Goal: Information Seeking & Learning: Understand process/instructions

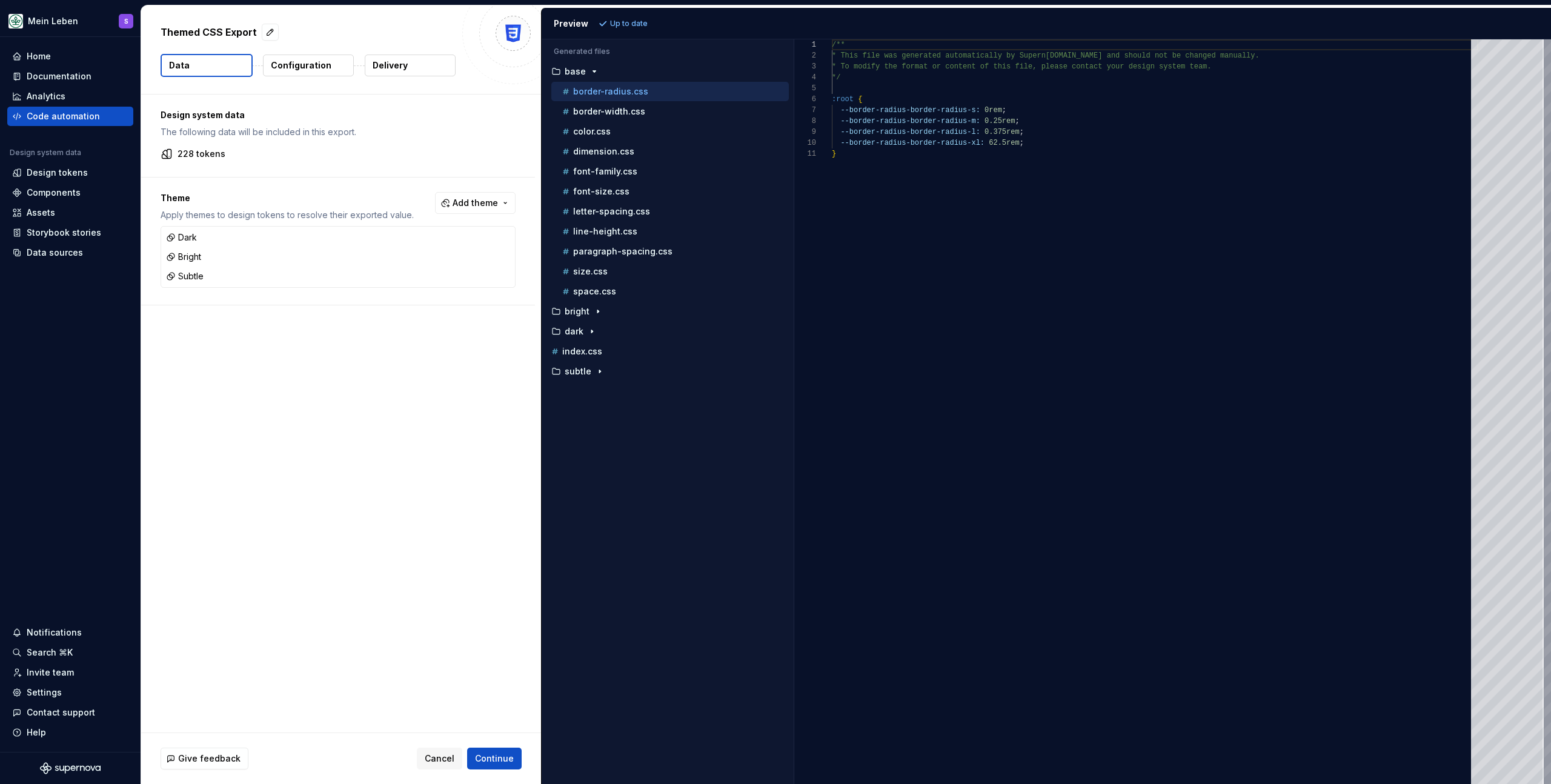
scroll to position [109, 0]
click at [679, 439] on div "Accessibility guide for tree . Navigate the tree with the arrow keys. Common tr…" at bounding box center [668, 421] width 252 height 725
click at [1019, 307] on div "/** * This file was generated automatically by Supern [DOMAIN_NAME] and should …" at bounding box center [1155, 412] width 646 height 744
type textarea "**********"
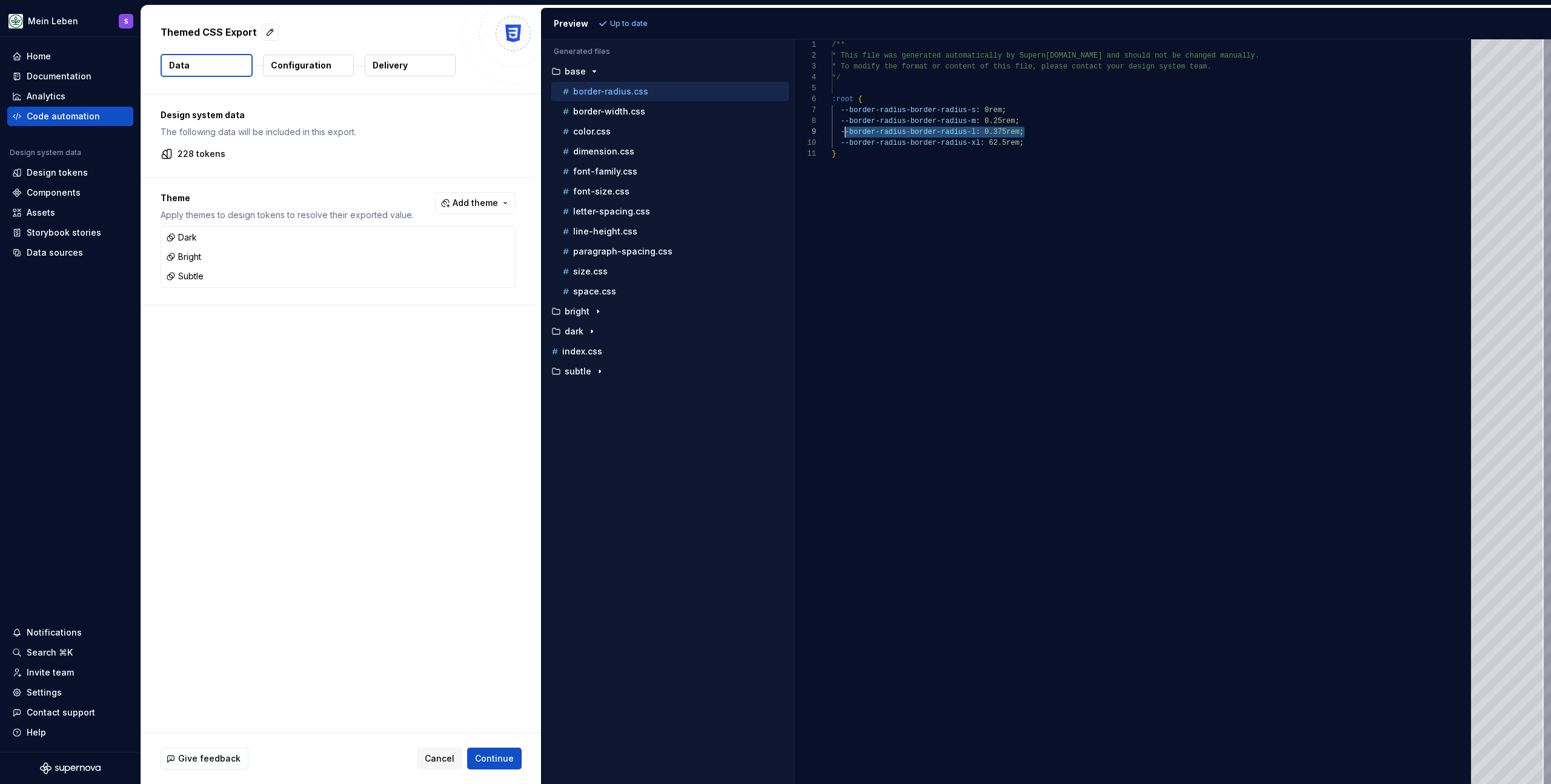
scroll to position [87, 9]
drag, startPoint x: 1029, startPoint y: 133, endPoint x: 841, endPoint y: 131, distance: 188.0
click at [841, 131] on div "/** * This file was generated automatically by Supern [DOMAIN_NAME] and should …" at bounding box center [1155, 412] width 646 height 744
click at [1042, 131] on div "/** * This file was generated automatically by Supern [DOMAIN_NAME] and should …" at bounding box center [1155, 412] width 646 height 744
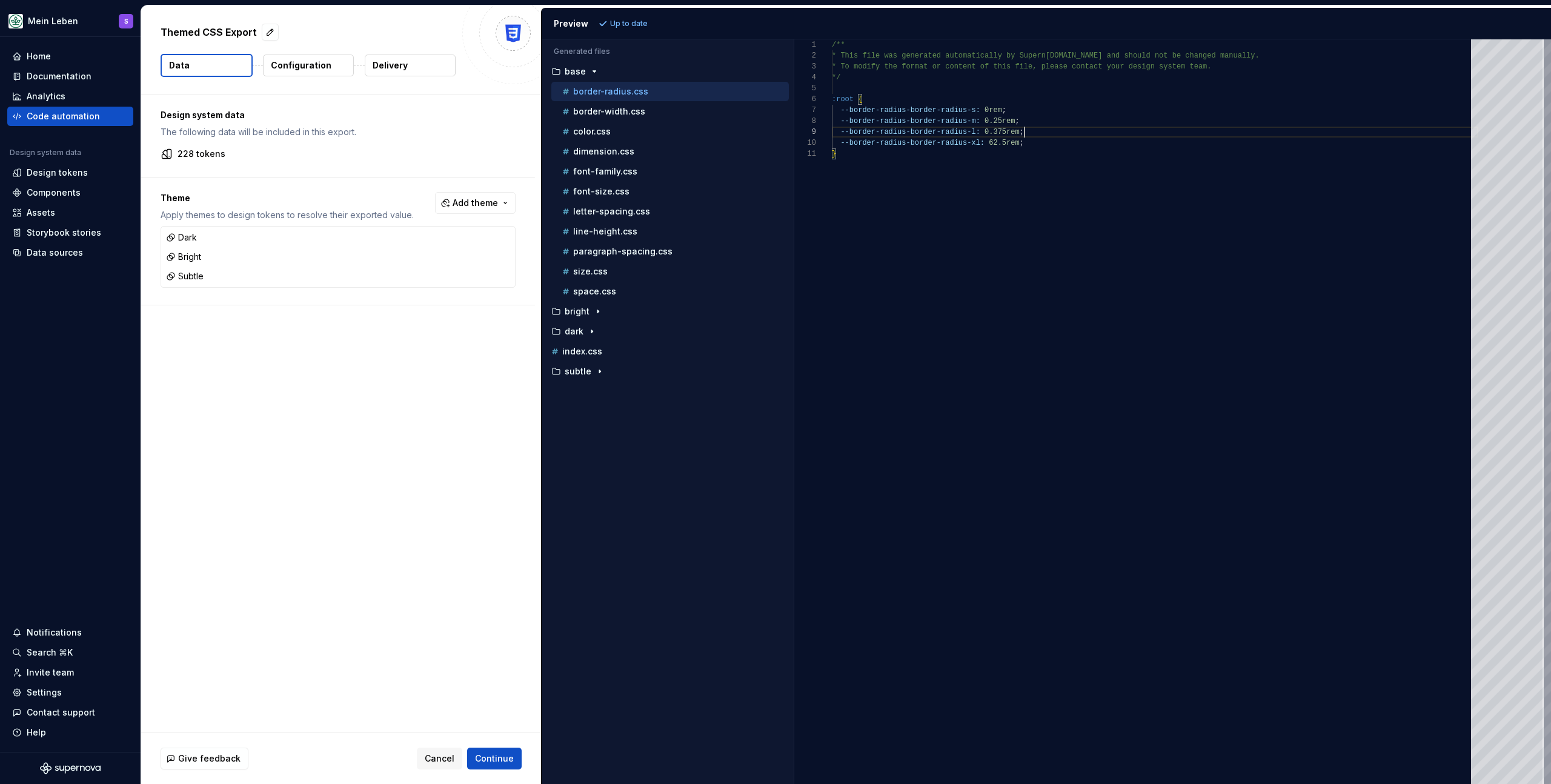
scroll to position [98, 193]
click at [1041, 142] on div "/** * This file was generated automatically by Supern [DOMAIN_NAME] and should …" at bounding box center [1155, 412] width 646 height 744
click at [1039, 131] on div "/** * This file was generated automatically by Supern [DOMAIN_NAME] and should …" at bounding box center [1155, 412] width 646 height 744
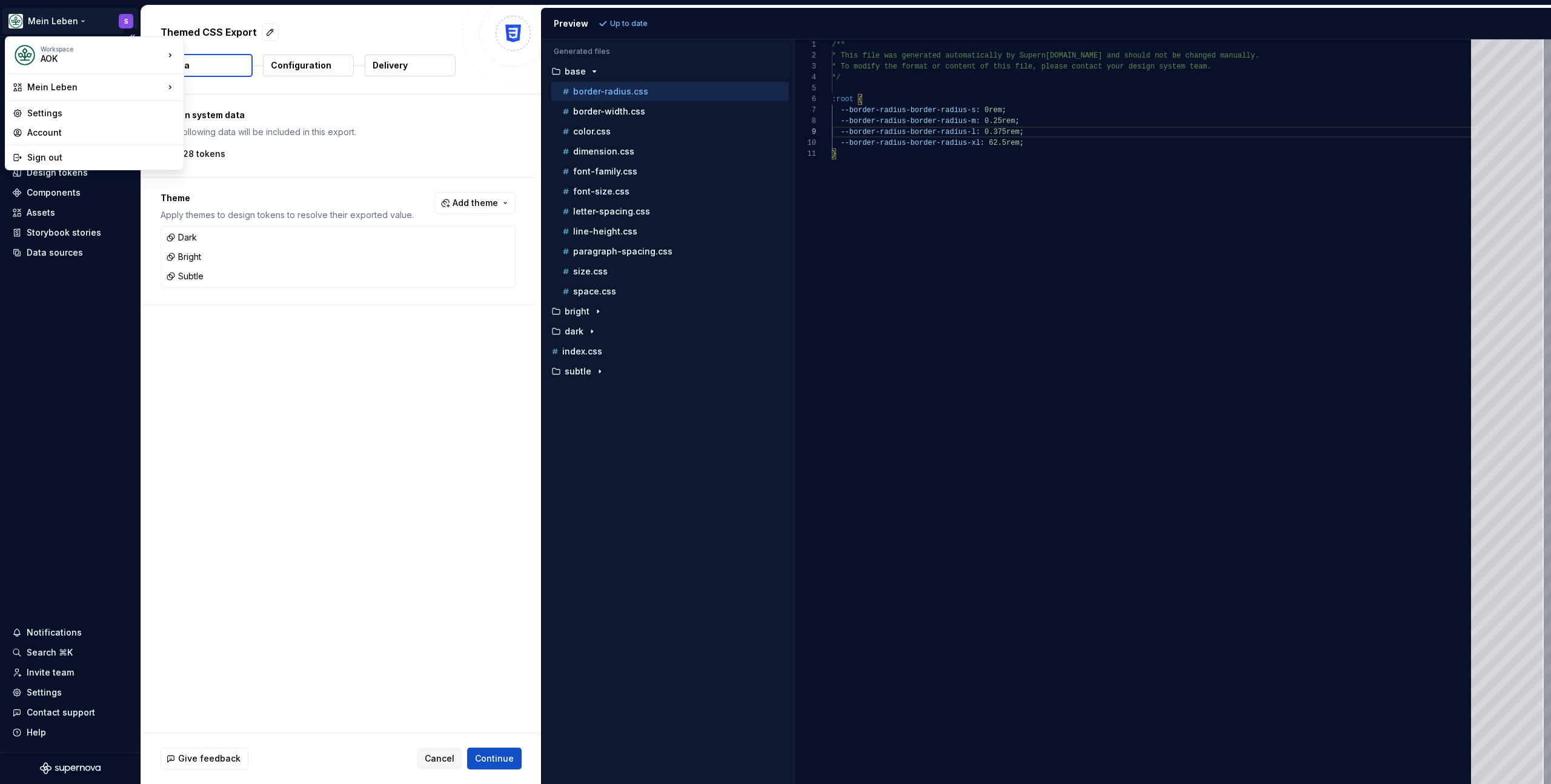
click at [30, 13] on html "Mein Leben S Home Documentation Analytics Code automation Design system data De…" at bounding box center [776, 392] width 1551 height 784
click at [34, 13] on html "Mein Leben S Home Documentation Analytics Code automation Design system data De…" at bounding box center [776, 392] width 1551 height 784
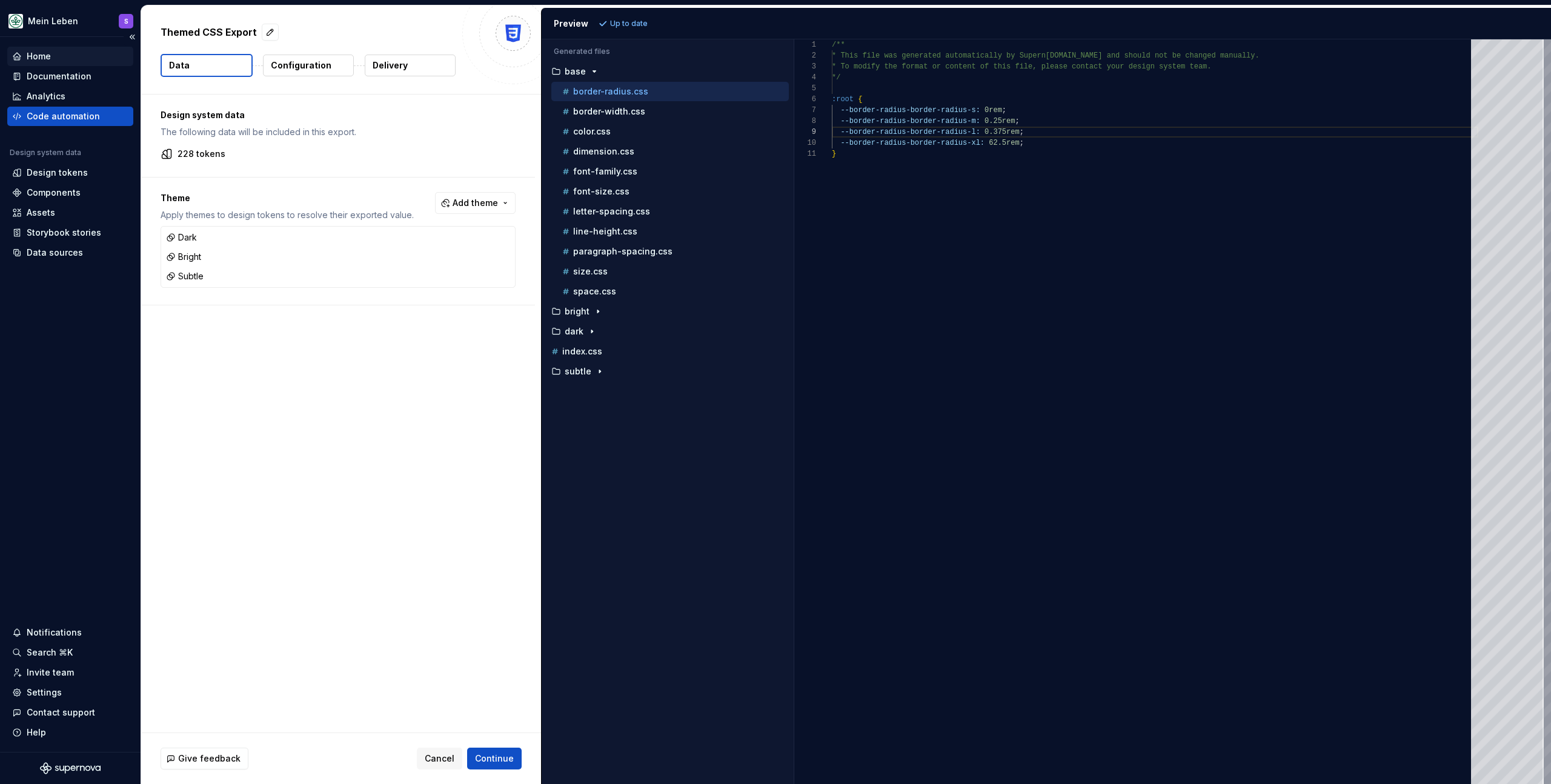
click at [45, 53] on div "Home" at bounding box center [39, 57] width 24 height 12
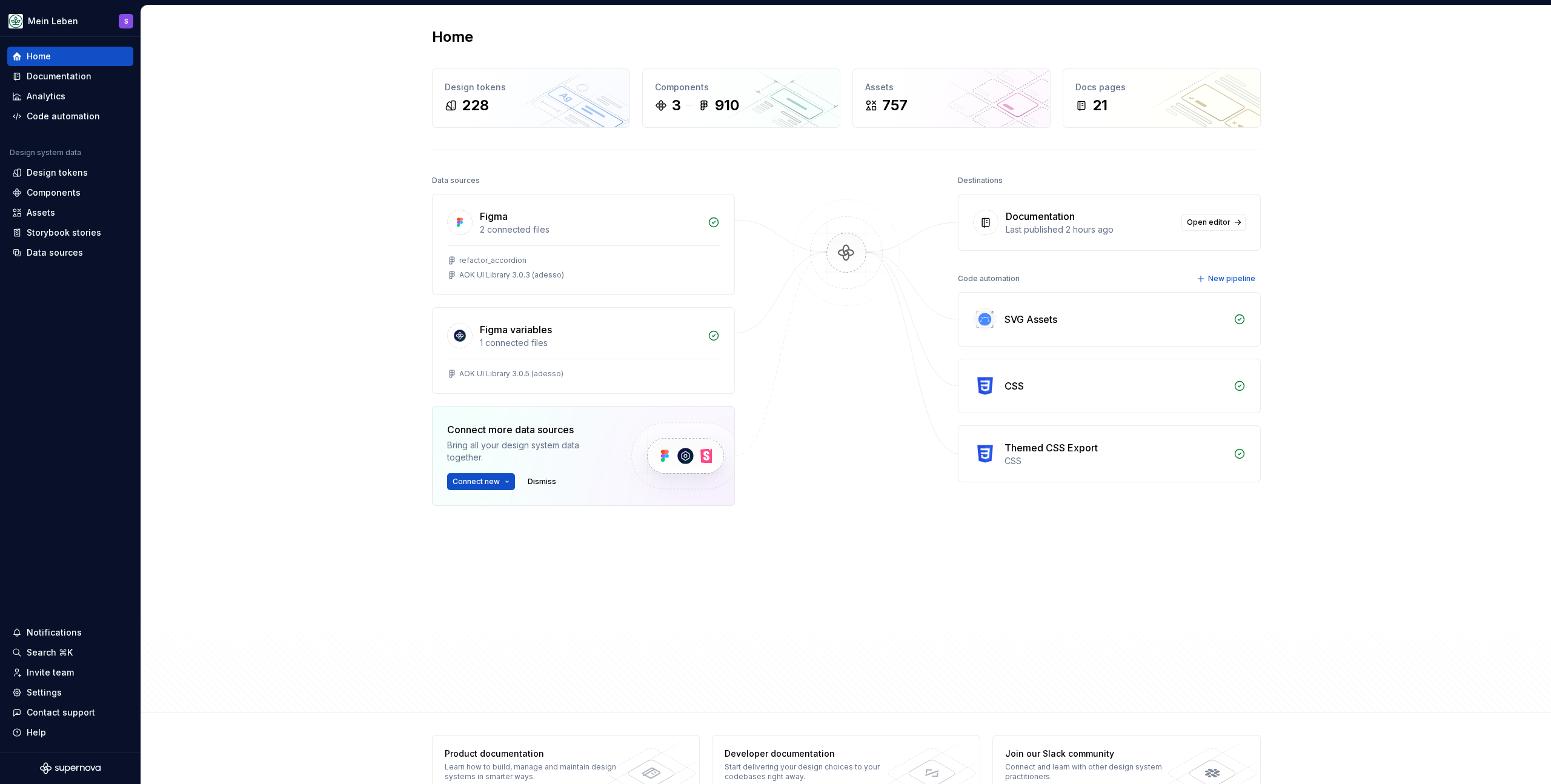
click at [403, 163] on div "Home Design tokens 228 Components 3 910 Assets 757 Docs pages 21 Data sources F…" at bounding box center [846, 359] width 1410 height 707
click at [89, 116] on div "Code automation" at bounding box center [63, 116] width 73 height 12
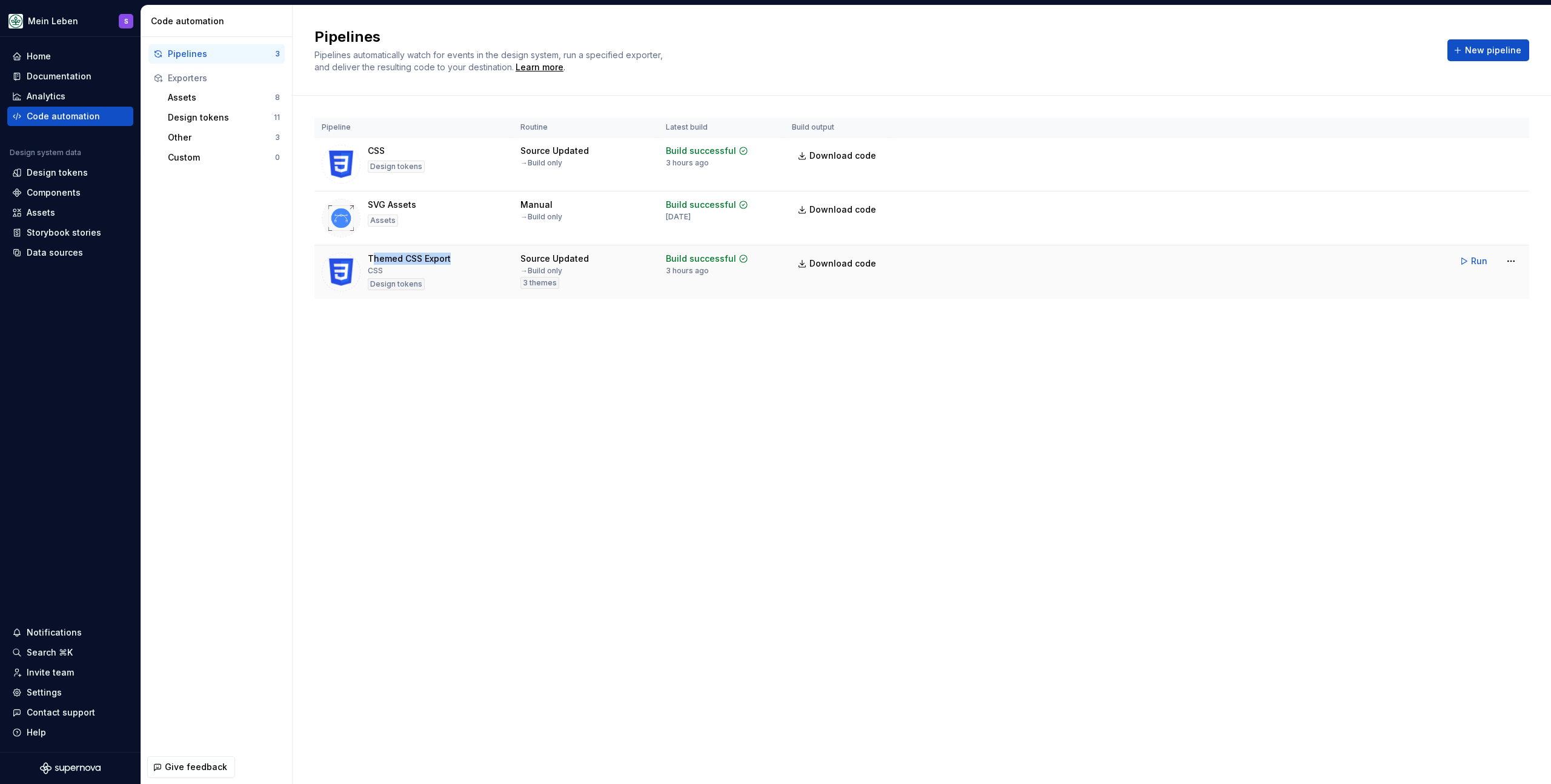
drag, startPoint x: 373, startPoint y: 259, endPoint x: 458, endPoint y: 260, distance: 85.0
click at [458, 260] on div "Themed CSS Export CSS Design tokens" at bounding box center [414, 272] width 184 height 39
click at [1027, 379] on div "Pipelines Pipelines automatically watch for events in the design system, run a …" at bounding box center [922, 394] width 1259 height 779
click at [1453, 264] on td "Run" at bounding box center [1210, 261] width 638 height 32
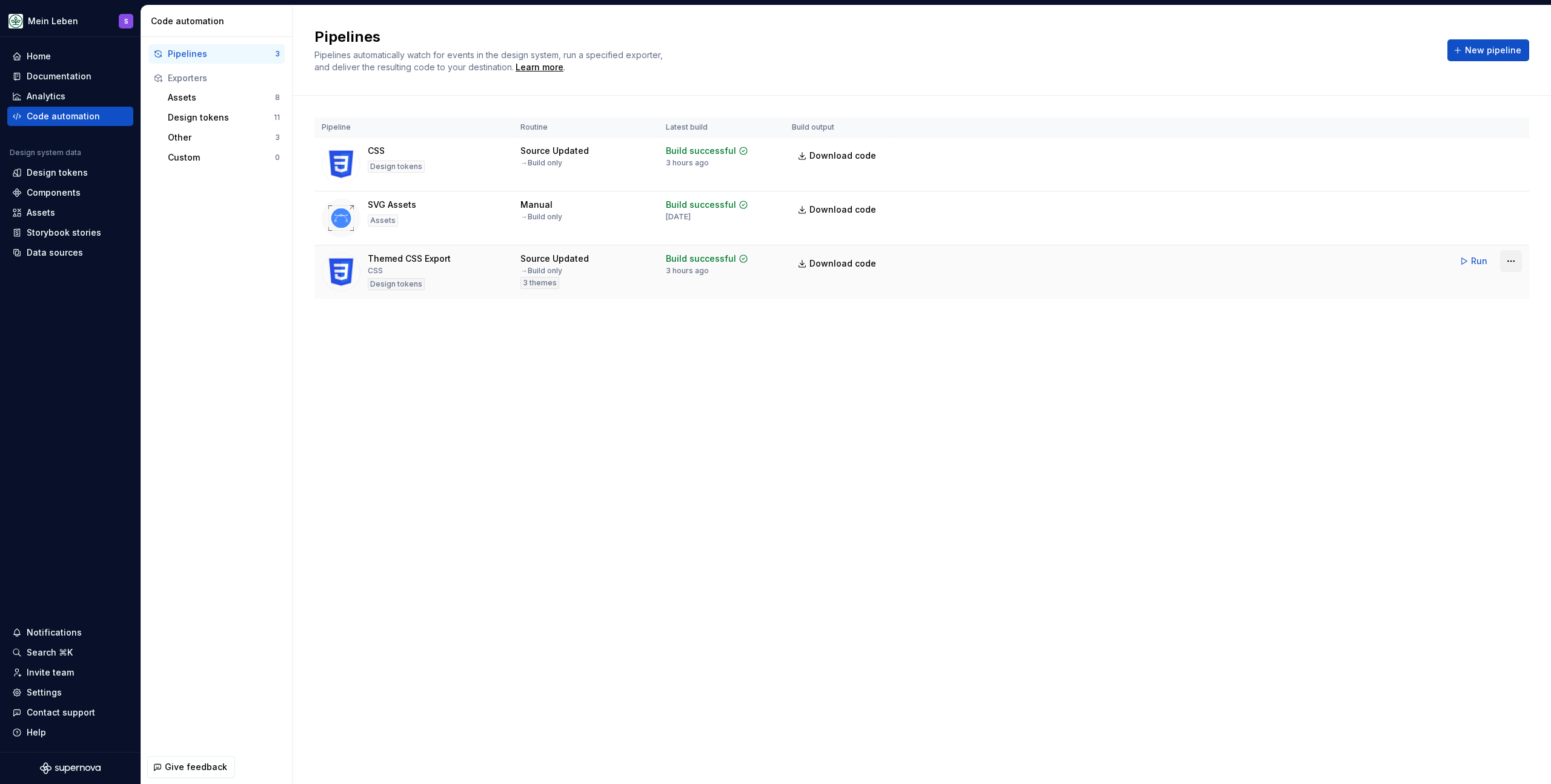
click at [1513, 258] on html "Mein Leben S Home Documentation Analytics Code automation Design system data De…" at bounding box center [776, 392] width 1551 height 784
drag, startPoint x: 862, startPoint y: 355, endPoint x: 822, endPoint y: 264, distance: 99.4
click at [862, 355] on html "Mein Leben S Home Documentation Analytics Code automation Design system data De…" at bounding box center [776, 392] width 1551 height 784
click at [1515, 261] on html "Mein Leben S Home Documentation Analytics Code automation Design system data De…" at bounding box center [776, 392] width 1551 height 784
click at [1505, 284] on div "Edit pipeline" at bounding box center [1496, 287] width 104 height 12
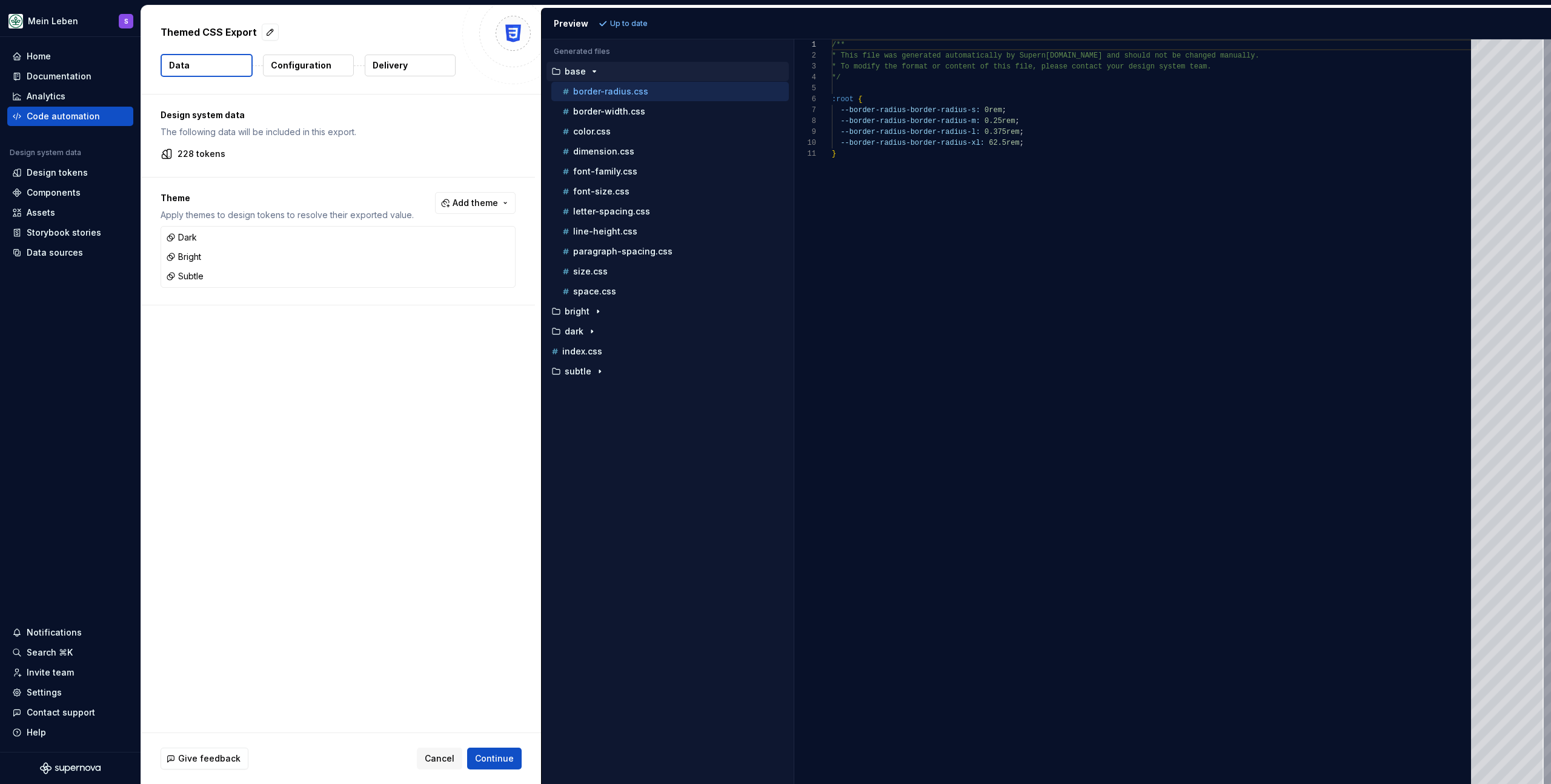
click at [957, 364] on div "/** * This file was generated automatically by Supern [DOMAIN_NAME] and should …" at bounding box center [1155, 412] width 646 height 744
click at [658, 515] on div "Accessibility guide for tree . Navigate the tree with the arrow keys. Common tr…" at bounding box center [668, 421] width 252 height 725
click at [608, 133] on p "color.css" at bounding box center [592, 131] width 38 height 9
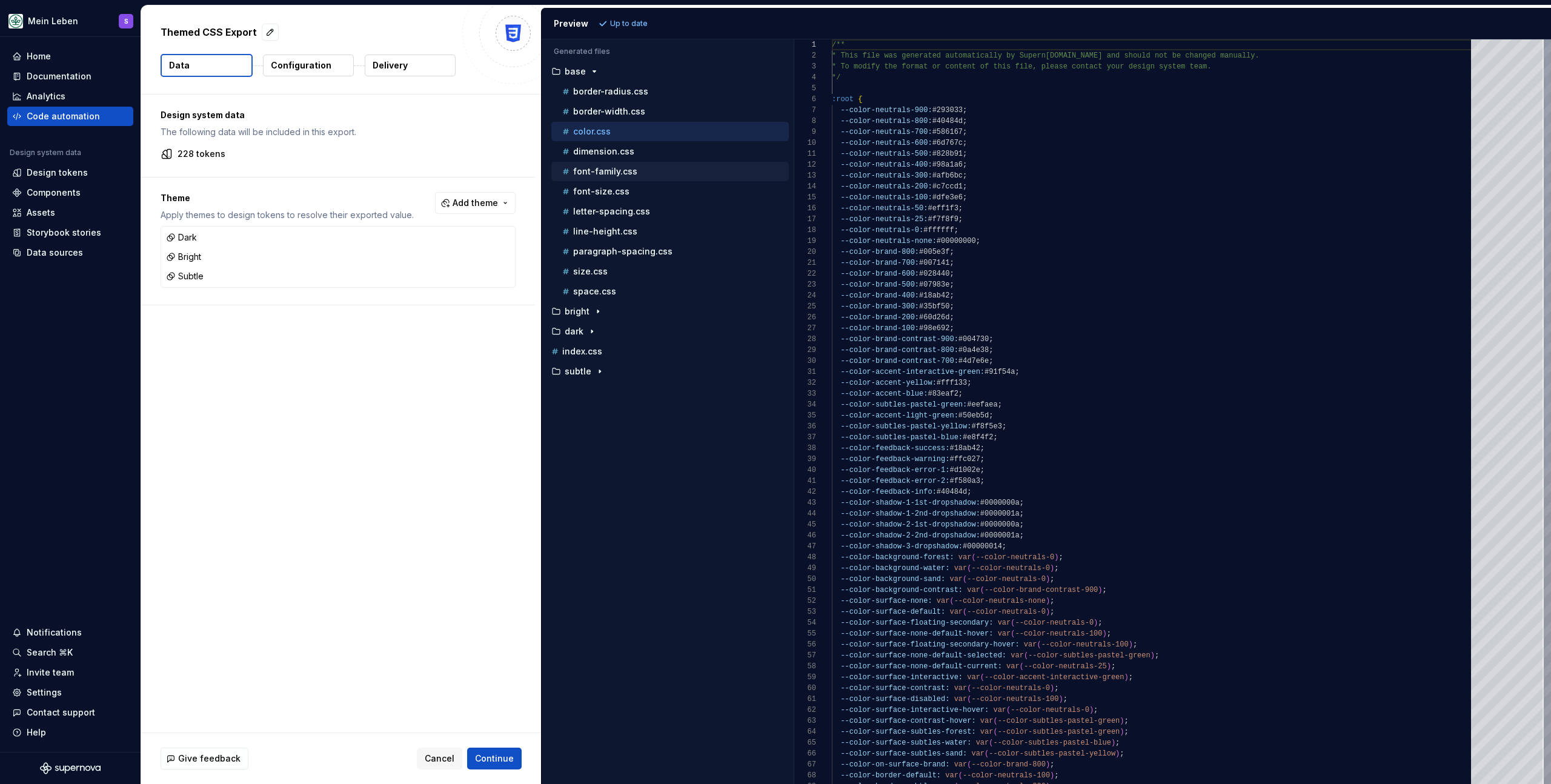
scroll to position [109, 0]
click at [617, 95] on p "border-radius.css" at bounding box center [611, 92] width 75 height 9
type textarea "**********"
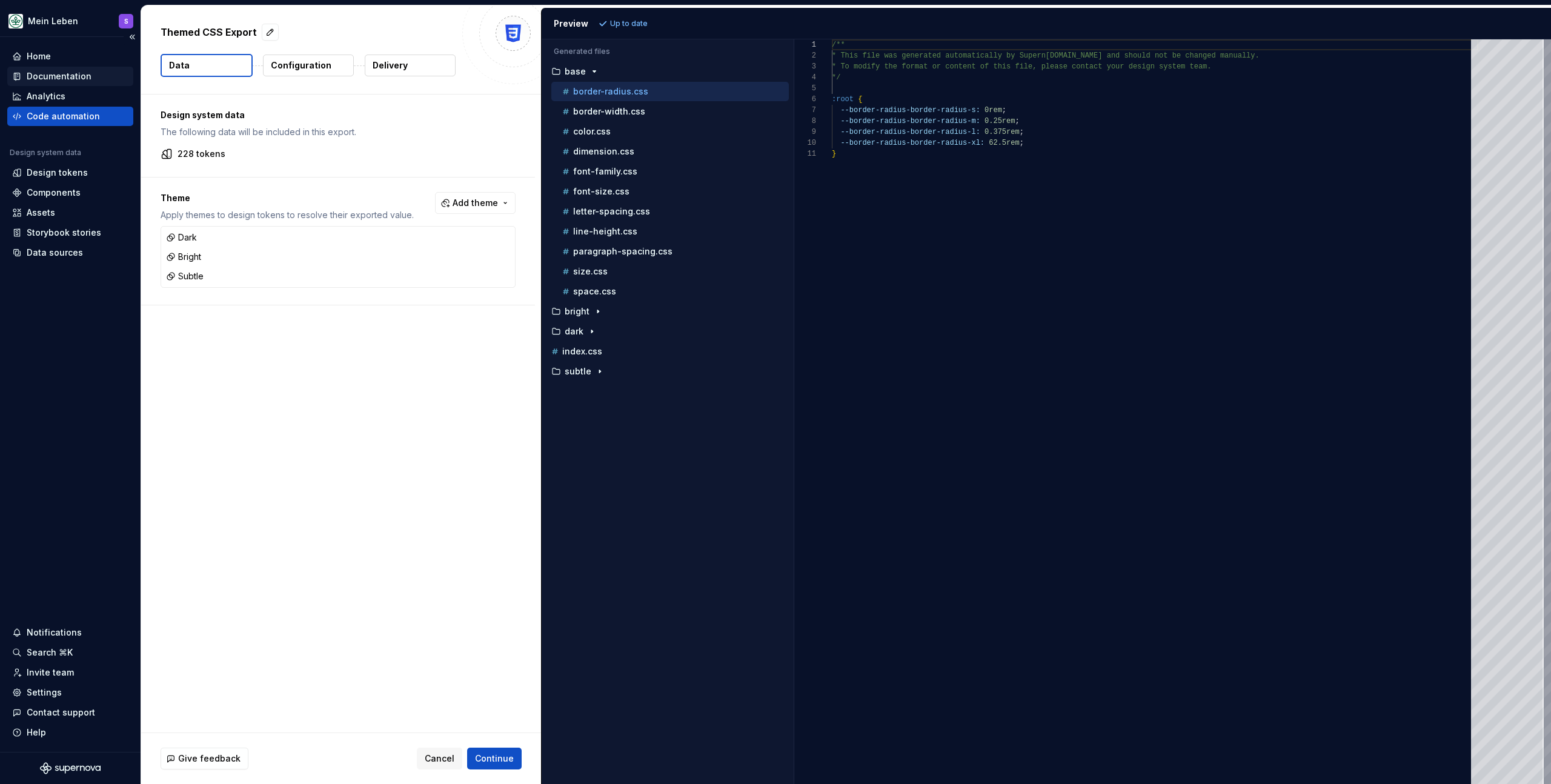
click at [66, 77] on div "Documentation" at bounding box center [59, 76] width 65 height 12
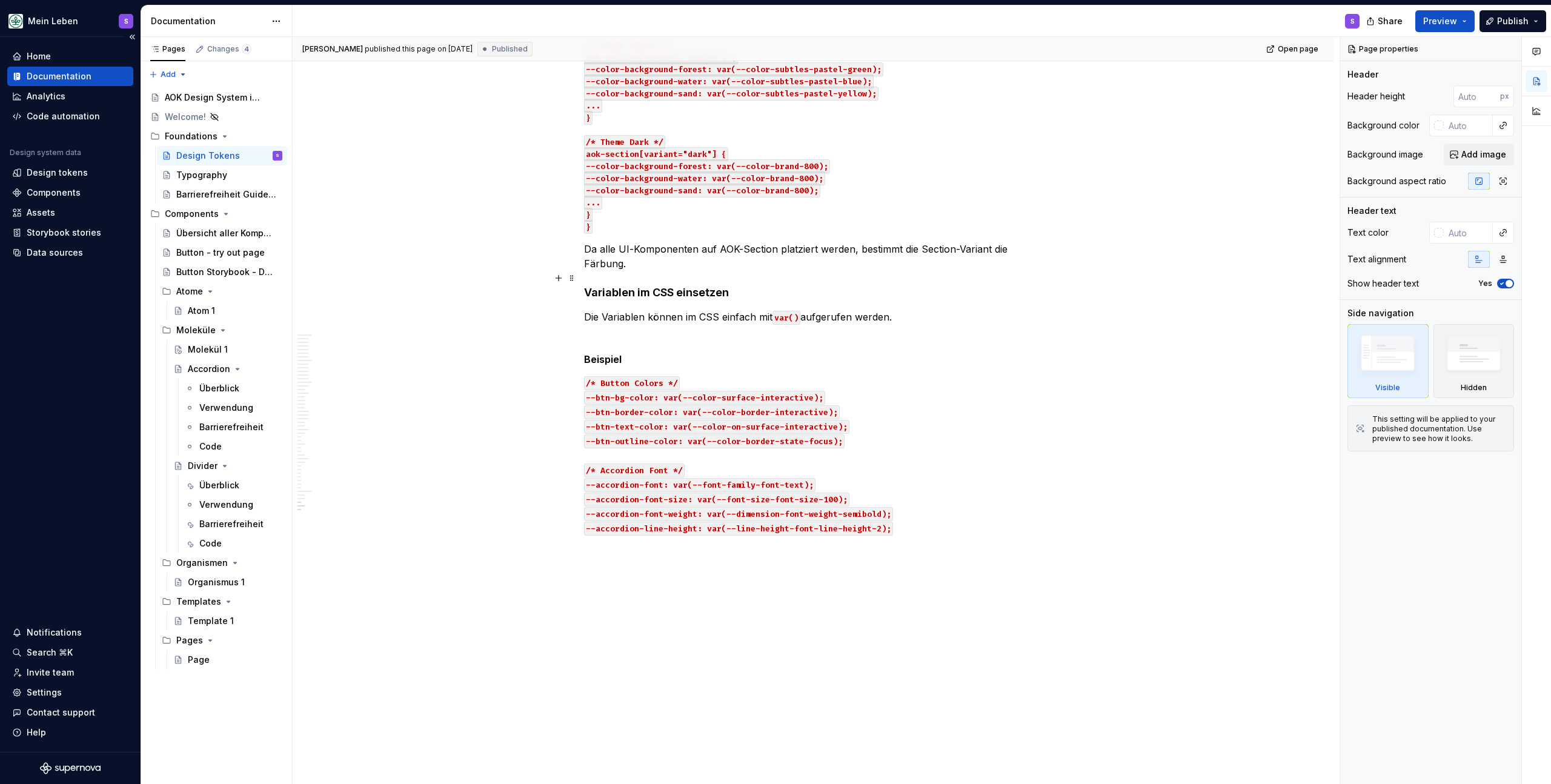
scroll to position [15905, 0]
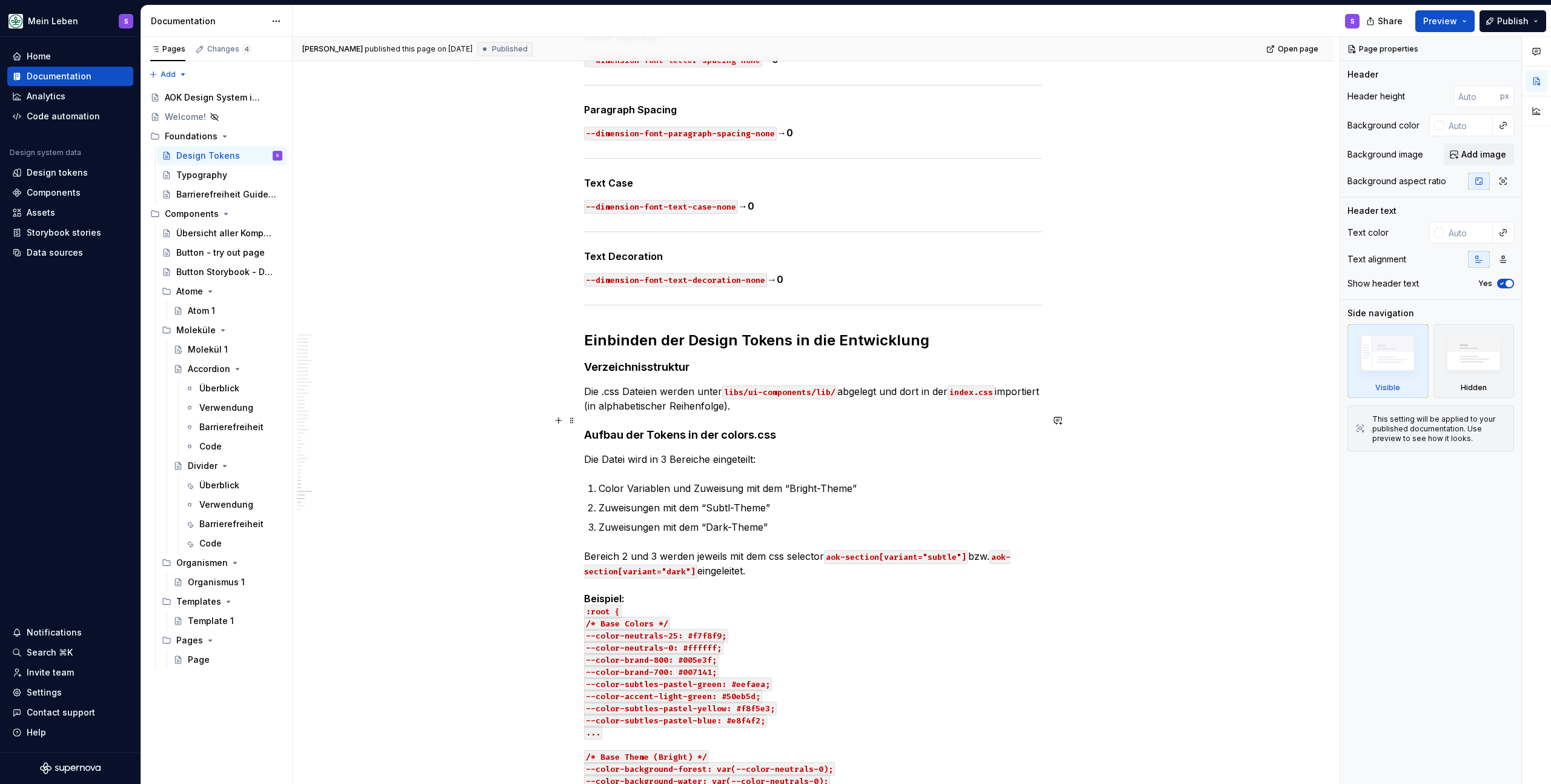
click at [804, 428] on h4 "Aufbau der Tokens in der colors.css" at bounding box center [813, 435] width 458 height 15
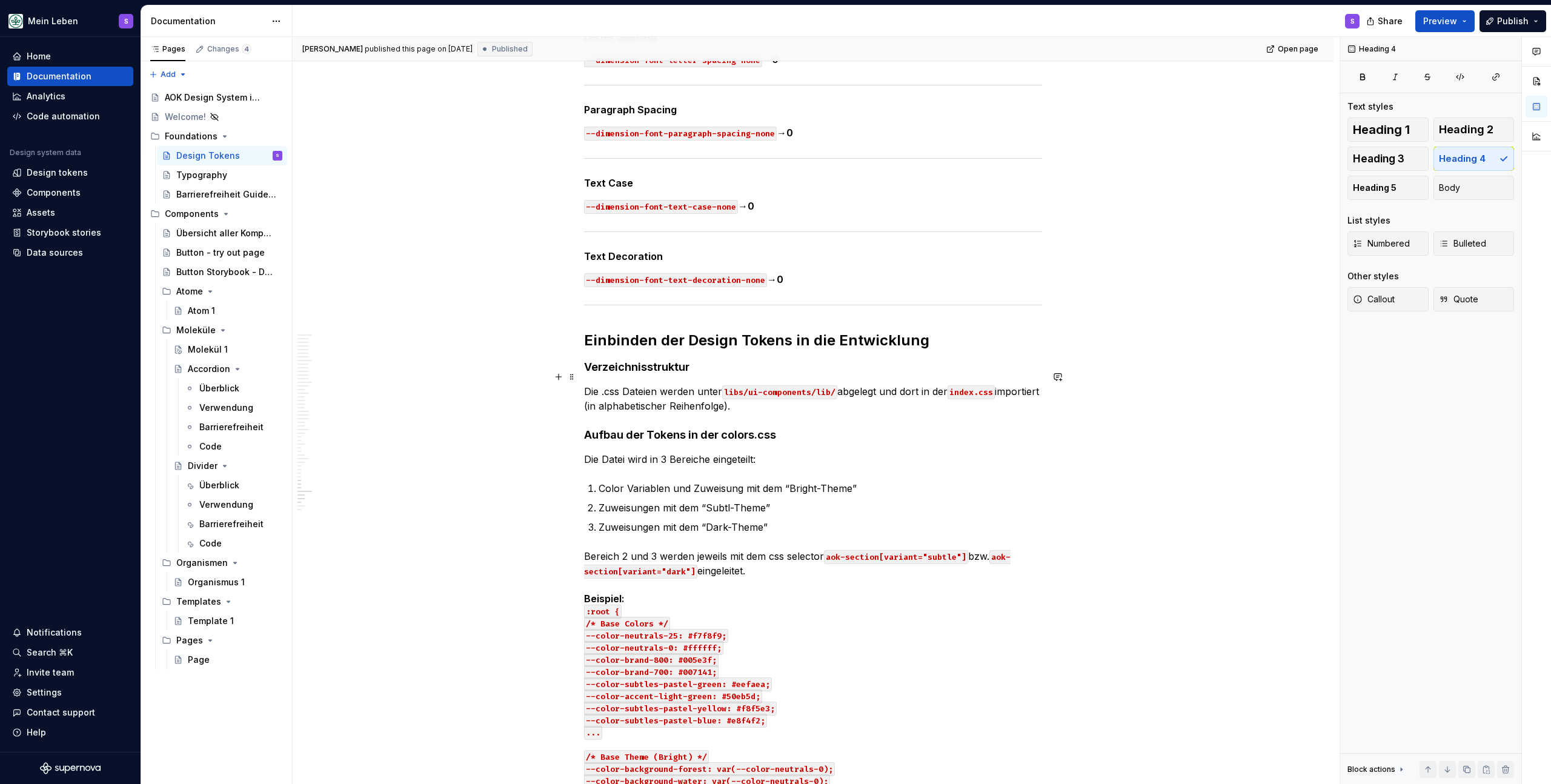
click at [814, 392] on p "Die .css Dateien werden unter libs/ui-components/lib/ abgelegt und dort in der …" at bounding box center [813, 398] width 458 height 29
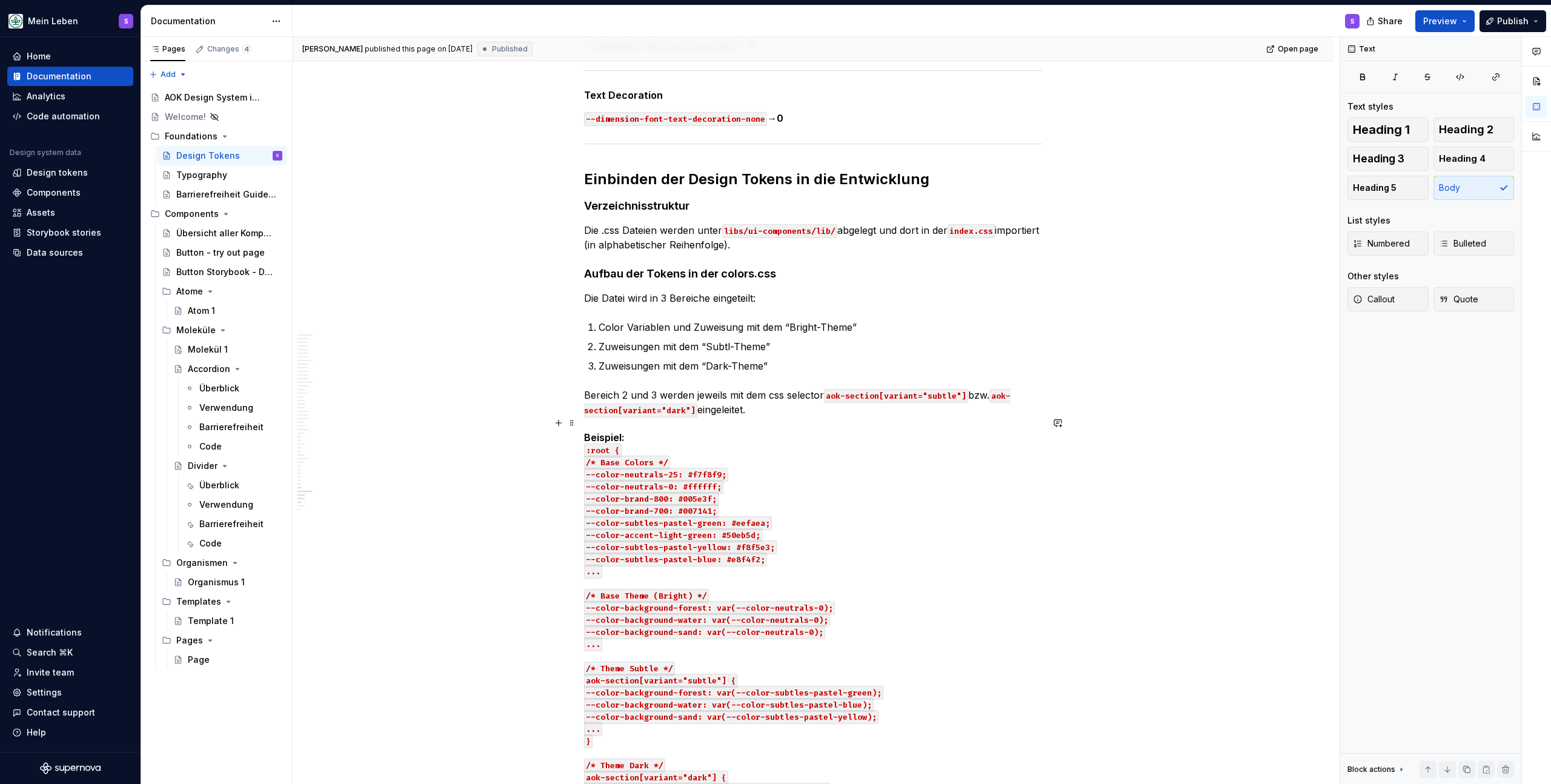
scroll to position [16035, 0]
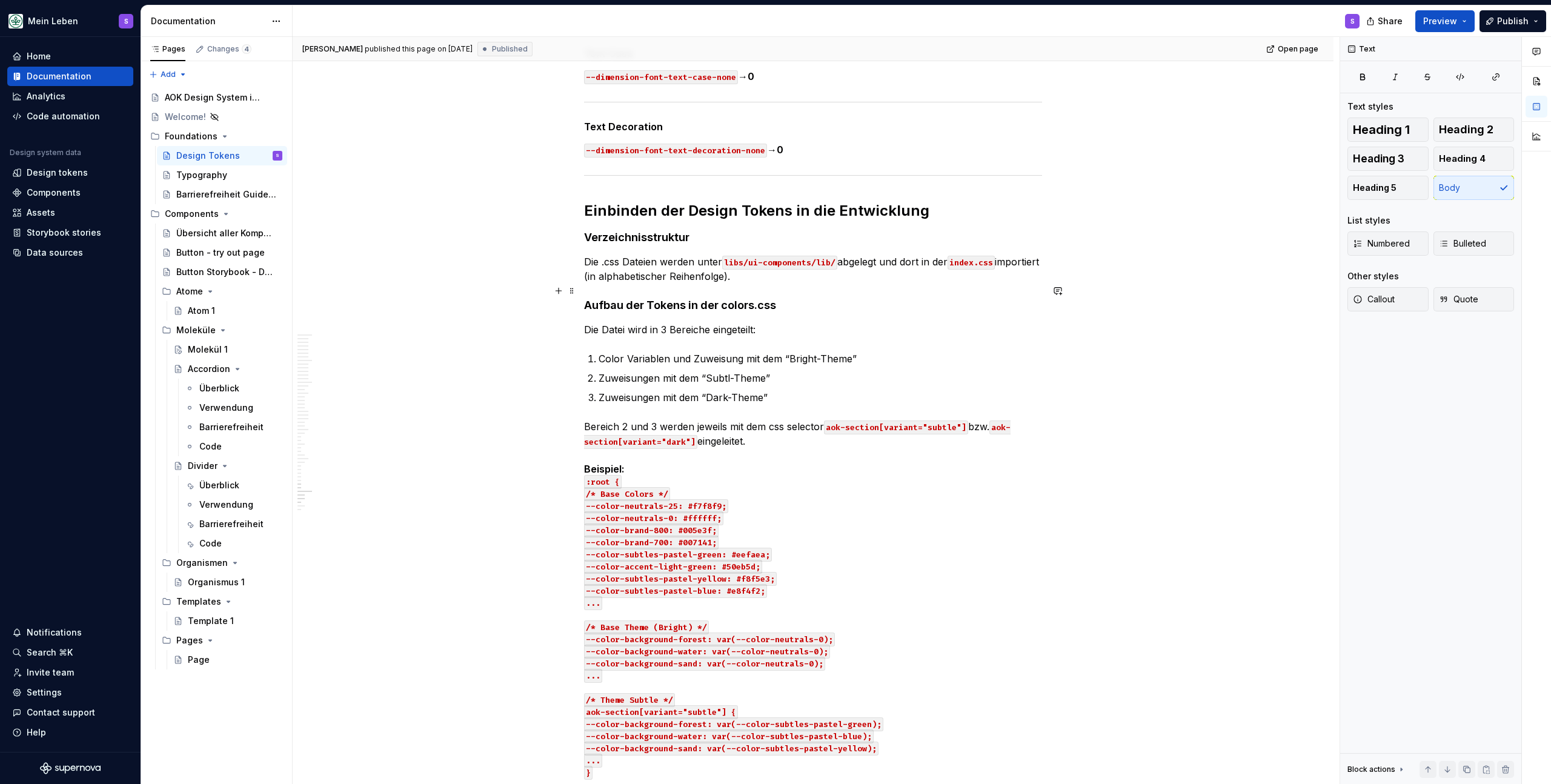
click at [807, 298] on h4 "Aufbau der Tokens in der colors.css" at bounding box center [813, 306] width 458 height 15
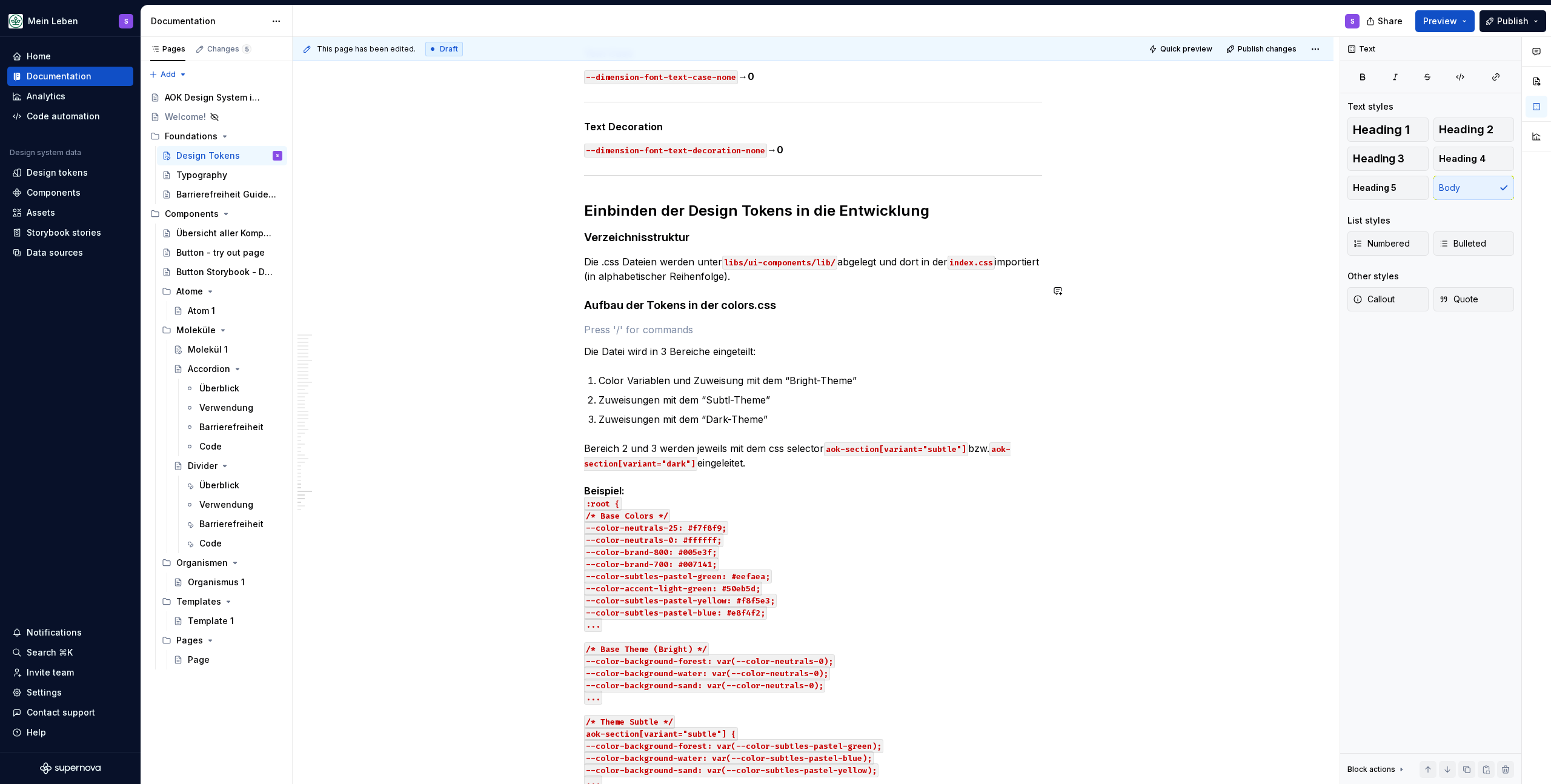
type textarea "*"
click at [1407, 296] on button "Callout" at bounding box center [1388, 299] width 81 height 24
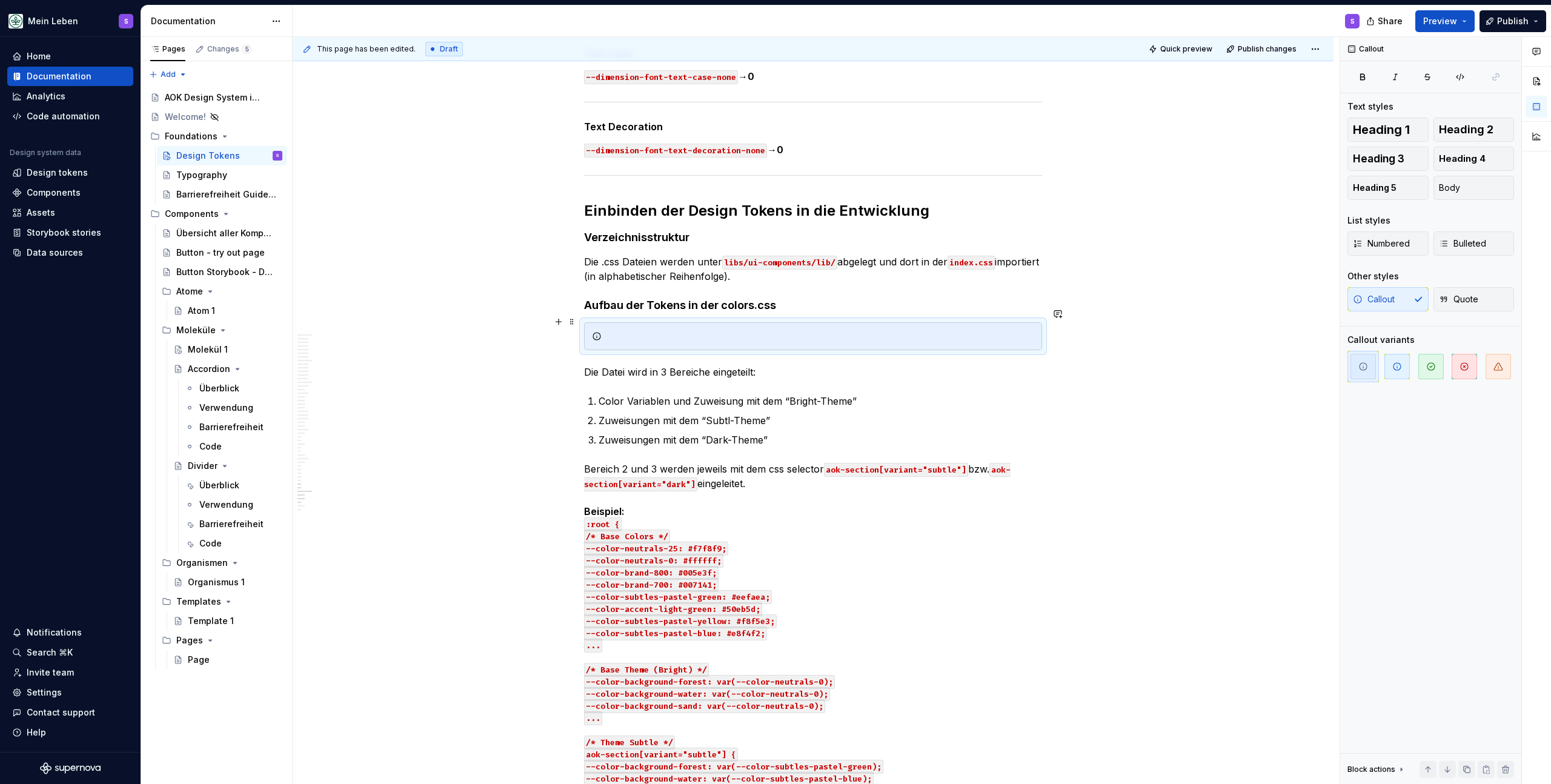
click at [712, 333] on div at bounding box center [813, 336] width 458 height 28
click at [1396, 369] on icon "button" at bounding box center [1398, 366] width 9 height 9
click at [889, 330] on div at bounding box center [821, 336] width 428 height 12
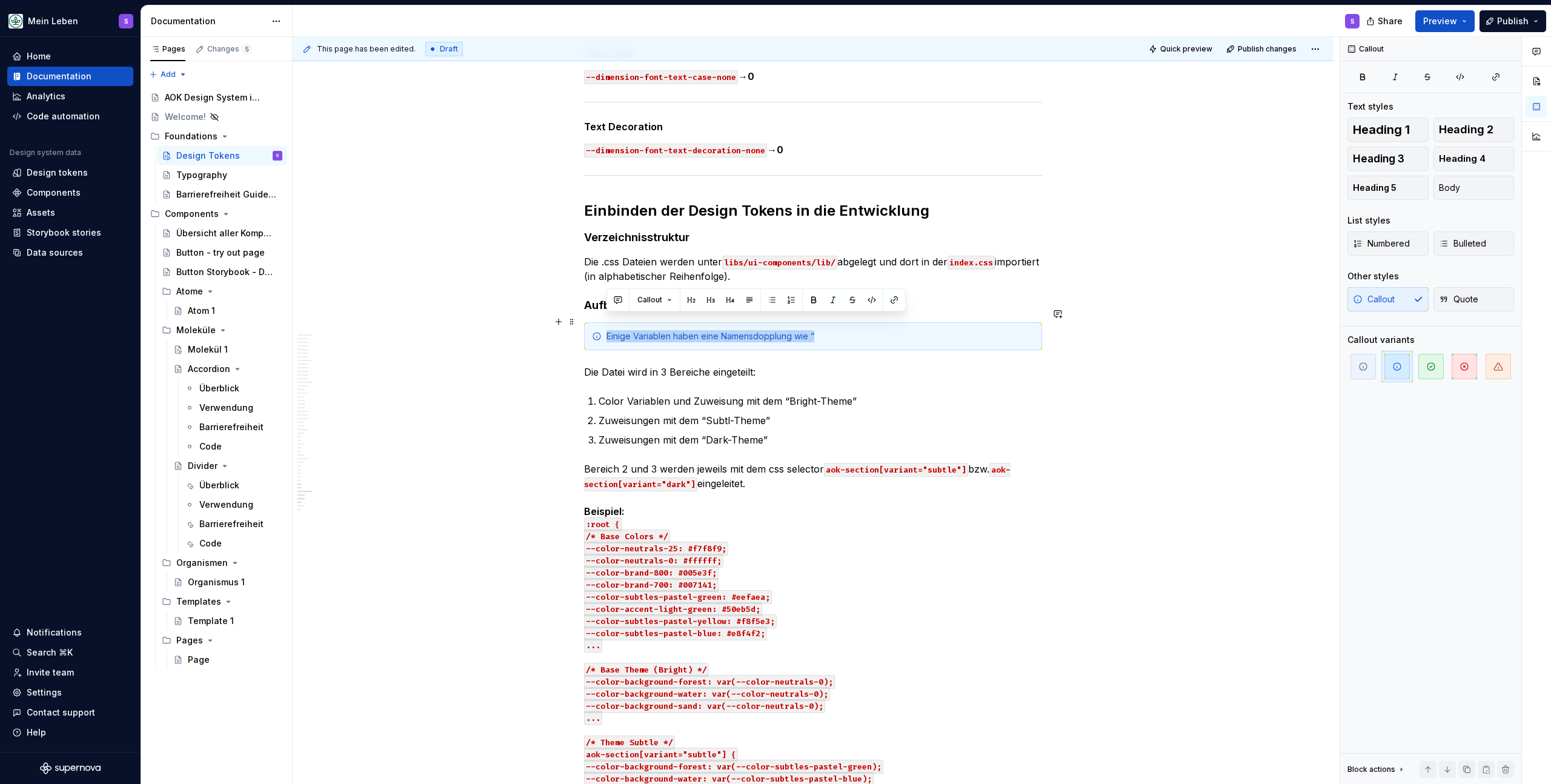
drag, startPoint x: 770, startPoint y: 320, endPoint x: 597, endPoint y: 326, distance: 173.1
click at [597, 326] on div "Einige Variablen haben eine Namensdopplung wie “" at bounding box center [813, 336] width 458 height 28
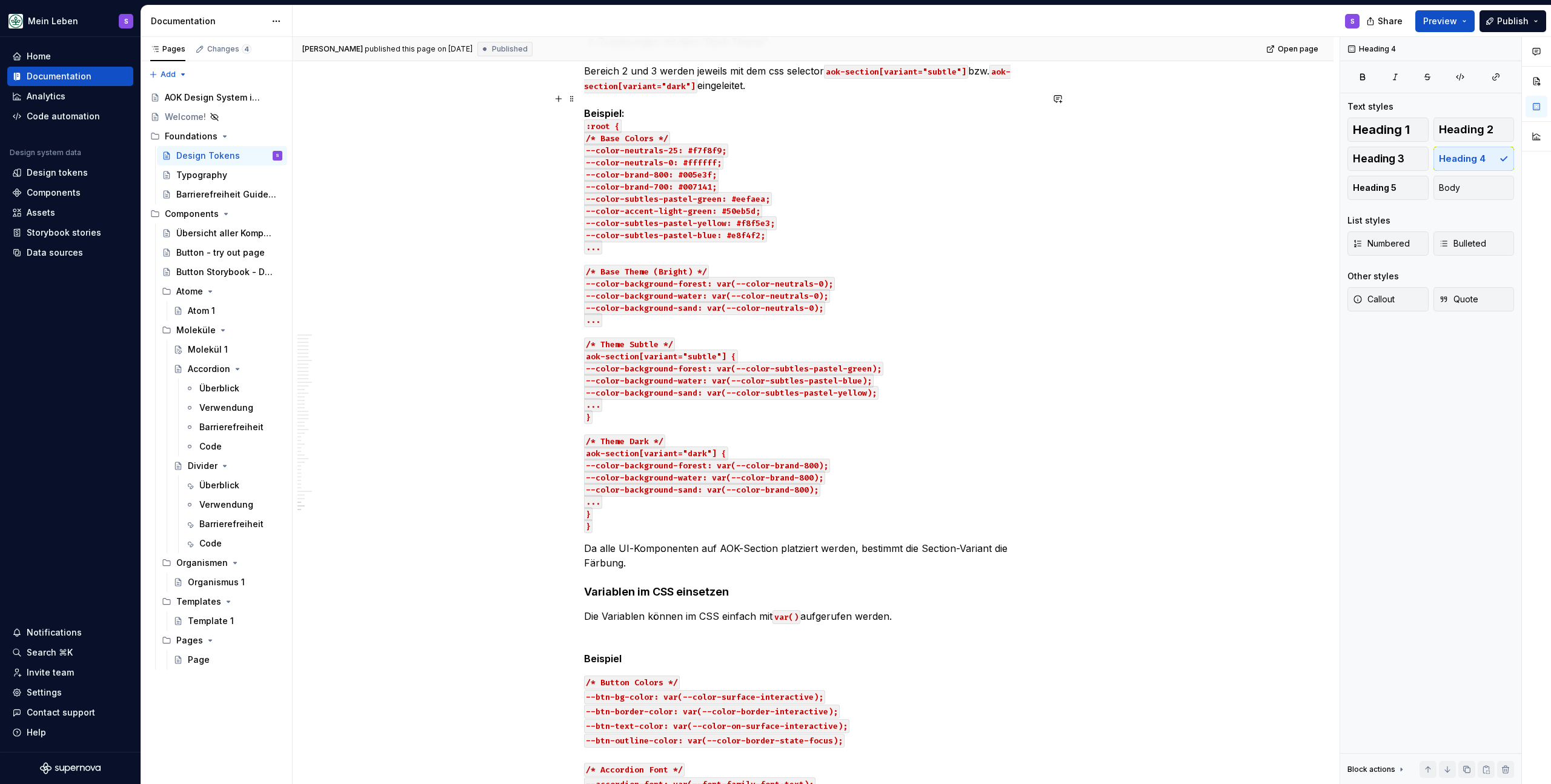
scroll to position [16690, 0]
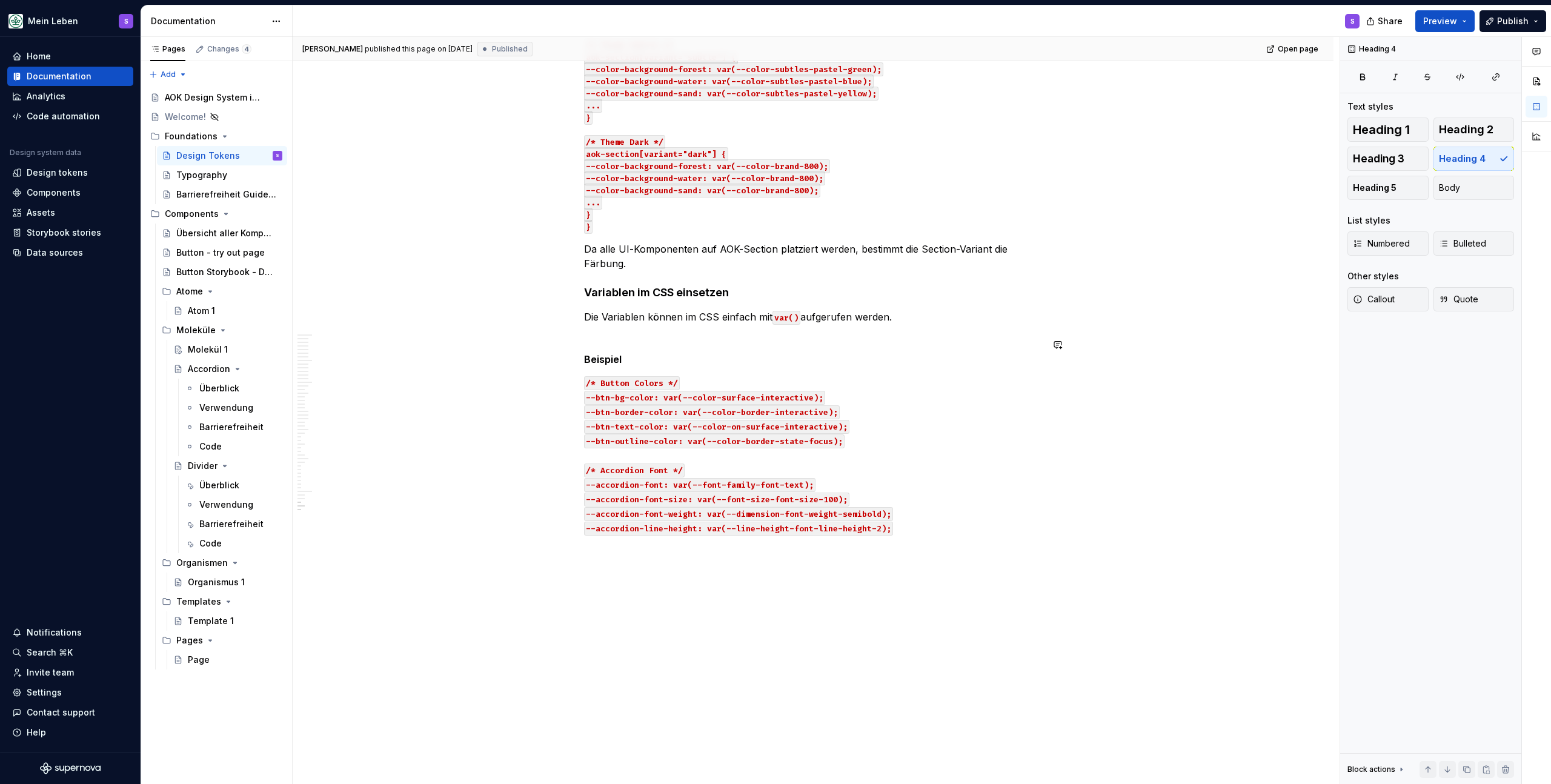
click at [958, 518] on p "/* Button Colors */ --btn-bg-color: var(--color-surface-interactive); --btn-bor…" at bounding box center [813, 462] width 458 height 174
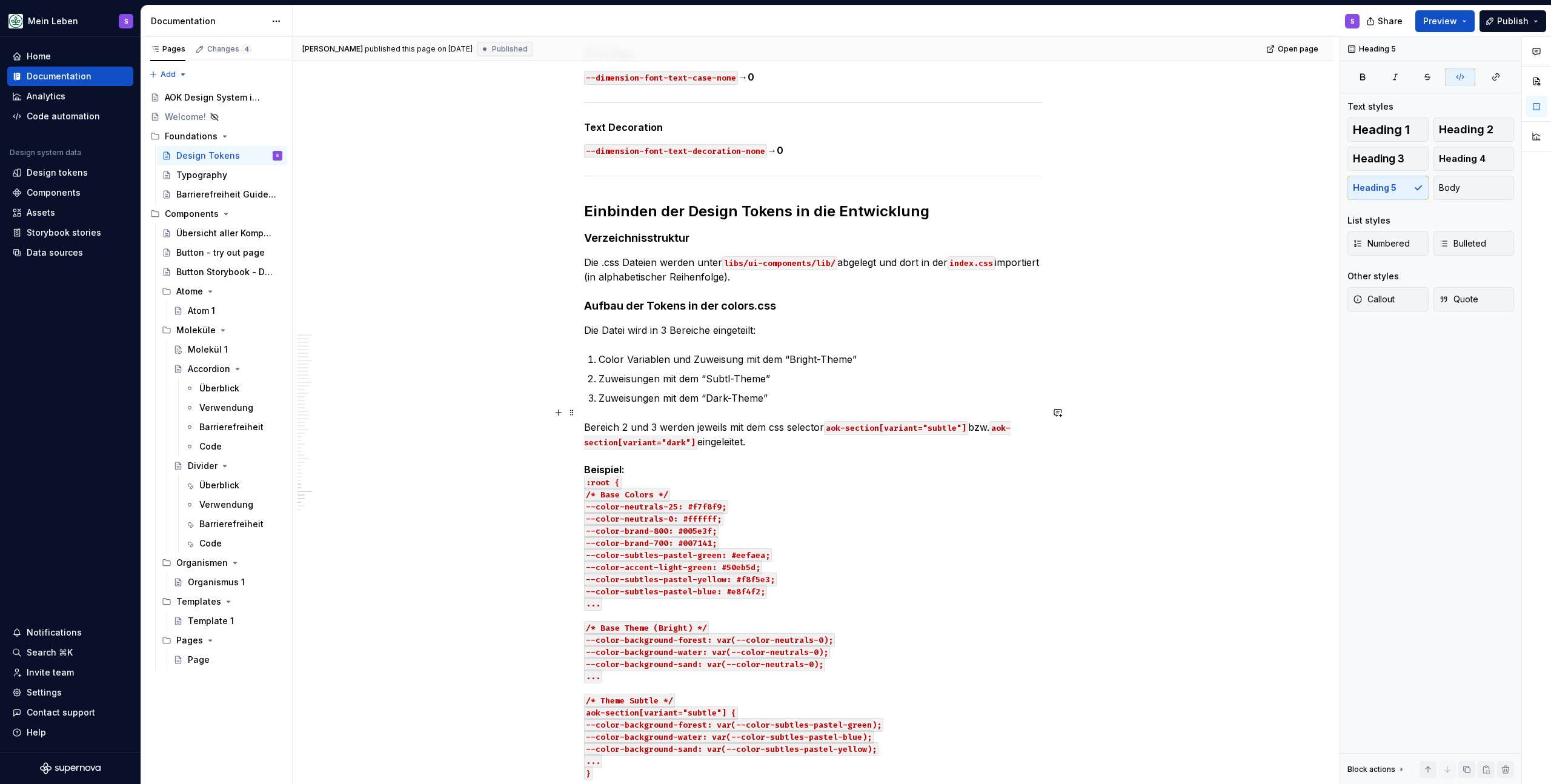
scroll to position [15930, 0]
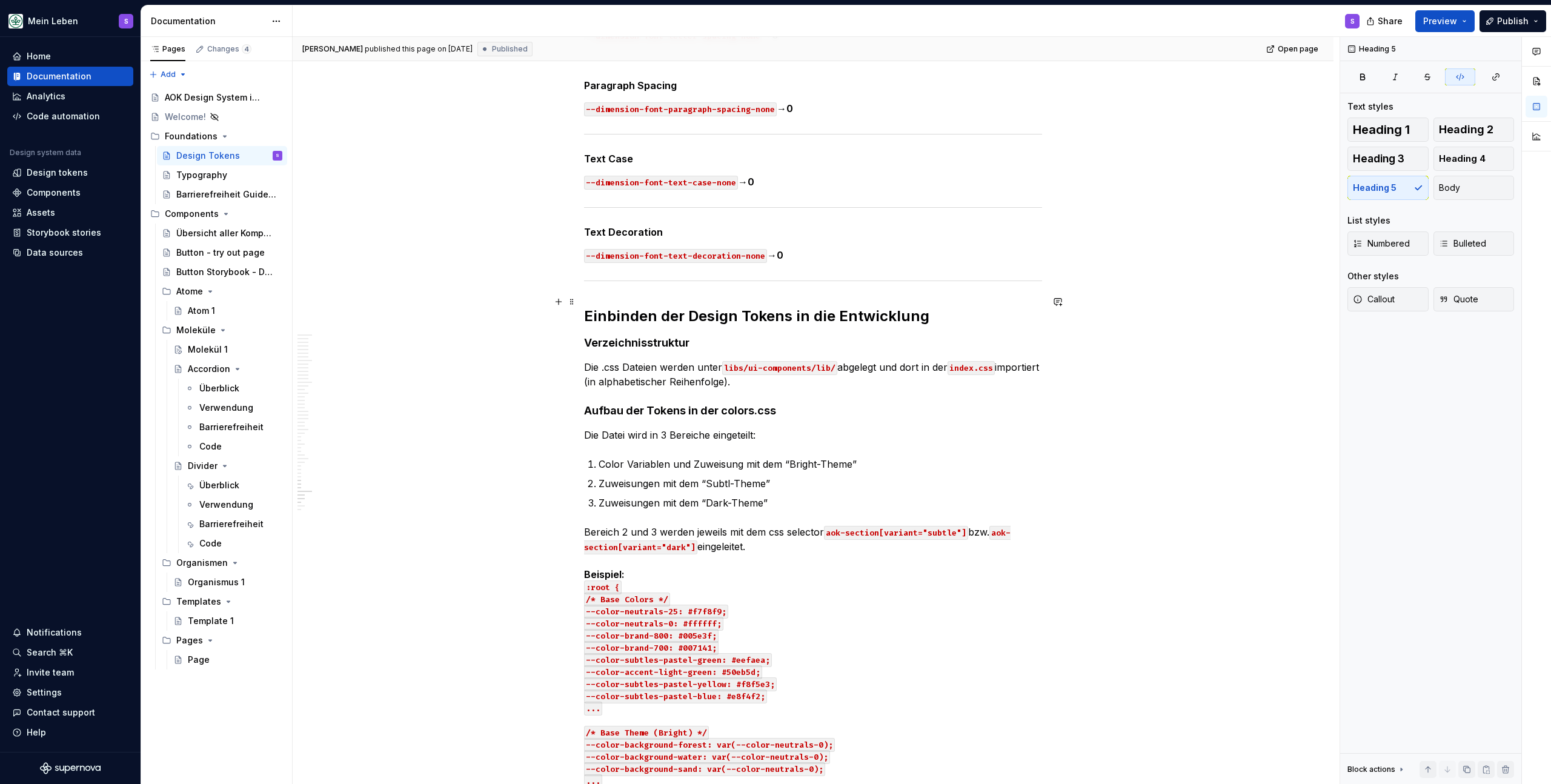
click at [944, 306] on h2 "Einbinden der Design Tokens in die Entwicklung" at bounding box center [813, 316] width 458 height 20
click at [798, 403] on h4 "Aufbau der Tokens in der colors.css" at bounding box center [813, 411] width 458 height 15
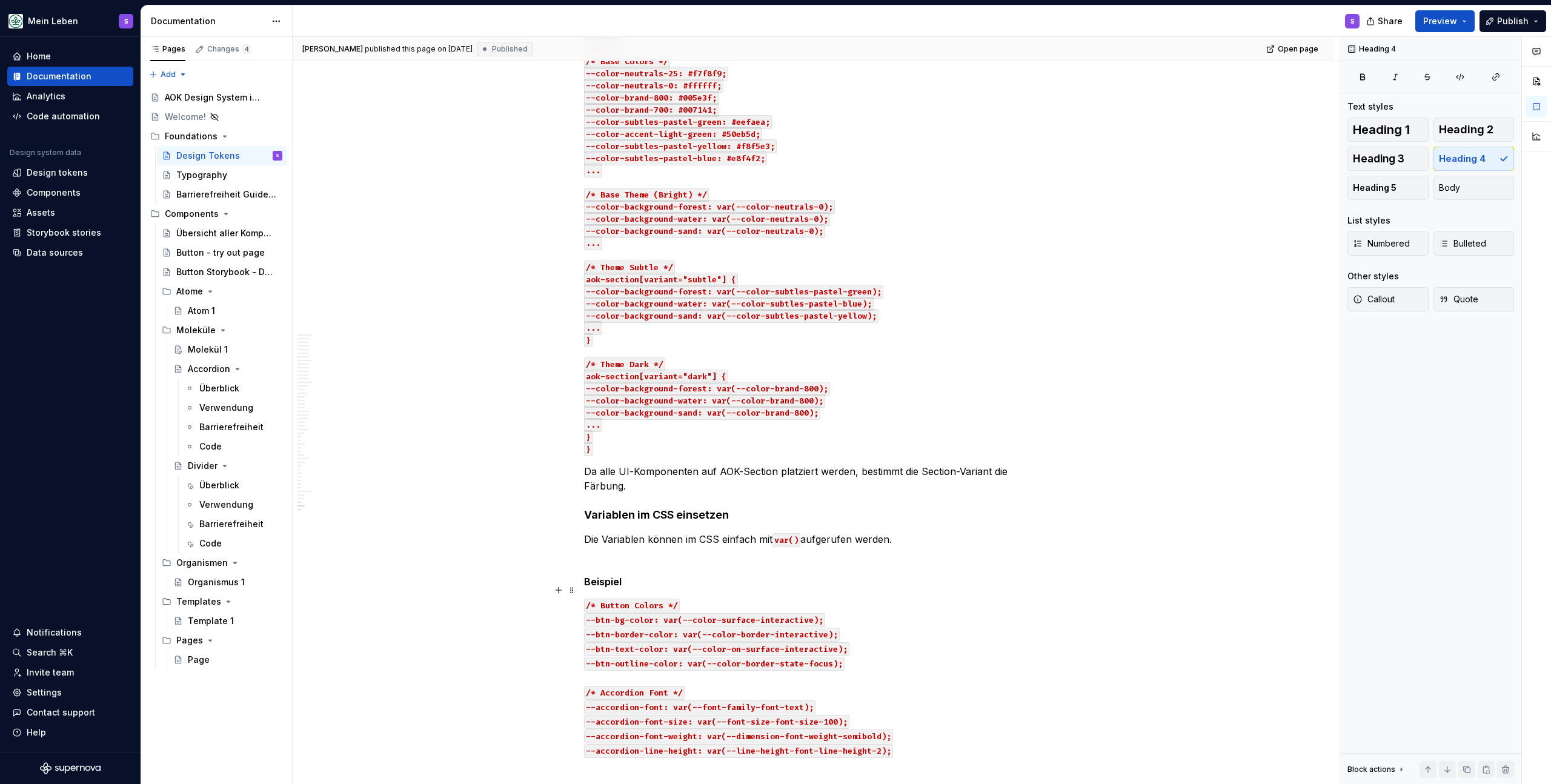
scroll to position [16690, 0]
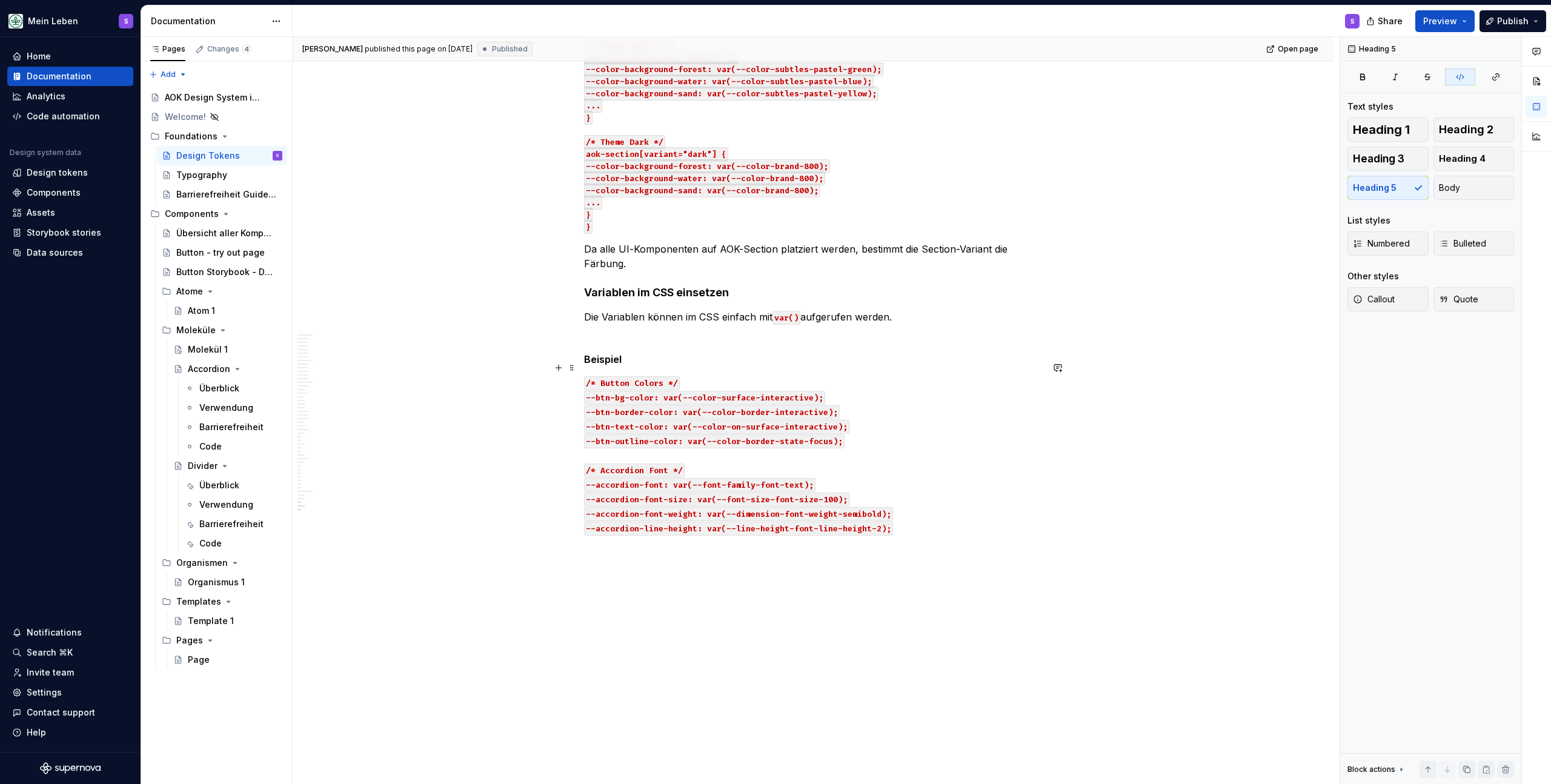
click at [944, 509] on p "/* Button Colors */ --btn-bg-color: var(--color-surface-interactive); --btn-bor…" at bounding box center [813, 462] width 458 height 174
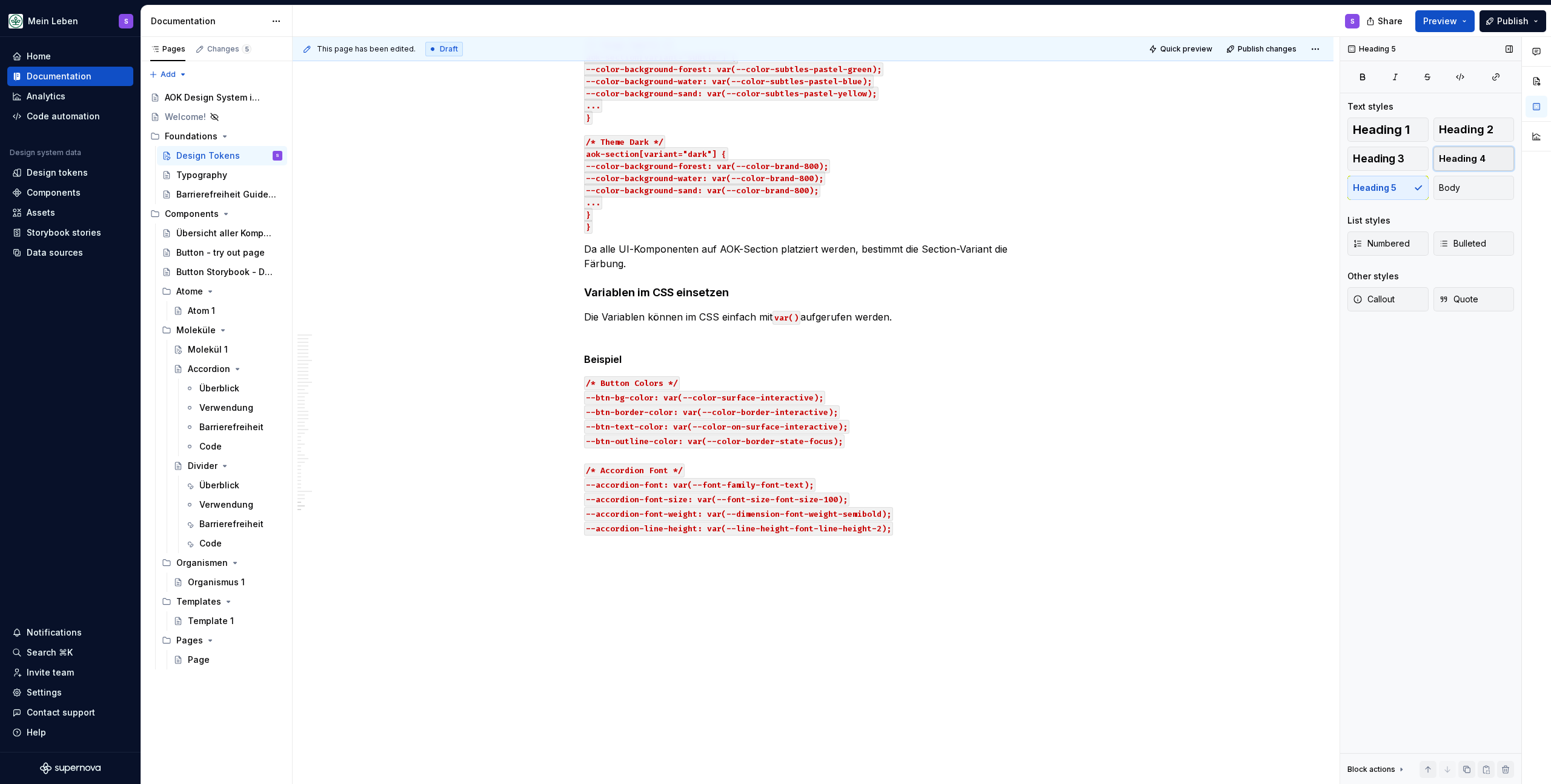
click at [1482, 161] on span "Heading 4" at bounding box center [1462, 159] width 46 height 12
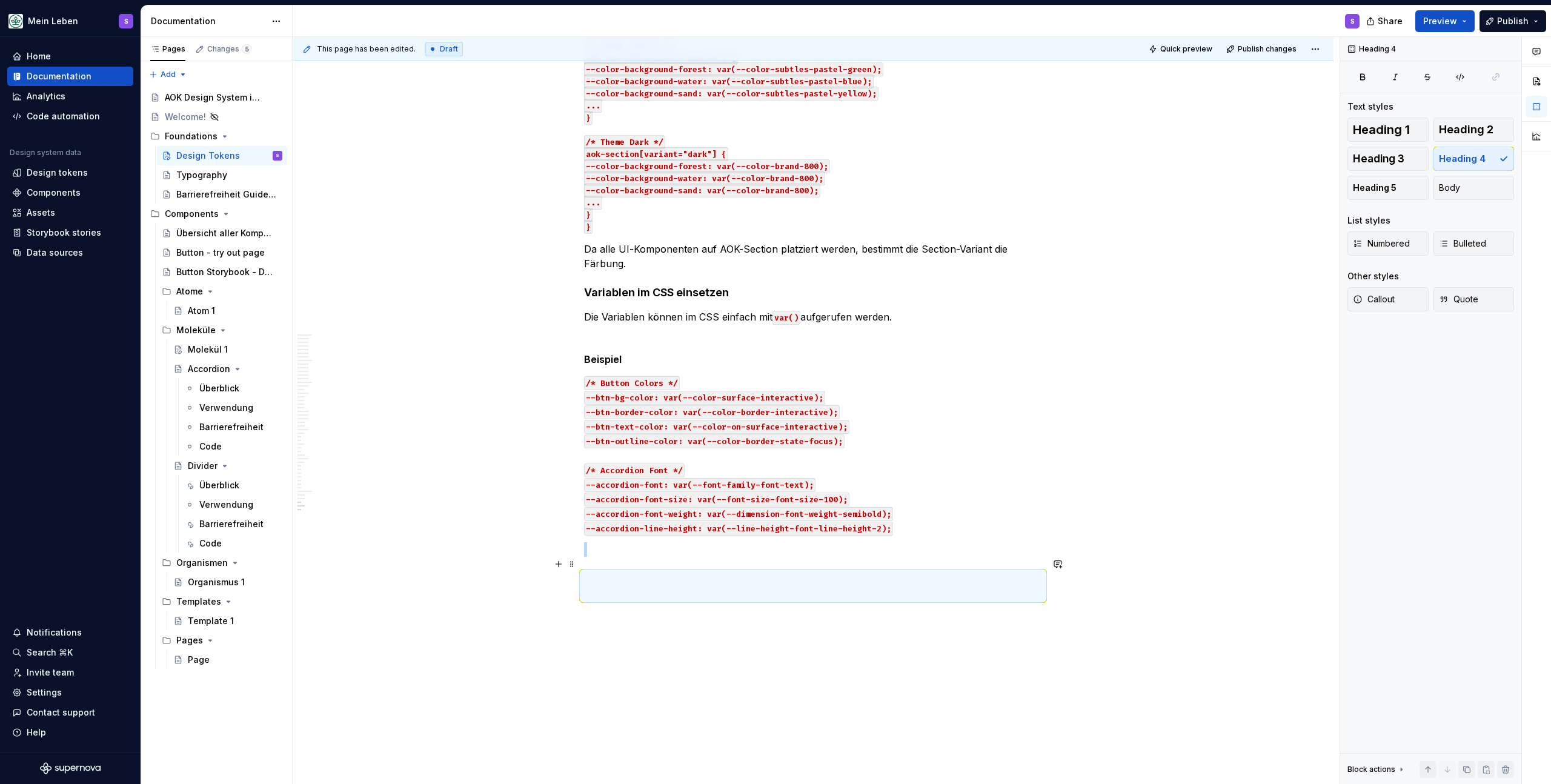
click at [722, 571] on h4 at bounding box center [813, 585] width 458 height 29
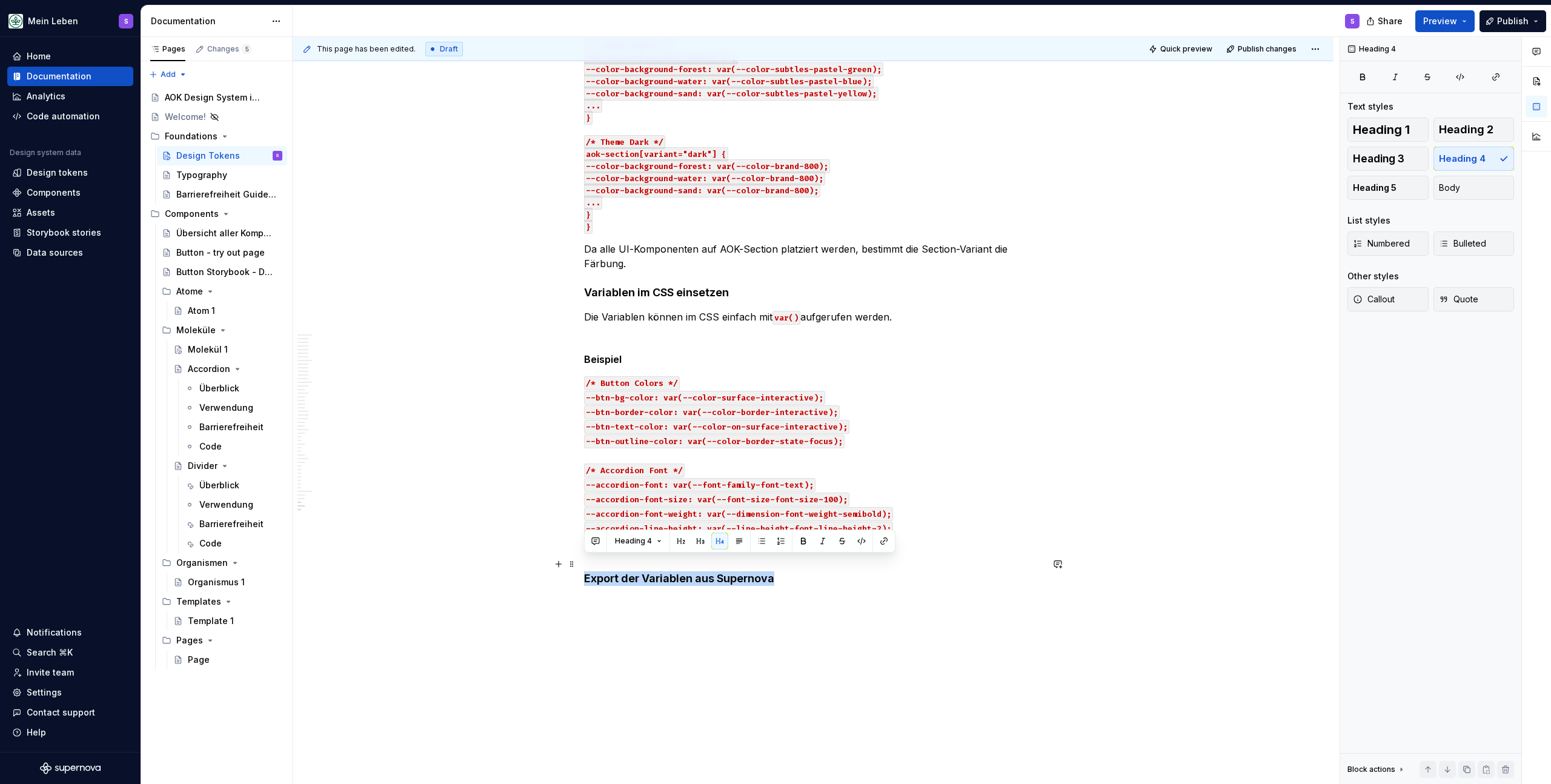
drag, startPoint x: 776, startPoint y: 566, endPoint x: 582, endPoint y: 564, distance: 194.0
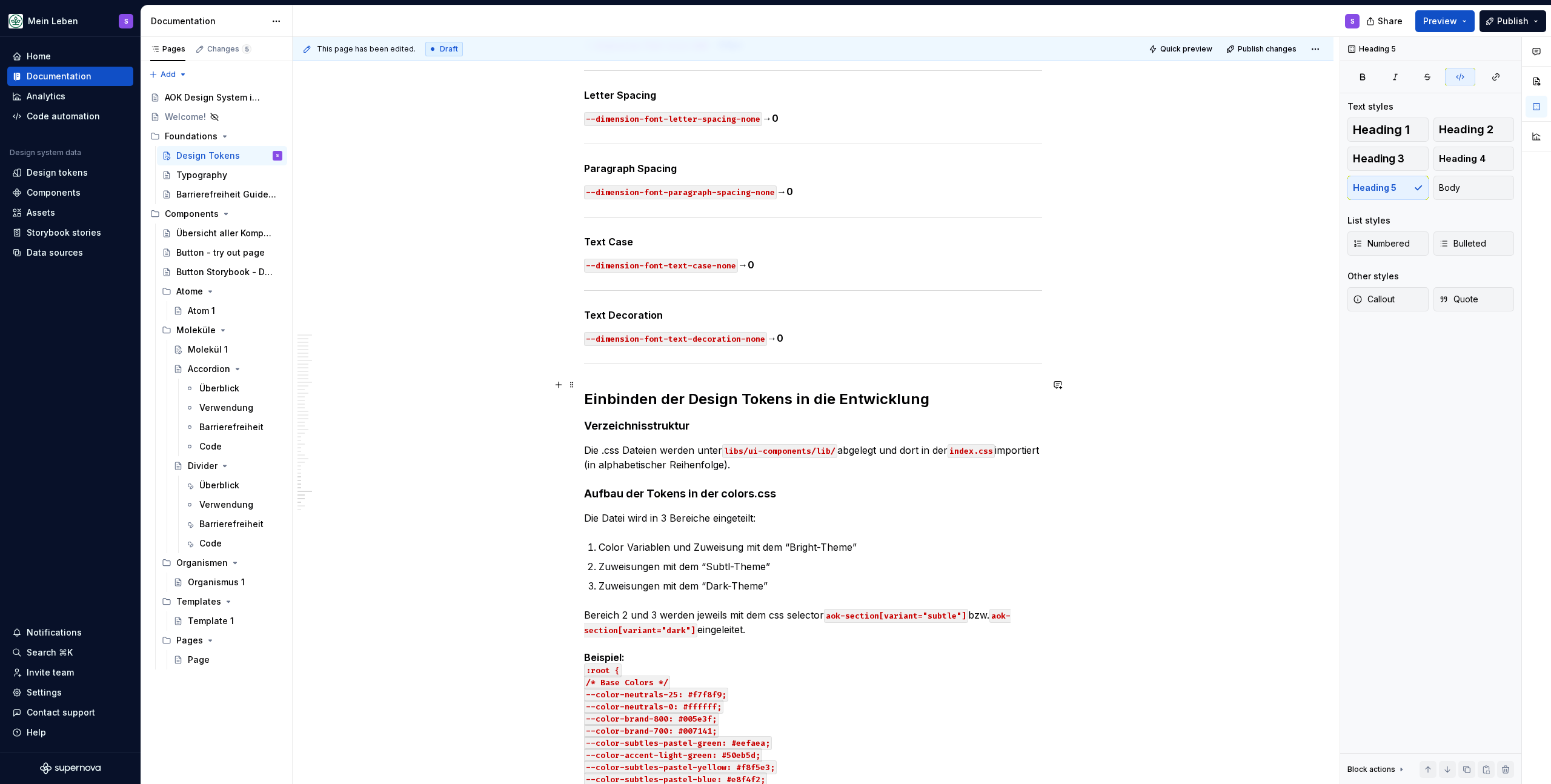
scroll to position [15854, 0]
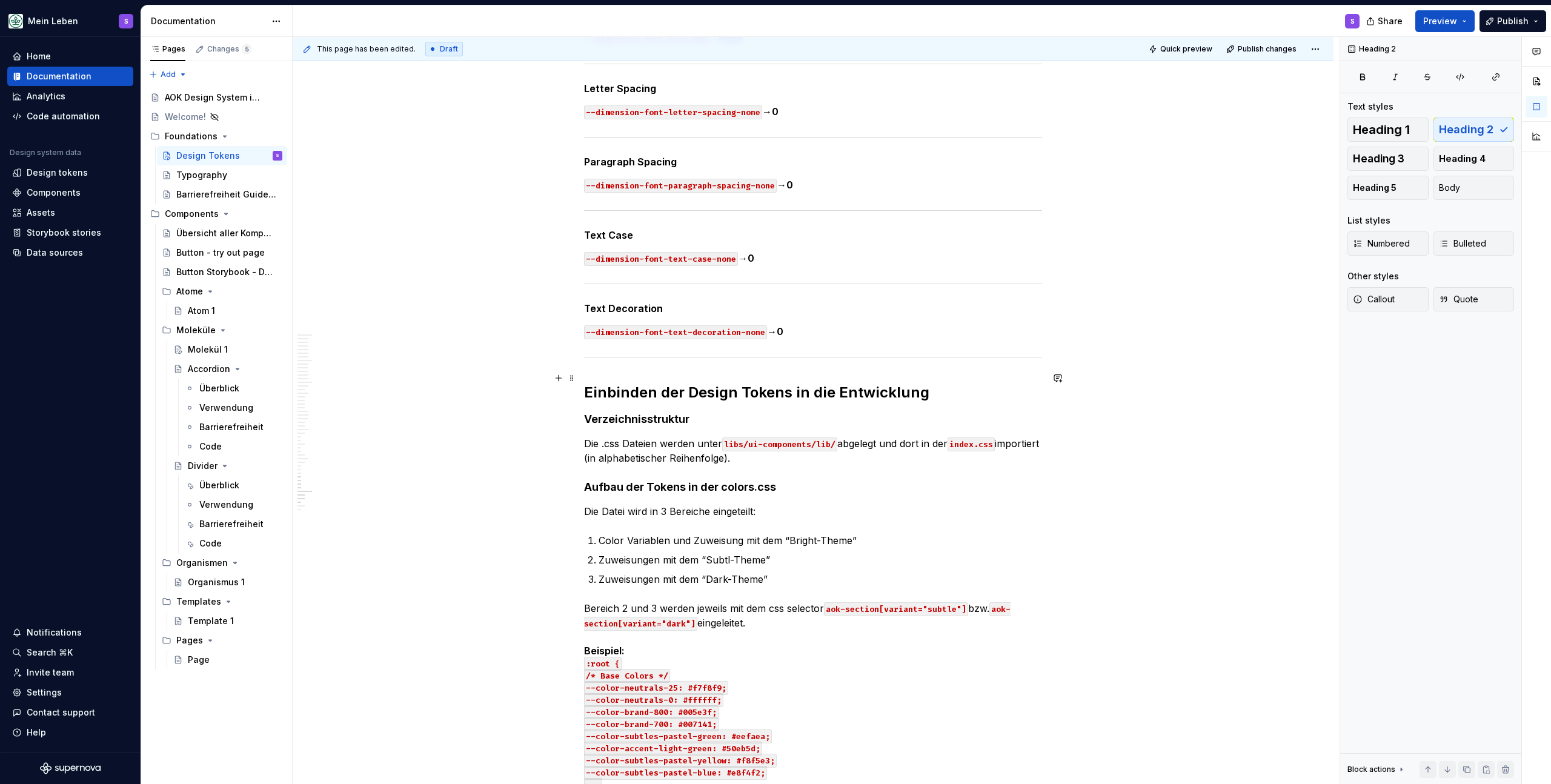
click at [987, 383] on h2 "Einbinden der Design Tokens in die Entwicklung" at bounding box center [813, 392] width 458 height 20
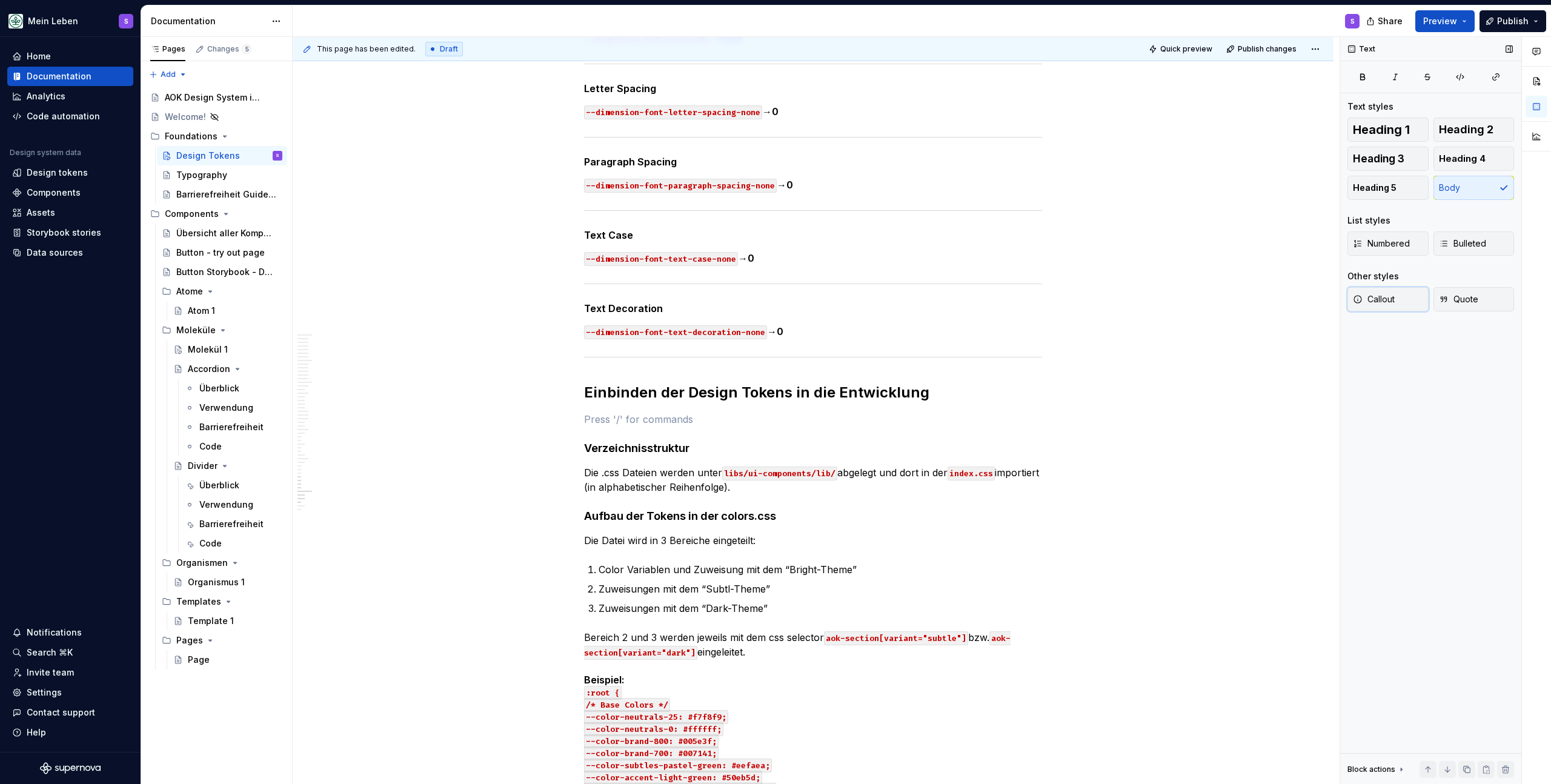
click at [1401, 301] on button "Callout" at bounding box center [1388, 299] width 81 height 24
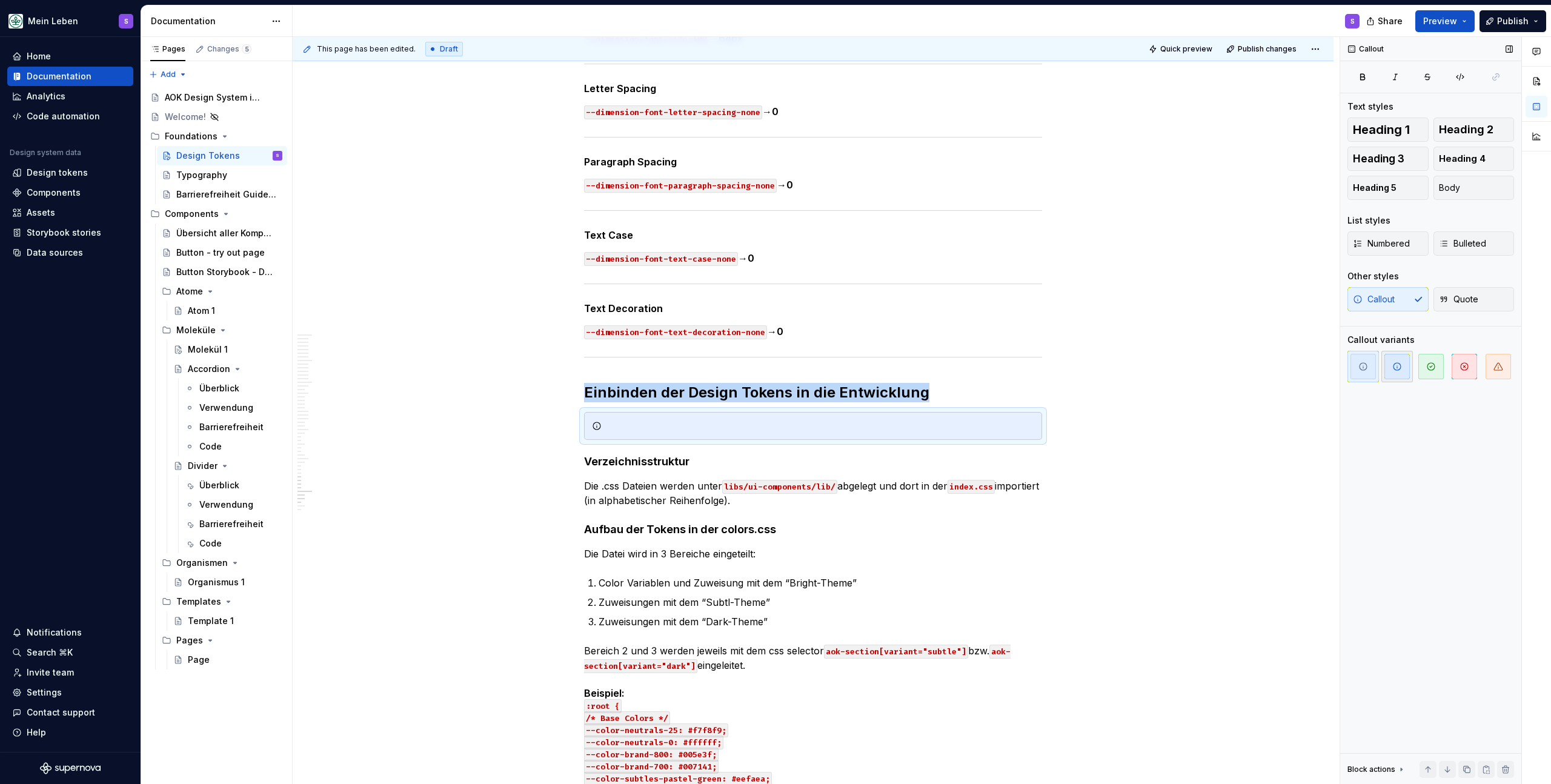
click at [1394, 373] on span "button" at bounding box center [1398, 367] width 26 height 26
click at [693, 420] on div at bounding box center [821, 426] width 428 height 12
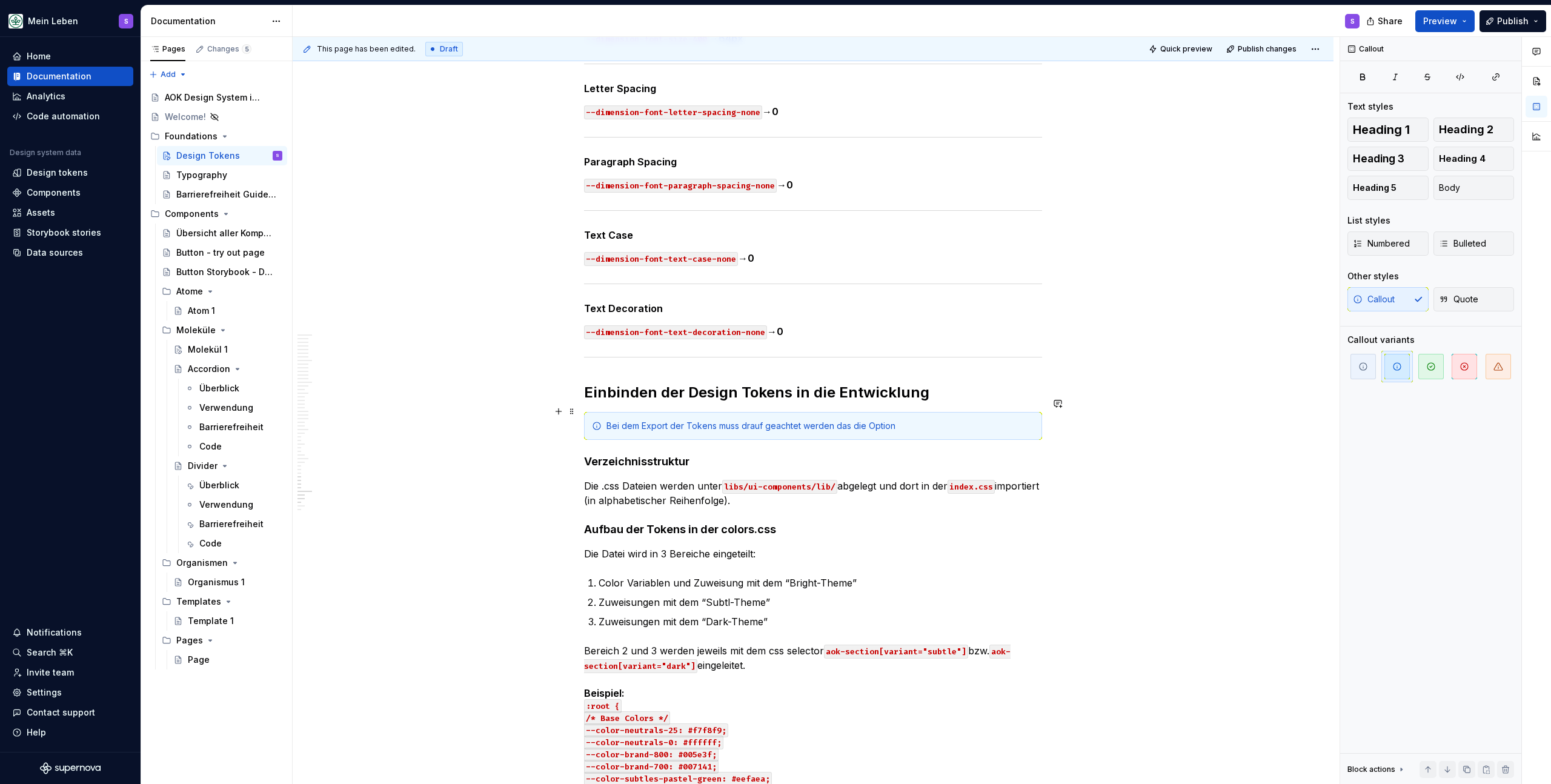
click at [924, 420] on div "Bei dem Export der Tokens muss drauf geachtet werden das die Option" at bounding box center [821, 426] width 428 height 12
click at [901, 421] on strong "Token name structure" at bounding box center [949, 425] width 95 height 10
click at [1012, 420] on div "Bei dem Export der Tokens muss drauf geachtet werden das die Option Token name …" at bounding box center [821, 426] width 428 height 12
click at [1366, 78] on icon "button" at bounding box center [1363, 77] width 9 height 9
click at [1373, 80] on button "button" at bounding box center [1363, 77] width 30 height 17
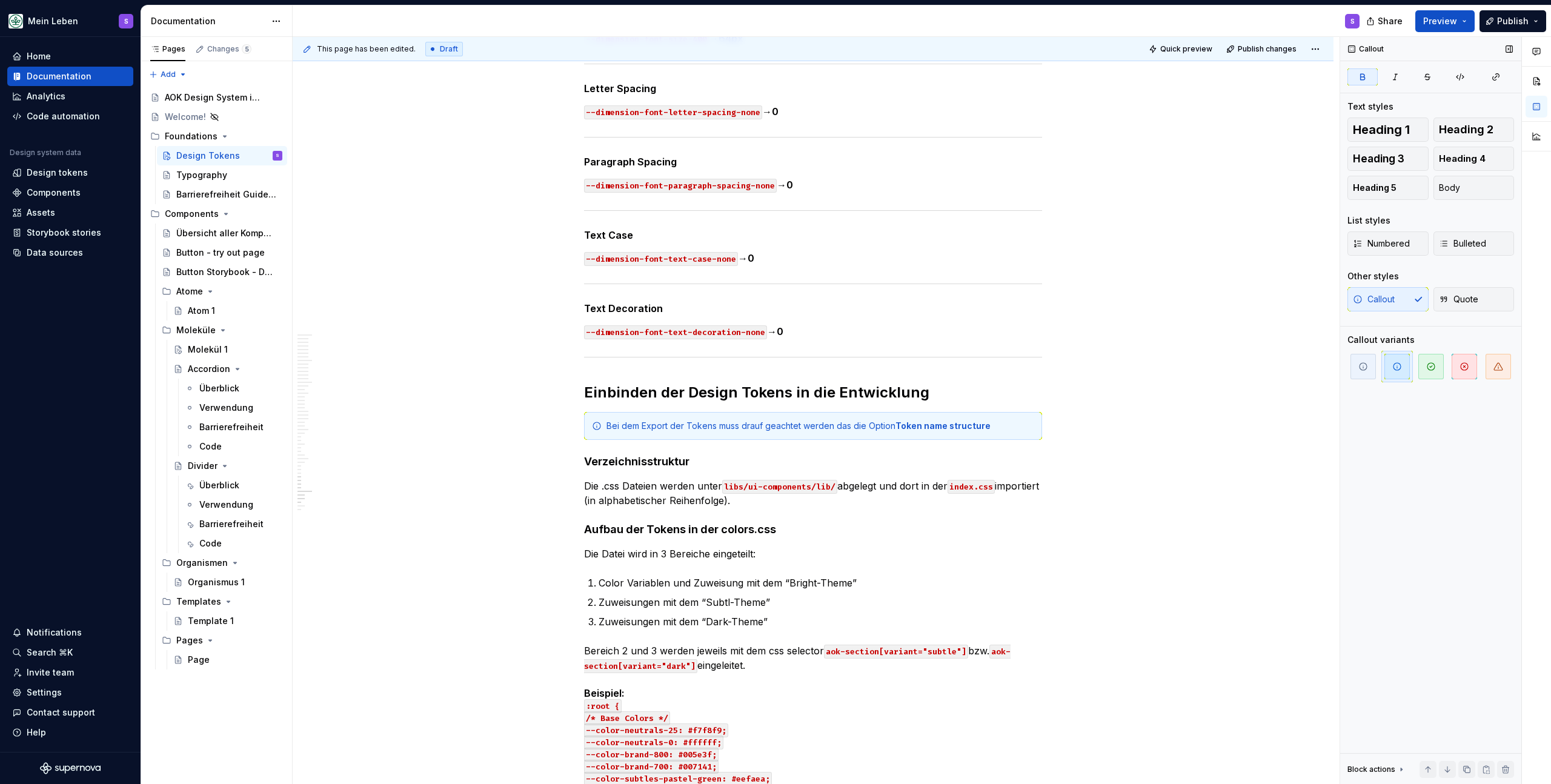
click at [1363, 74] on icon "button" at bounding box center [1363, 77] width 4 height 5
click at [1371, 76] on button "button" at bounding box center [1363, 77] width 30 height 17
click at [1402, 77] on button "button" at bounding box center [1395, 77] width 30 height 17
click at [1393, 77] on icon "button" at bounding box center [1395, 77] width 9 height 9
click at [1369, 78] on button "button" at bounding box center [1363, 77] width 30 height 17
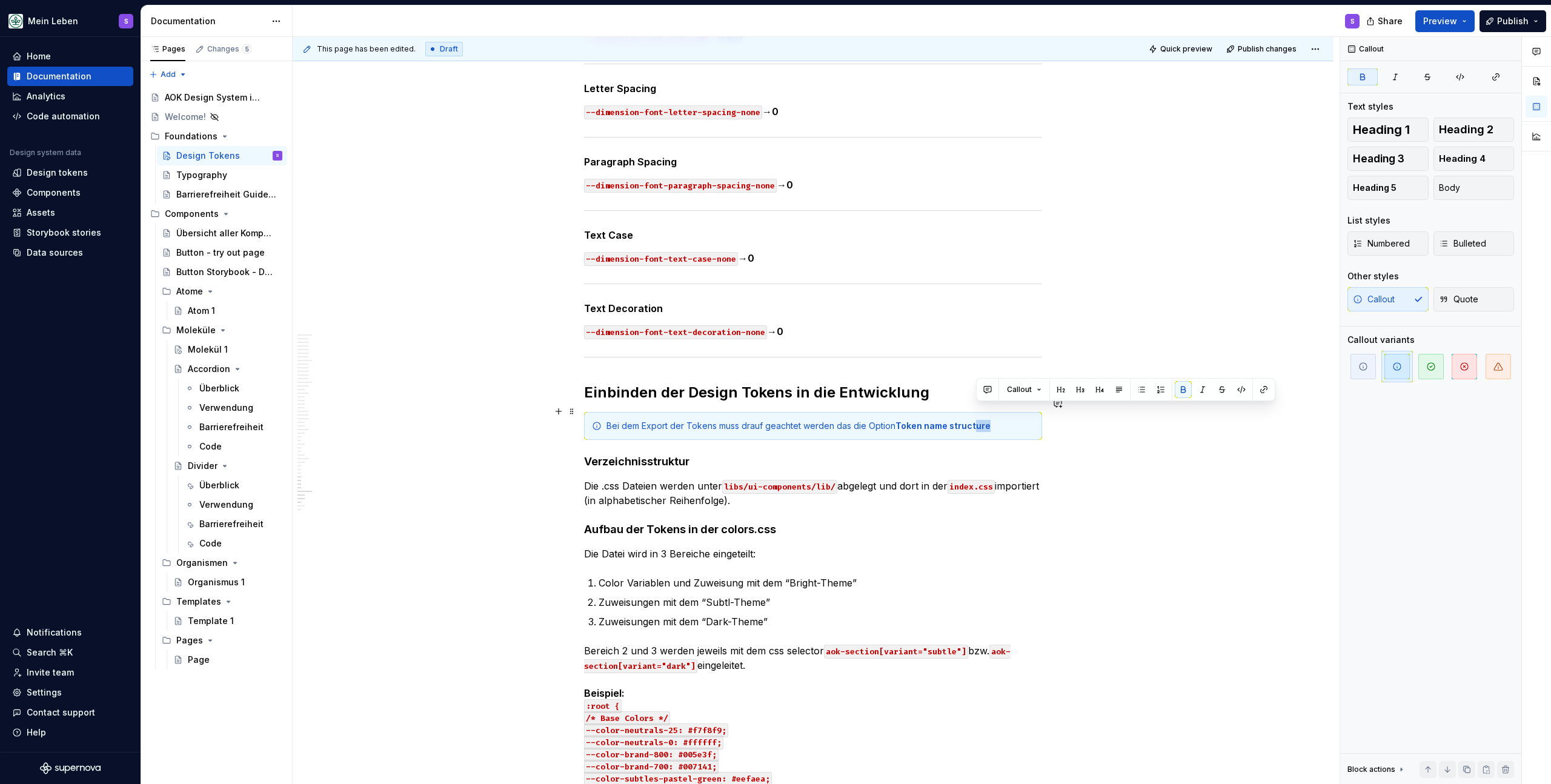
click at [972, 421] on strong "Token name structure" at bounding box center [942, 425] width 95 height 10
drag, startPoint x: 1009, startPoint y: 402, endPoint x: 1000, endPoint y: 405, distance: 9.5
click at [1009, 412] on div "Bei dem Export der Tokens muss drauf geachtet werden das die Option Token name …" at bounding box center [813, 425] width 458 height 28
click at [996, 420] on div "Bei dem Export der Tokens muss drauf geachtet werden das die Option Token name …" at bounding box center [821, 426] width 428 height 12
click at [991, 420] on div "Bei dem Export der Tokens muss drauf geachtet werden das die Option Token name …" at bounding box center [821, 426] width 428 height 12
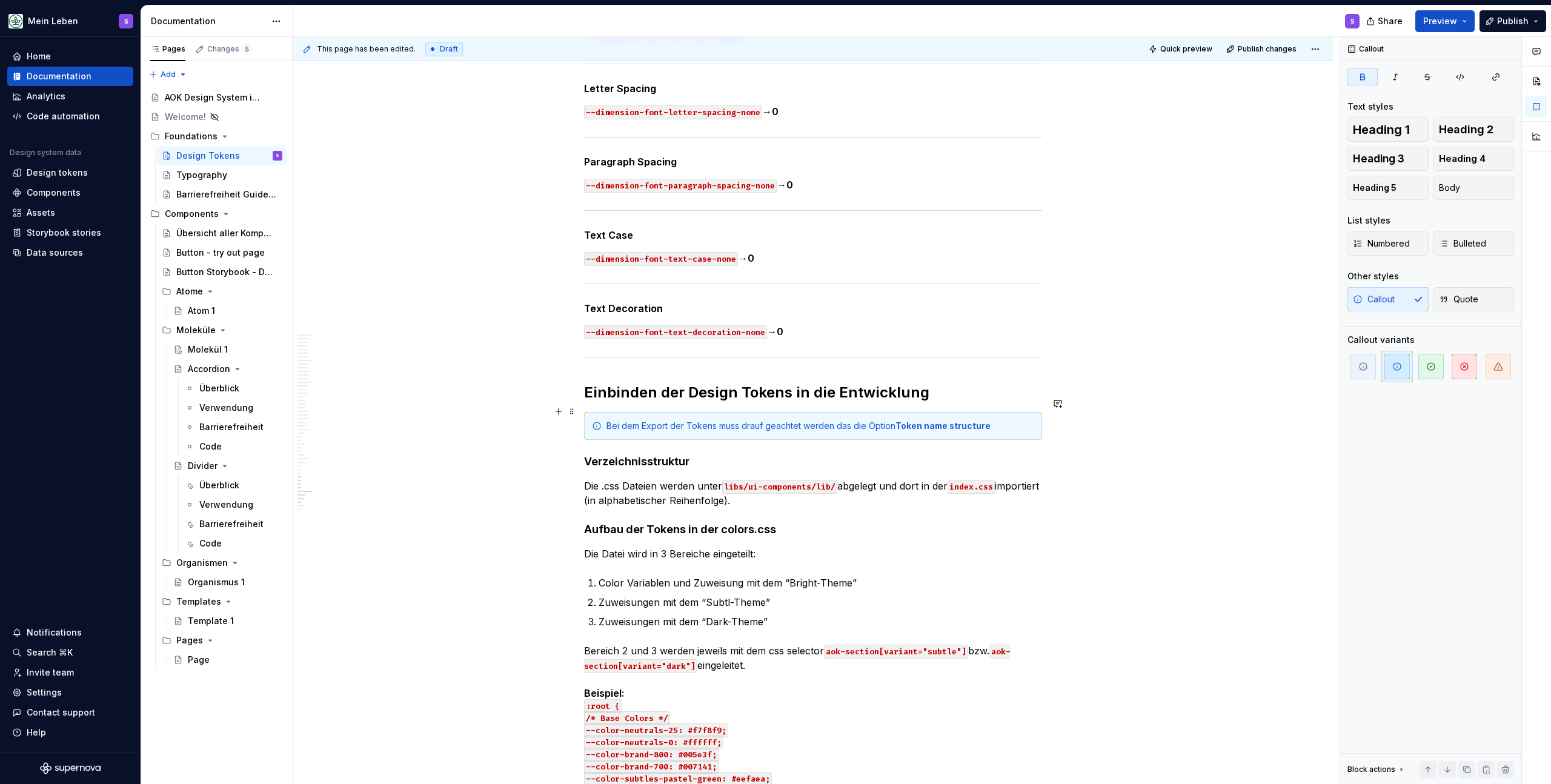
drag, startPoint x: 990, startPoint y: 411, endPoint x: 1035, endPoint y: 411, distance: 45.0
click at [1035, 412] on div "Bei dem Export der Tokens muss drauf geachtet werden das die Option Token name …" at bounding box center [813, 425] width 458 height 28
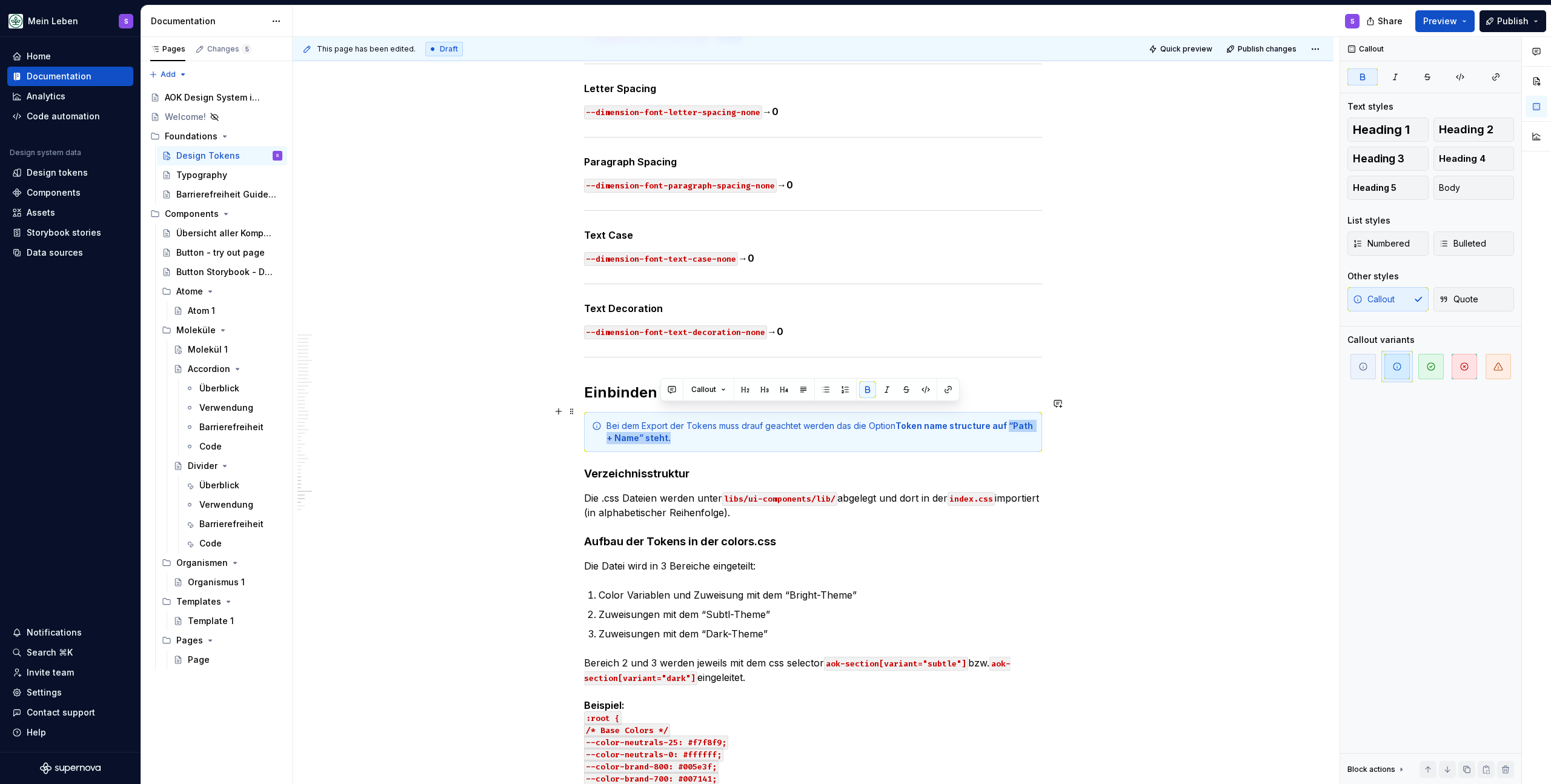
drag, startPoint x: 683, startPoint y: 424, endPoint x: 1002, endPoint y: 415, distance: 319.1
click at [1002, 420] on div "Bei dem Export der Tokens muss drauf geachtet werden das die Option Token name …" at bounding box center [821, 432] width 428 height 24
click at [1373, 77] on button "button" at bounding box center [1363, 77] width 30 height 17
click at [870, 392] on button "button" at bounding box center [865, 389] width 17 height 17
click at [1018, 428] on div "Bei dem Export der Tokens muss drauf geachtet werden das die Option Token name …" at bounding box center [821, 432] width 428 height 24
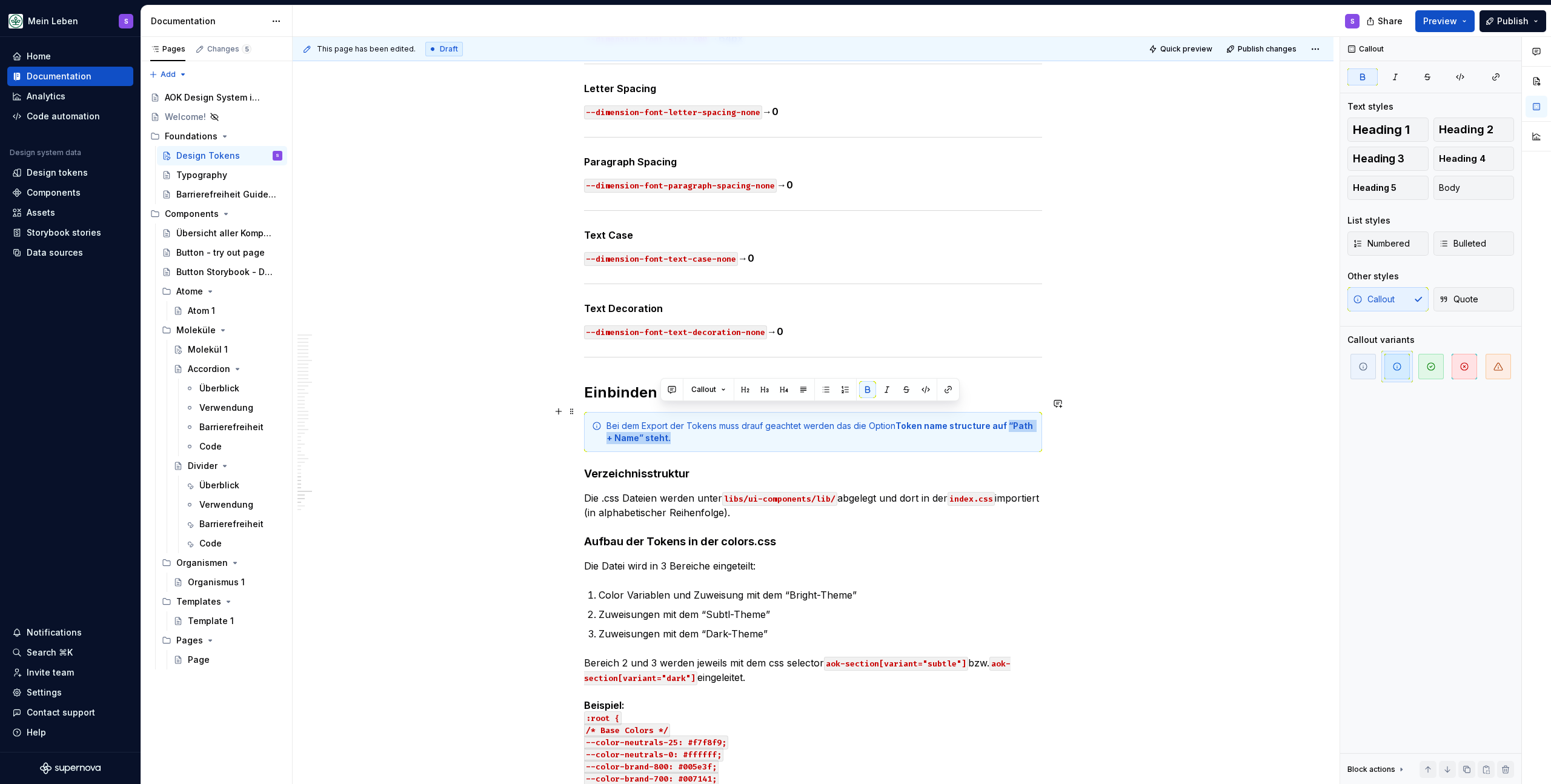
drag, startPoint x: 708, startPoint y: 425, endPoint x: 1004, endPoint y: 411, distance: 296.3
click at [1004, 420] on div "Bei dem Export der Tokens muss drauf geachtet werden das die Option Token name …" at bounding box center [821, 432] width 428 height 24
click at [867, 388] on button "button" at bounding box center [867, 389] width 17 height 17
click at [898, 428] on div "Bei dem Export der Tokens muss drauf geachtet werden das die Option Token name …" at bounding box center [821, 432] width 428 height 24
drag, startPoint x: 998, startPoint y: 411, endPoint x: 895, endPoint y: 416, distance: 103.1
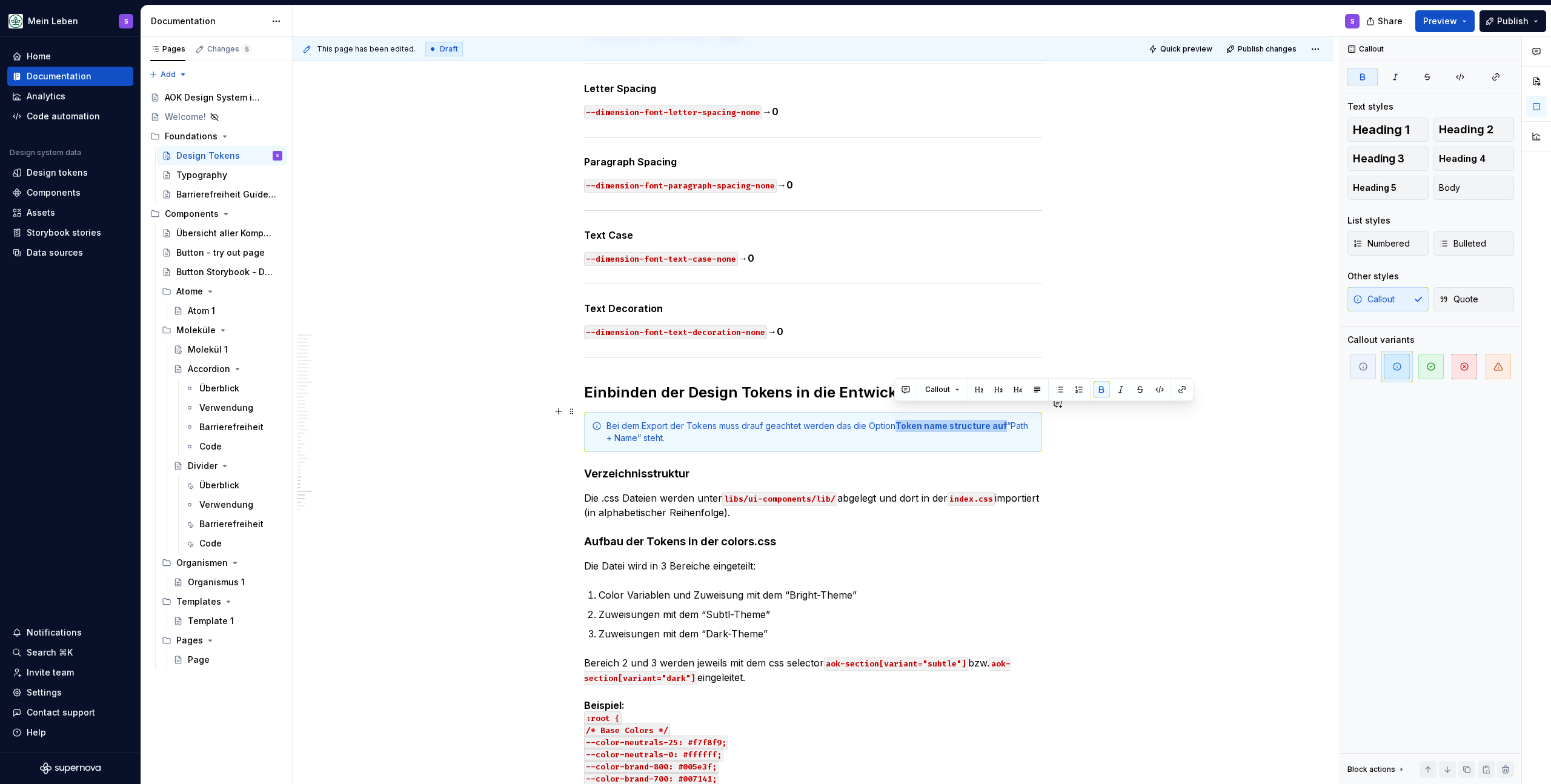
click at [895, 421] on strong "Token name structure auf" at bounding box center [951, 425] width 112 height 10
click at [1103, 394] on button "button" at bounding box center [1101, 389] width 17 height 17
drag, startPoint x: 979, startPoint y: 411, endPoint x: 895, endPoint y: 415, distance: 84.1
click at [895, 420] on div "Bei dem Export der Tokens muss drauf geachtet werden das die Option Token name …" at bounding box center [821, 432] width 428 height 24
drag, startPoint x: 901, startPoint y: 412, endPoint x: 981, endPoint y: 415, distance: 80.1
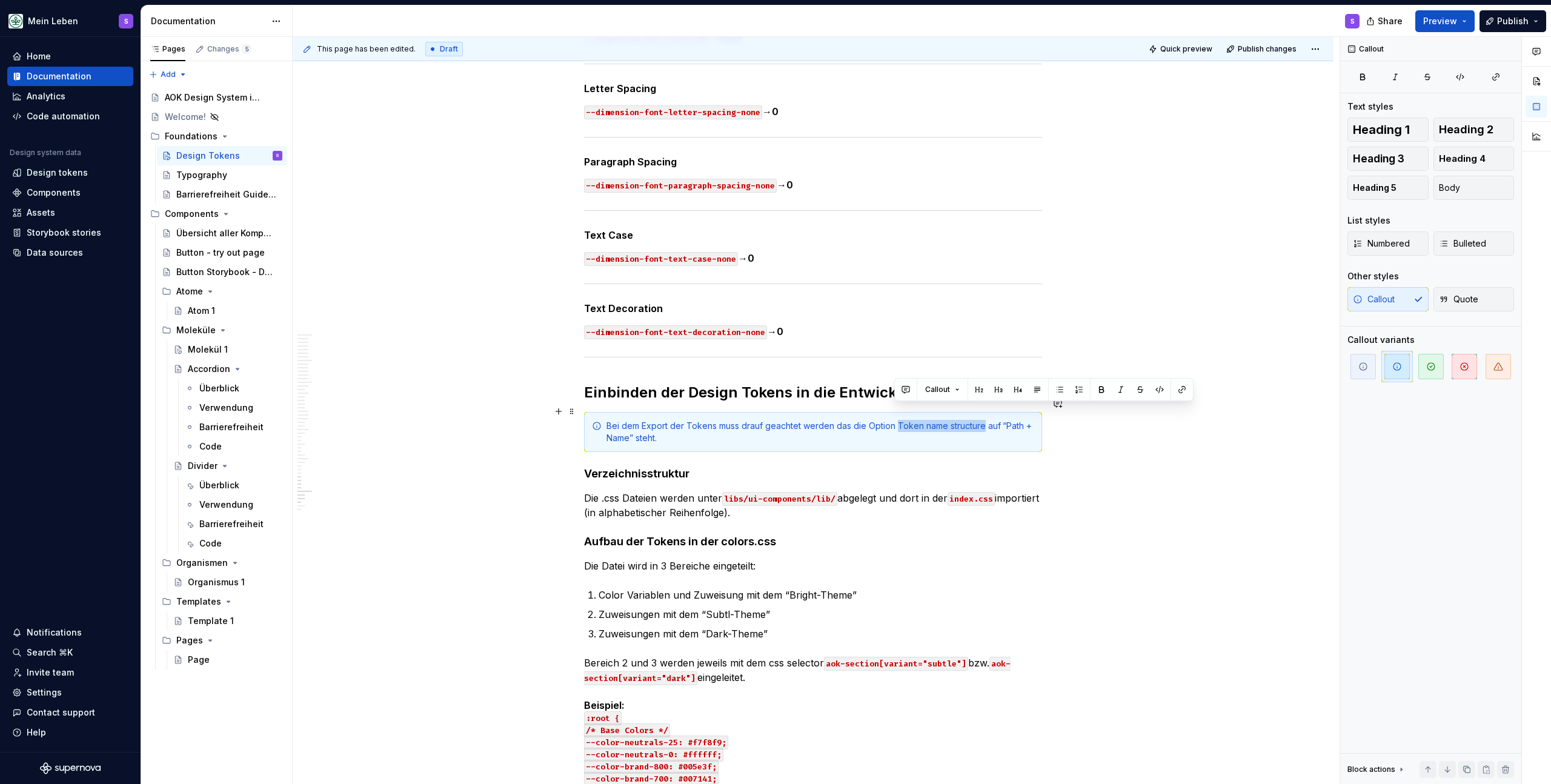
click at [981, 420] on div "Bei dem Export der Tokens muss drauf geachtet werden das die Option Token name …" at bounding box center [821, 432] width 428 height 24
click at [898, 420] on div "Bei dem Export der Tokens muss drauf geachtet werden das die Option Token name …" at bounding box center [821, 432] width 428 height 24
drag, startPoint x: 986, startPoint y: 411, endPoint x: 990, endPoint y: 416, distance: 6.4
click at [986, 420] on div "Bei dem Export der Tokens muss drauf geachtet werden das die Option “Token name…" at bounding box center [821, 432] width 428 height 24
click at [986, 427] on div "Bei dem Export der Tokens muss drauf geachtet werden das die Option “Token name…" at bounding box center [821, 432] width 428 height 24
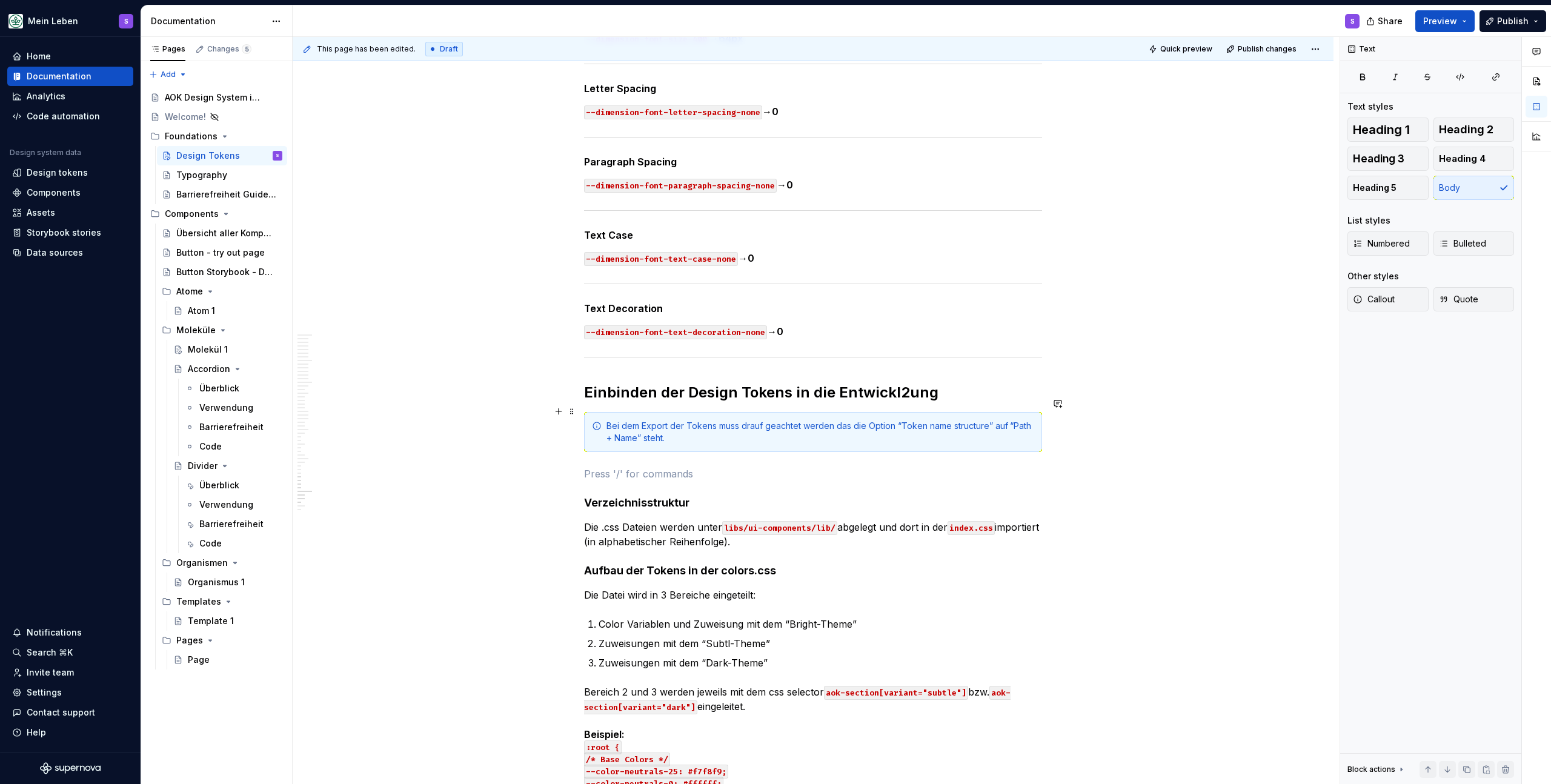
click at [738, 427] on div "Bei dem Export der Tokens muss drauf geachtet werden das die Option “Token name…" at bounding box center [821, 432] width 428 height 24
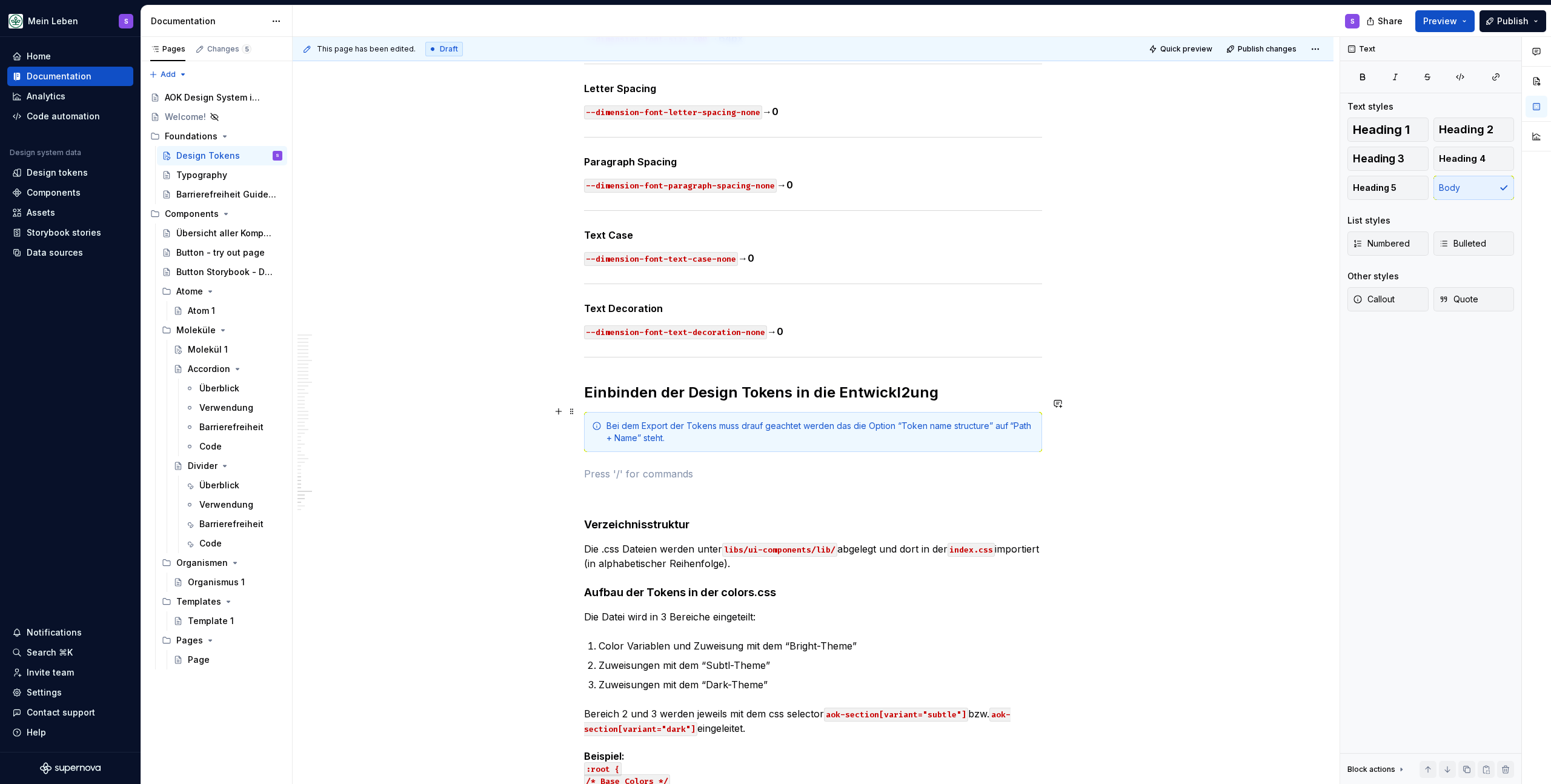
click at [738, 427] on div "Bei dem Export der Tokens muss drauf geachtet werden das die Option “Token name…" at bounding box center [821, 432] width 428 height 24
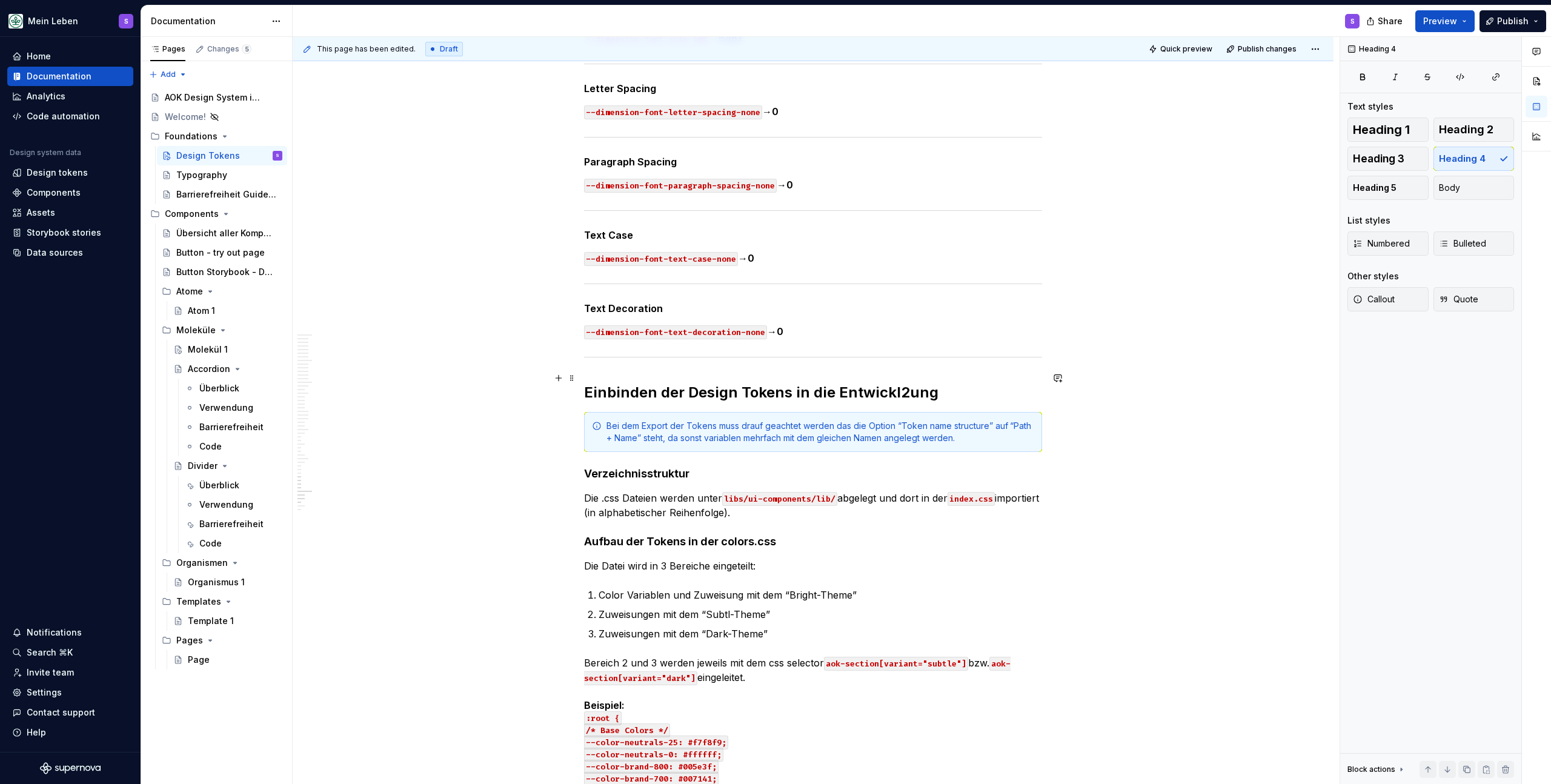
click at [902, 383] on h2 "Einbinden der Design Tokens in die Entwickl2ung" at bounding box center [813, 392] width 458 height 20
click at [710, 427] on div "Bei dem Export der Tokens muss drauf geachtet werden das die Option “Token name…" at bounding box center [821, 432] width 428 height 24
click at [971, 423] on div "Bei dem Export der Tokens muss drauf geachtet werden das die Option “Token name…" at bounding box center [821, 432] width 428 height 24
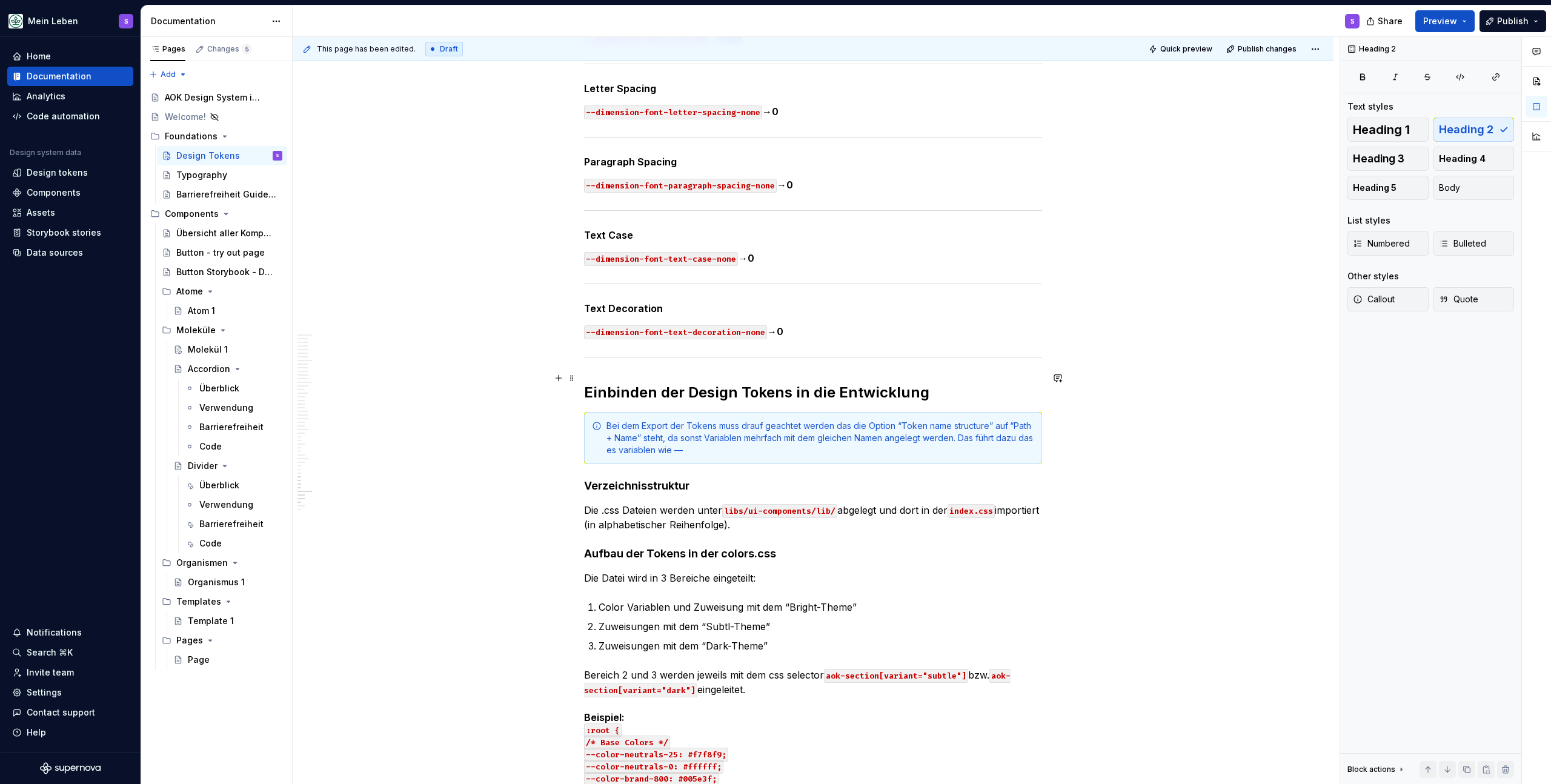
click at [943, 383] on h2 "Einbinden der Design Tokens in die Entwicklung" at bounding box center [813, 392] width 458 height 20
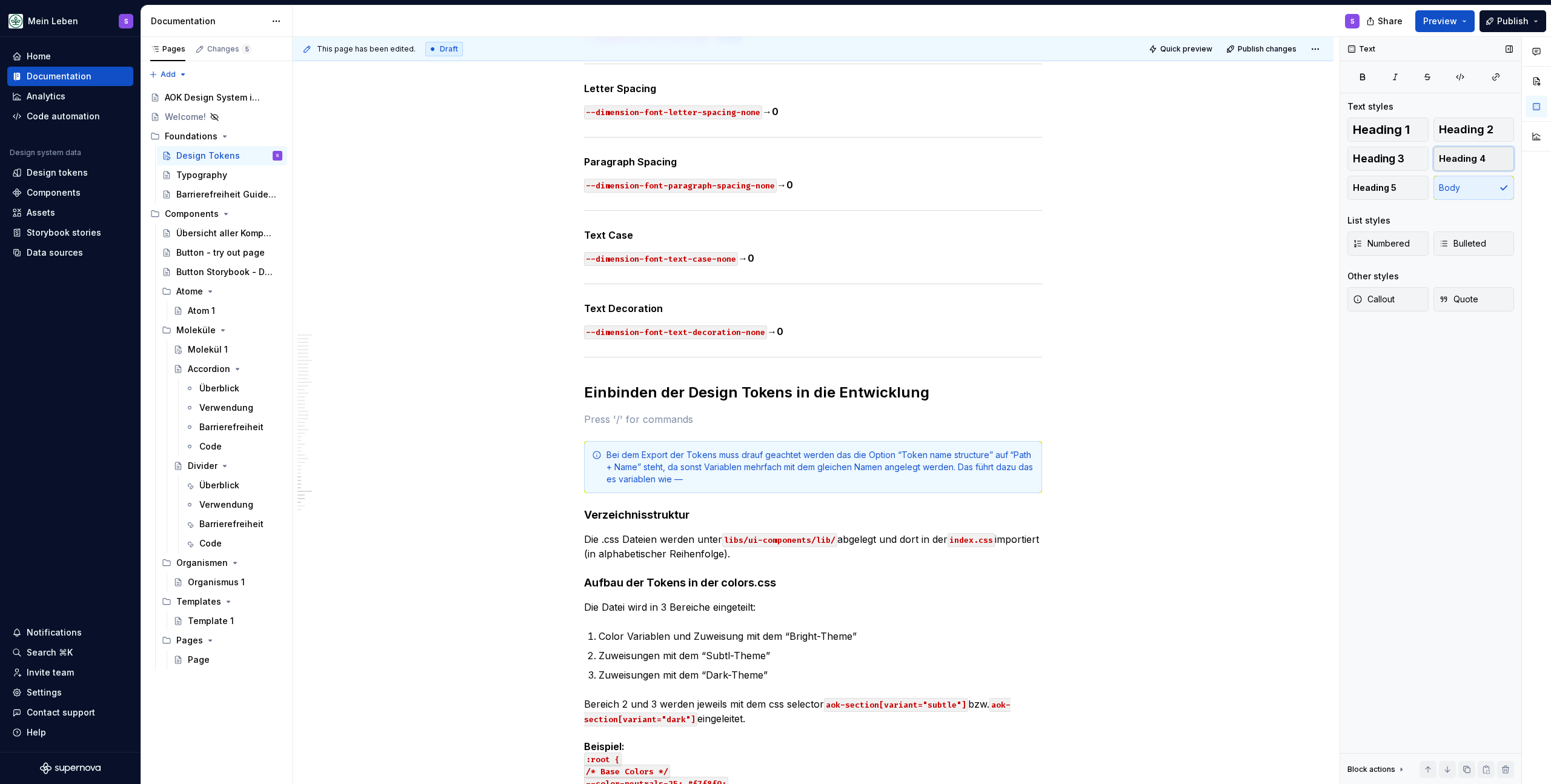
click at [1486, 157] on button "Heading 4" at bounding box center [1474, 159] width 81 height 24
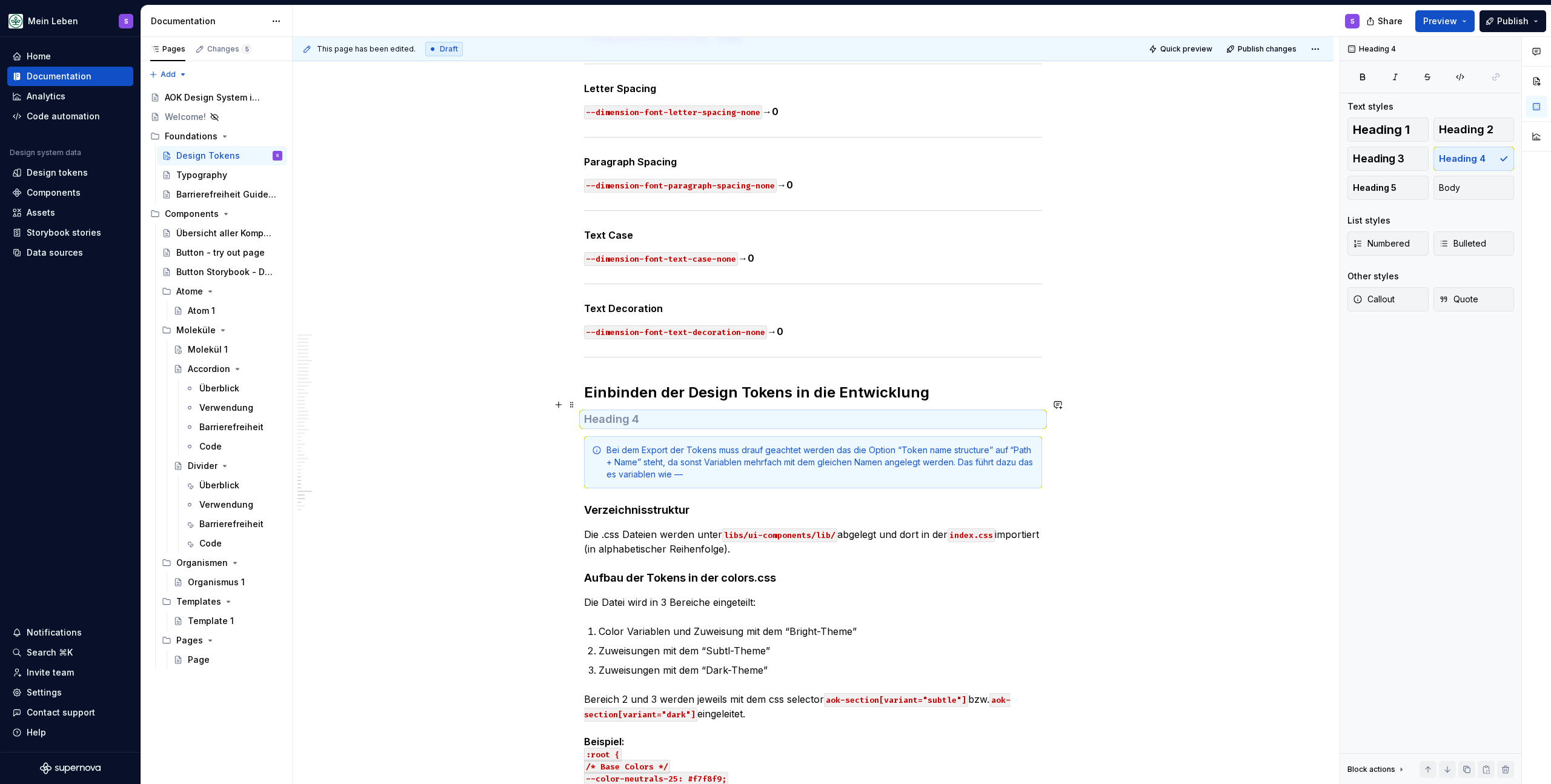
click at [724, 412] on h4 at bounding box center [813, 419] width 458 height 15
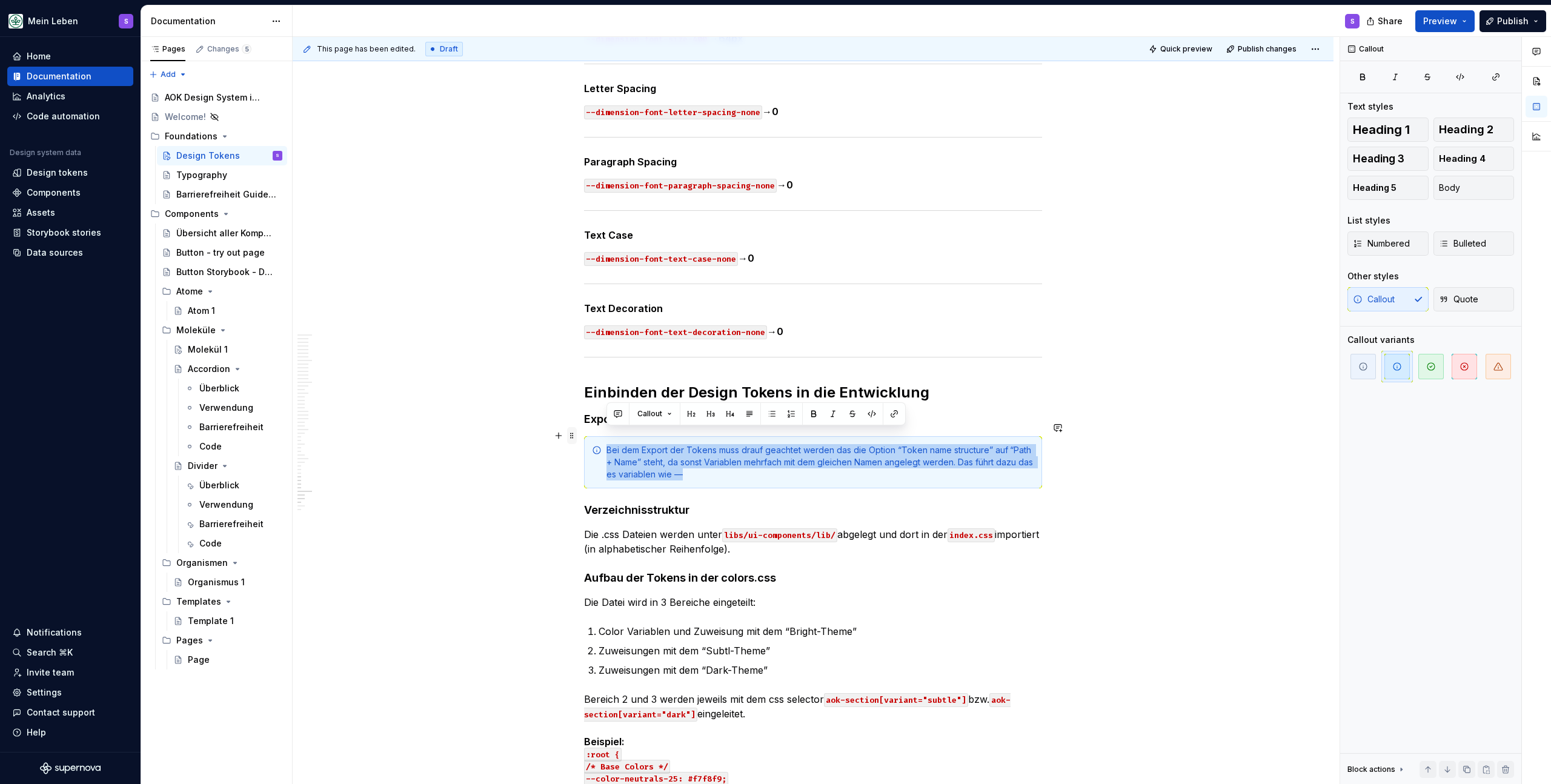
drag, startPoint x: 738, startPoint y: 464, endPoint x: 575, endPoint y: 440, distance: 164.8
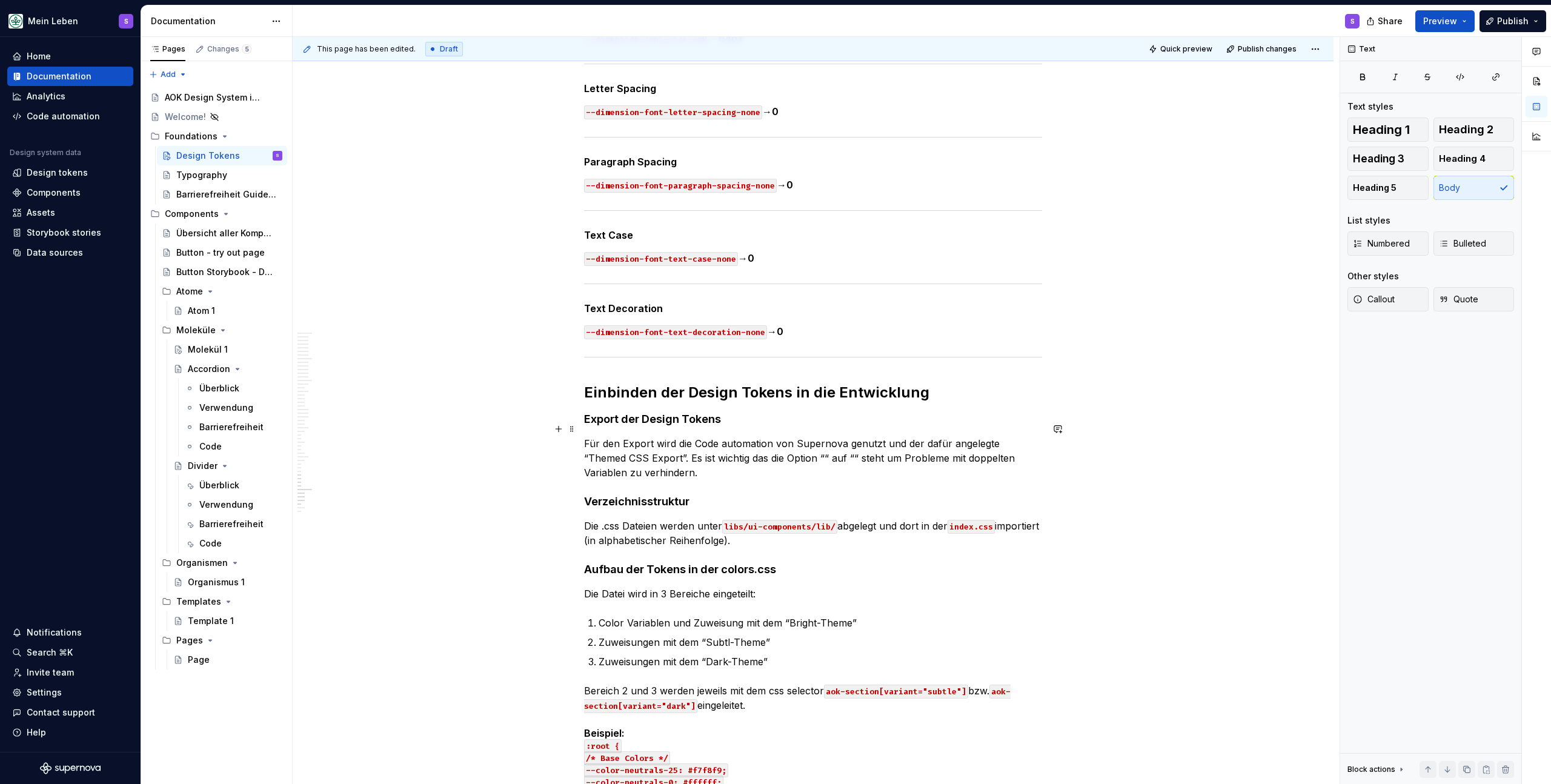
click at [782, 441] on p "Für den Export wird die Code automation von Supernova genutzt und der dafür ang…" at bounding box center [813, 458] width 458 height 44
drag, startPoint x: 908, startPoint y: 441, endPoint x: 918, endPoint y: 458, distance: 19.7
click at [908, 441] on p "Für den Export wird die Code automation von Supernova genutzt und der dafür ang…" at bounding box center [813, 458] width 458 height 44
click at [841, 453] on p "Für den Export wird die Code automation von Supernova genutzt und der dafür ang…" at bounding box center [813, 458] width 458 height 44
click at [752, 446] on p "Für den Export wird die Code automation von Supernova genutzt und der dafür ang…" at bounding box center [813, 458] width 458 height 44
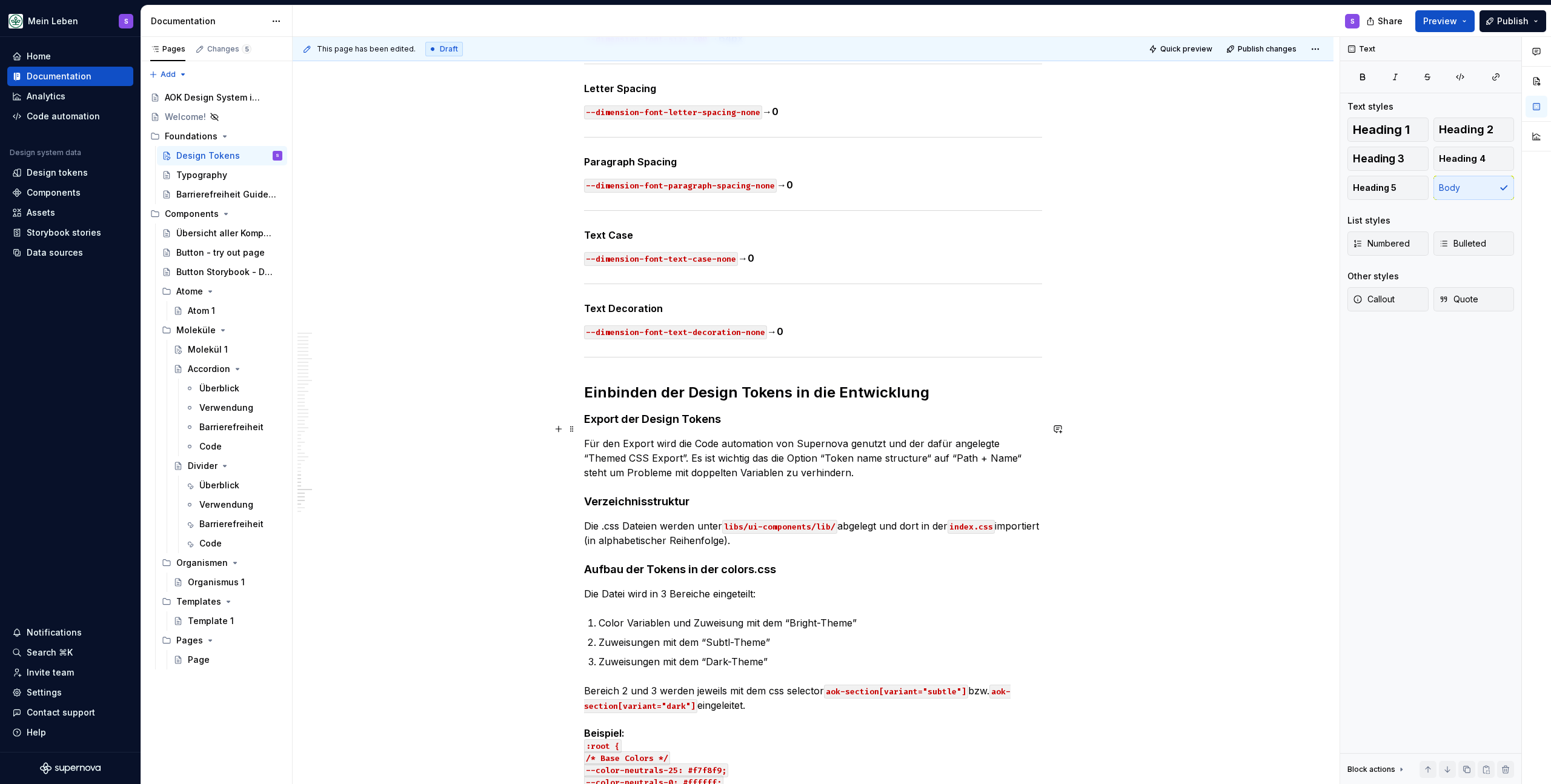
click at [752, 446] on p "Für den Export wird die Code automation von Supernova genutzt und der dafür ang…" at bounding box center [813, 458] width 458 height 44
click at [823, 458] on p "Für den Export wird die Code automation von Supernova genutzt und der dafür ang…" at bounding box center [813, 458] width 458 height 44
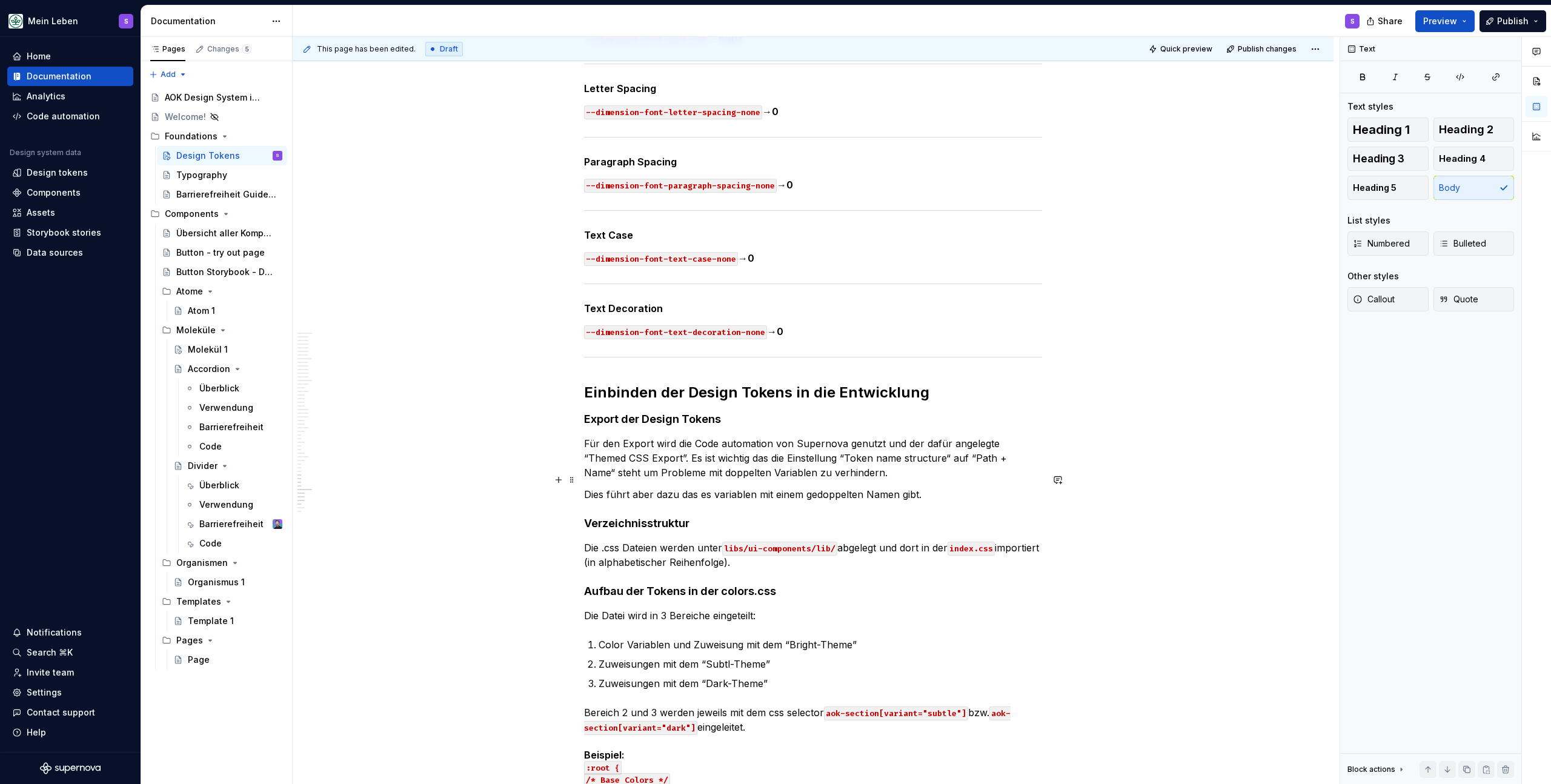
click at [719, 487] on p "Dies führt aber dazu das es variablen mit einem gedoppelten Namen gibt." at bounding box center [813, 495] width 458 height 15
click at [643, 487] on p "Dies führt aber dazu das es Variablen mit einem gedoppelten Namen gibt." at bounding box center [813, 495] width 458 height 15
click at [952, 487] on p "Dies führt aber dazu das es Variablen mit einem gedoppelten Namen gibt." at bounding box center [813, 495] width 458 height 15
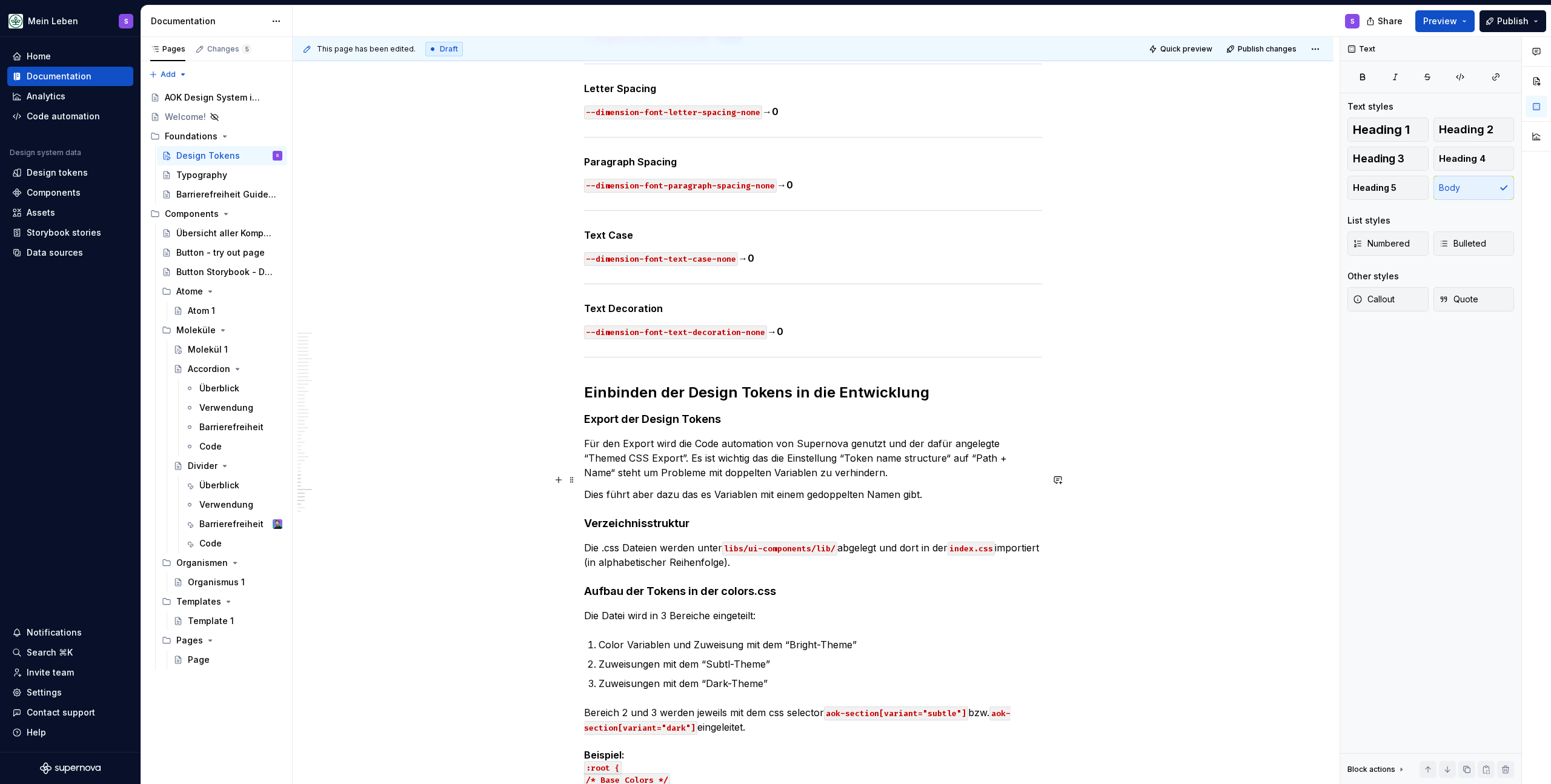
click at [900, 487] on p "Dies führt aber dazu das es Variablen mit einem gedoppelten Namen gibt." at bounding box center [813, 495] width 458 height 15
click at [976, 487] on p "Dies führt aber dazu das es Variablen mit einem gedoppelten Namen wie z.B. gibt." at bounding box center [813, 495] width 458 height 15
drag, startPoint x: 967, startPoint y: 479, endPoint x: 580, endPoint y: 484, distance: 387.0
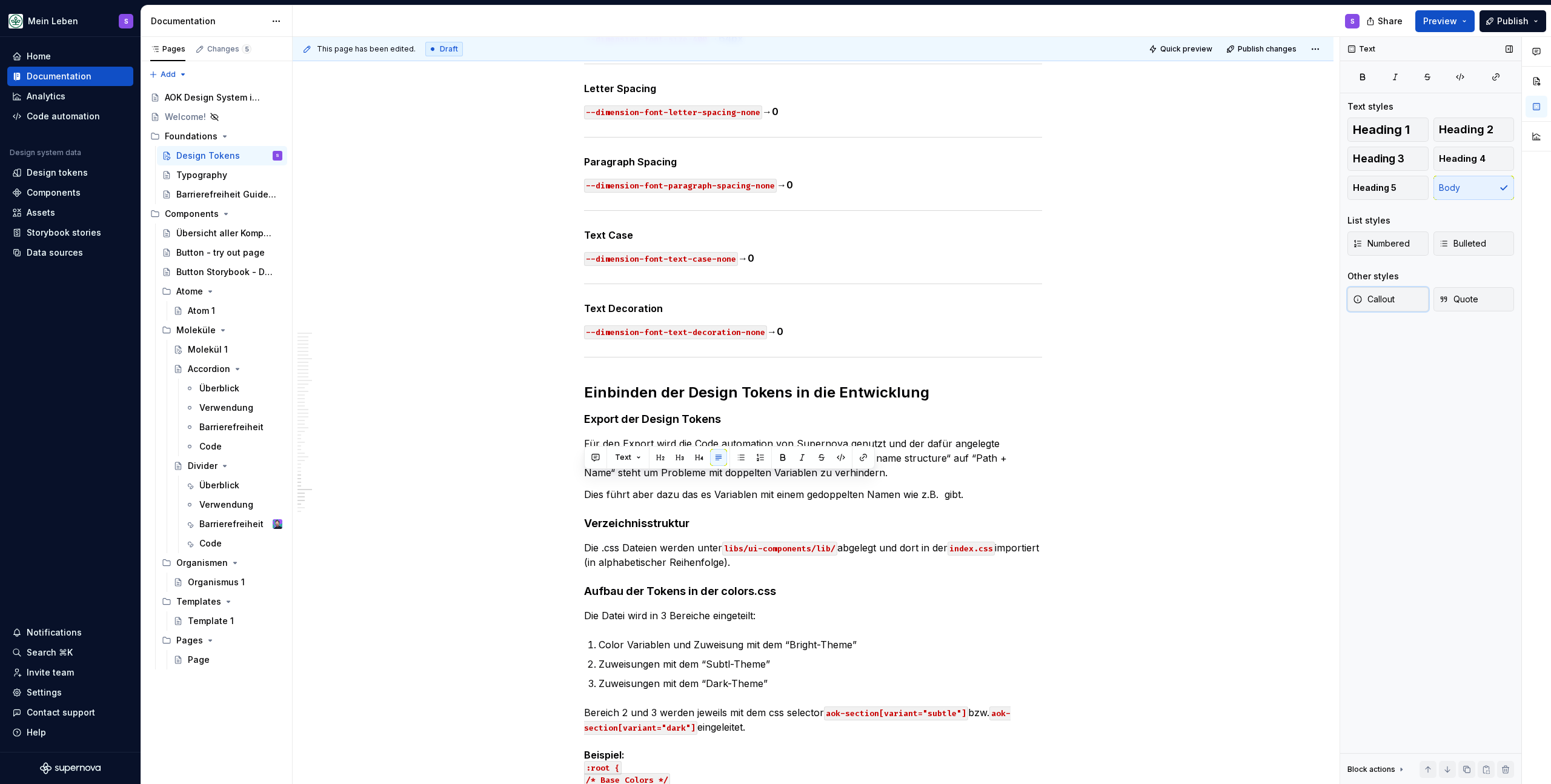
click at [1392, 299] on span "Callout" at bounding box center [1374, 299] width 42 height 12
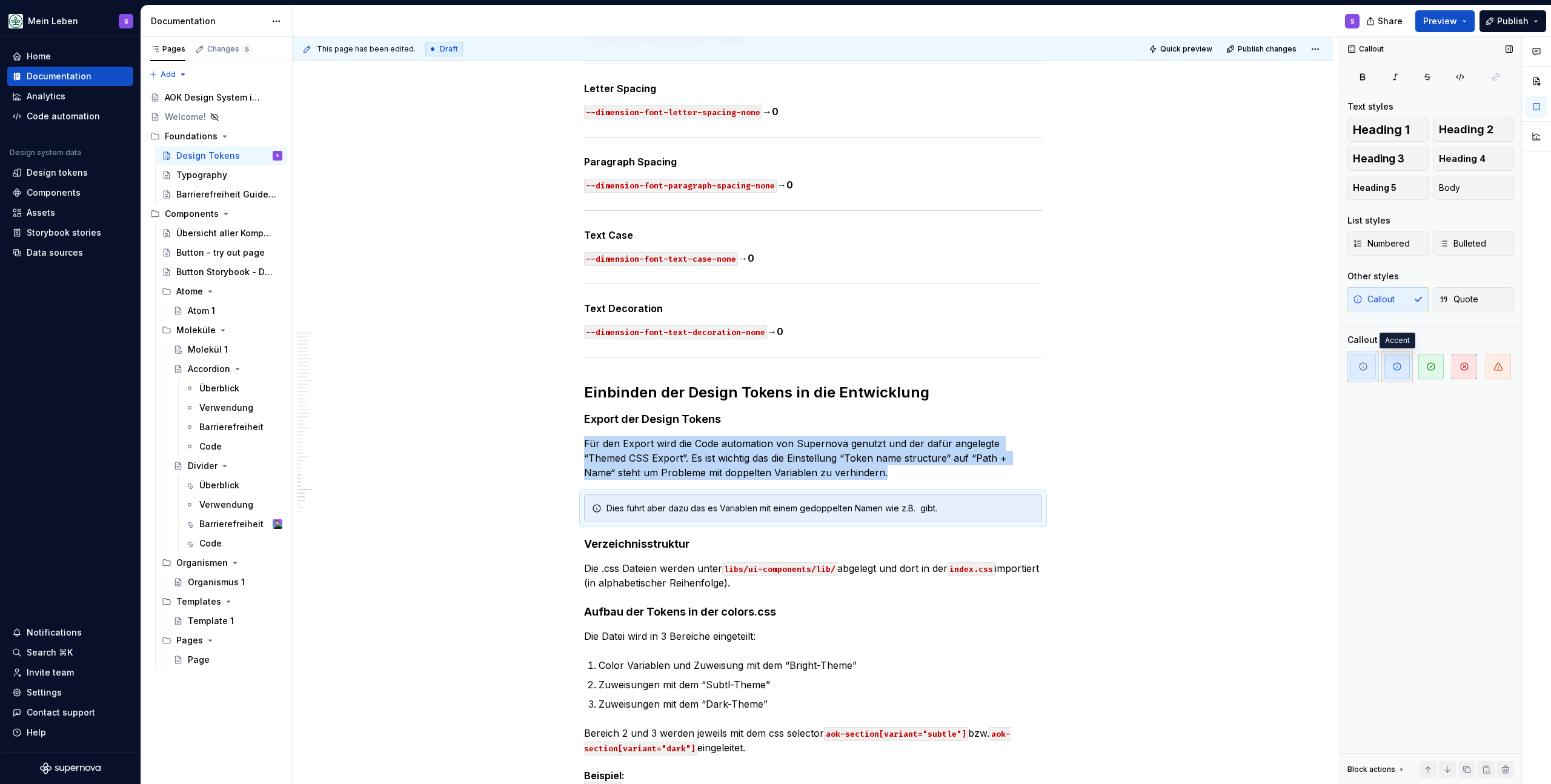
click at [1393, 367] on icon "button" at bounding box center [1397, 366] width 7 height 7
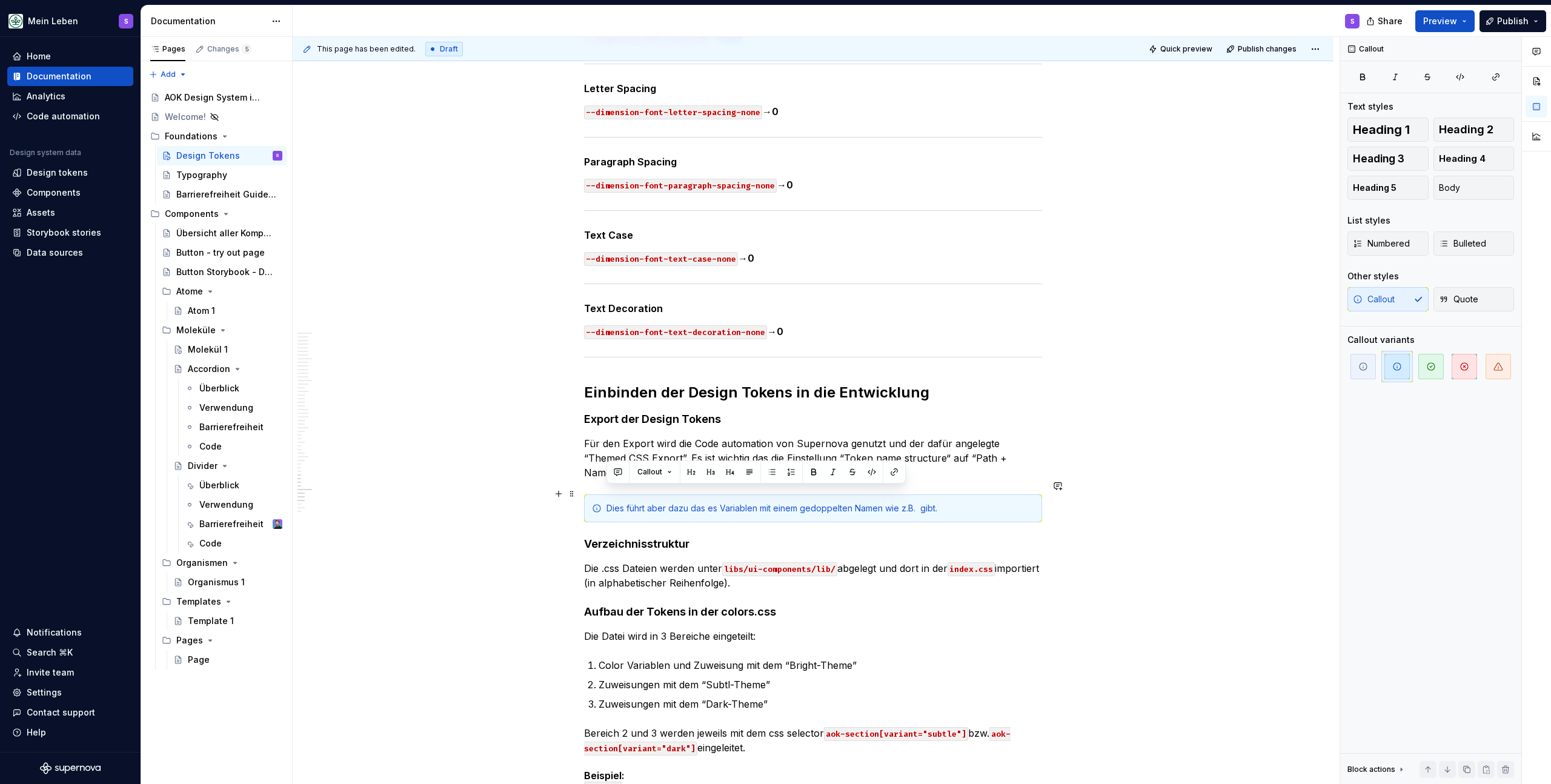
drag, startPoint x: 993, startPoint y: 498, endPoint x: 606, endPoint y: 497, distance: 387.0
click at [607, 502] on div "Dies führt aber dazu das es Variablen mit einem gedoppelten Namen wie z.B. gibt." at bounding box center [821, 508] width 428 height 12
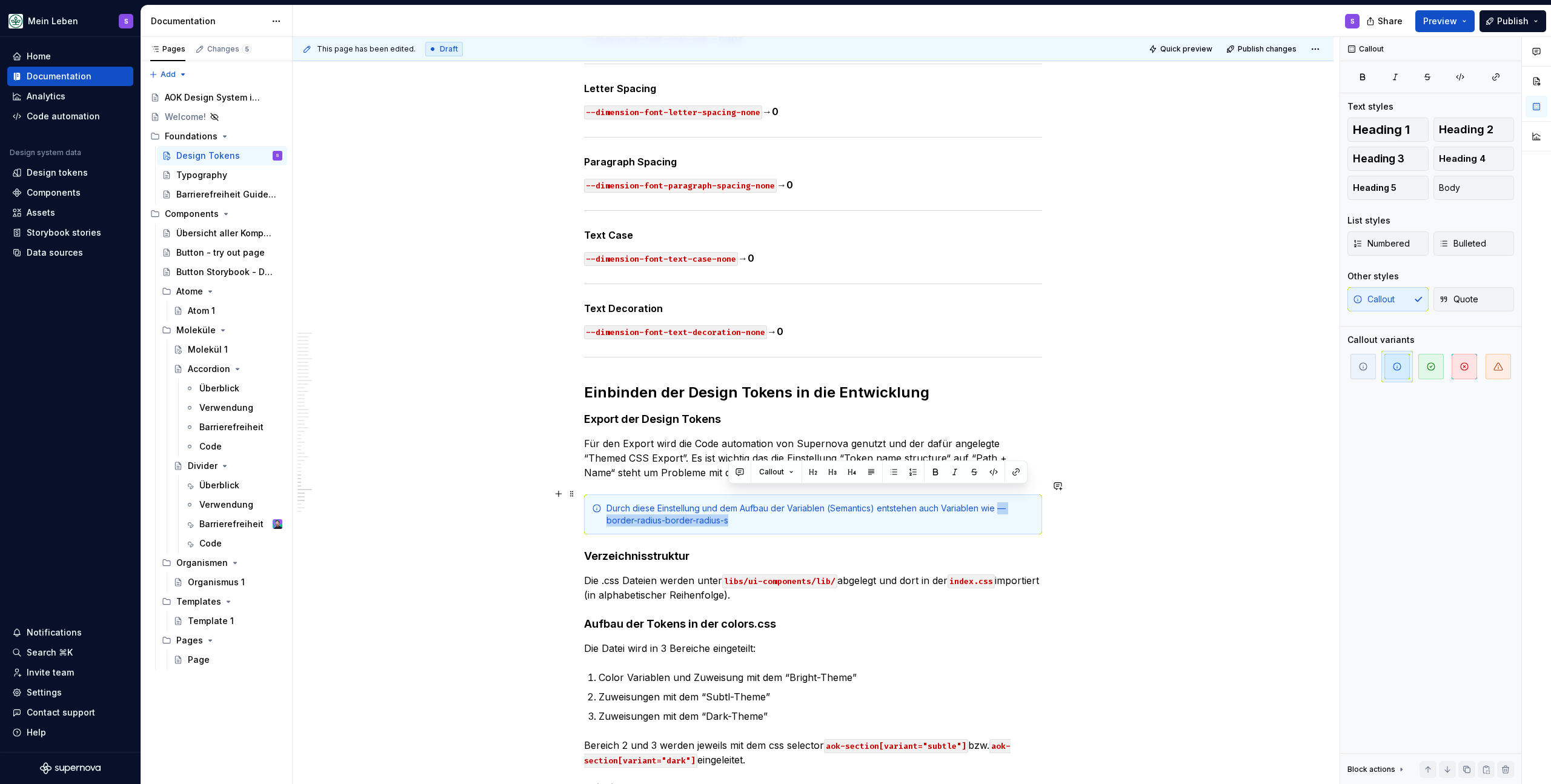
drag, startPoint x: 734, startPoint y: 505, endPoint x: 998, endPoint y: 496, distance: 264.2
click at [998, 502] on div "Durch diese Einstellung und dem Aufbau der Variablen (Semantics) entstehen auch…" at bounding box center [821, 514] width 428 height 24
click at [1463, 81] on icon "button" at bounding box center [1460, 77] width 9 height 9
click at [804, 506] on div "Durch diese Einstellung und dem Aufbau der Variablen (Semantics) entstehen auch…" at bounding box center [821, 514] width 428 height 24
click at [783, 509] on div "Durch diese Einstellung und dem Aufbau der Variablen (Semantics) entstehen auch…" at bounding box center [821, 514] width 428 height 24
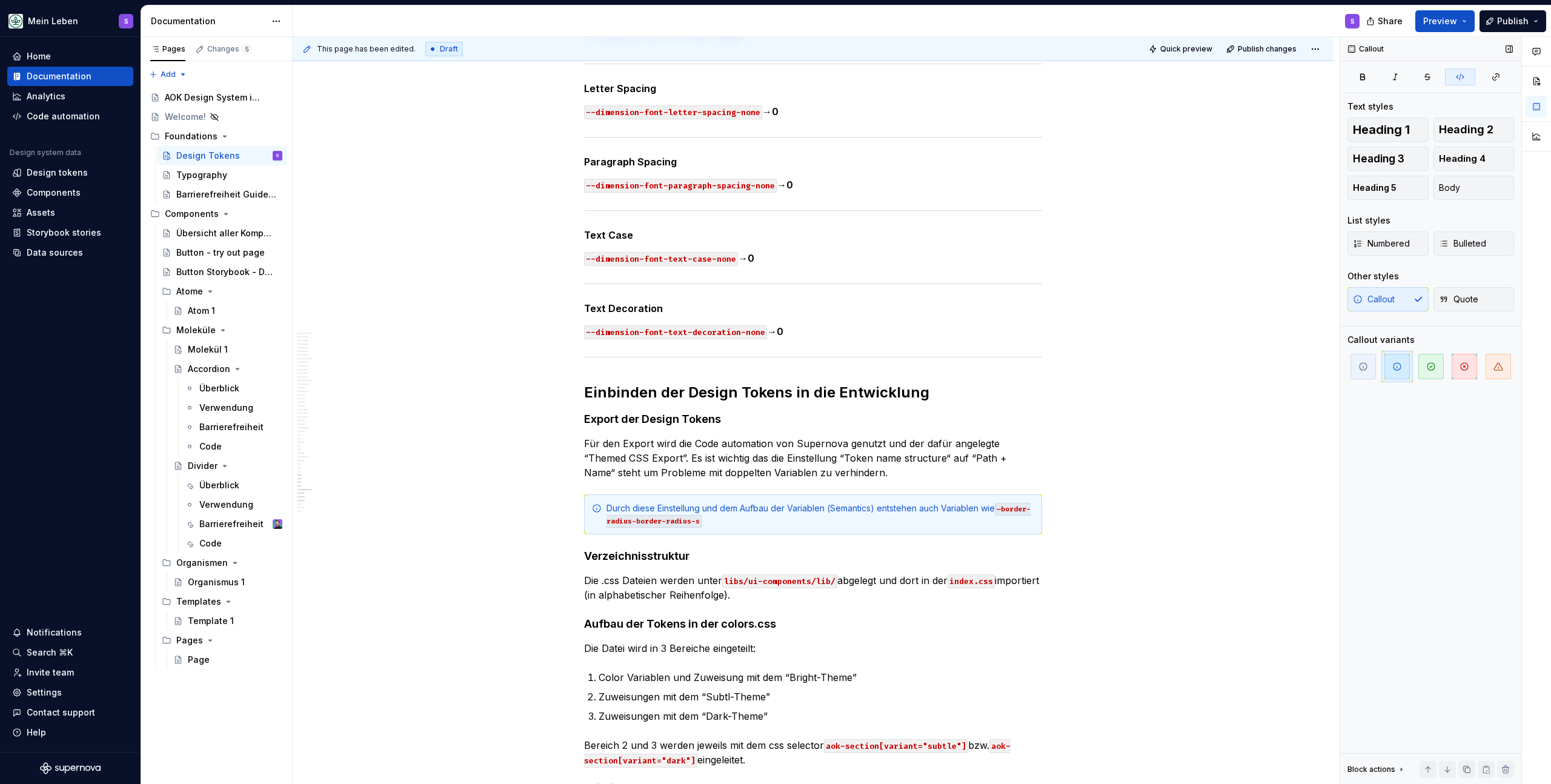
click at [1465, 73] on icon "button" at bounding box center [1460, 77] width 9 height 9
click at [727, 508] on div "Durch diese Einstellung und dem Aufbau der Variablen (Semantics) entstehen auch…" at bounding box center [821, 514] width 428 height 24
drag, startPoint x: 767, startPoint y: 505, endPoint x: 740, endPoint y: 509, distance: 27.3
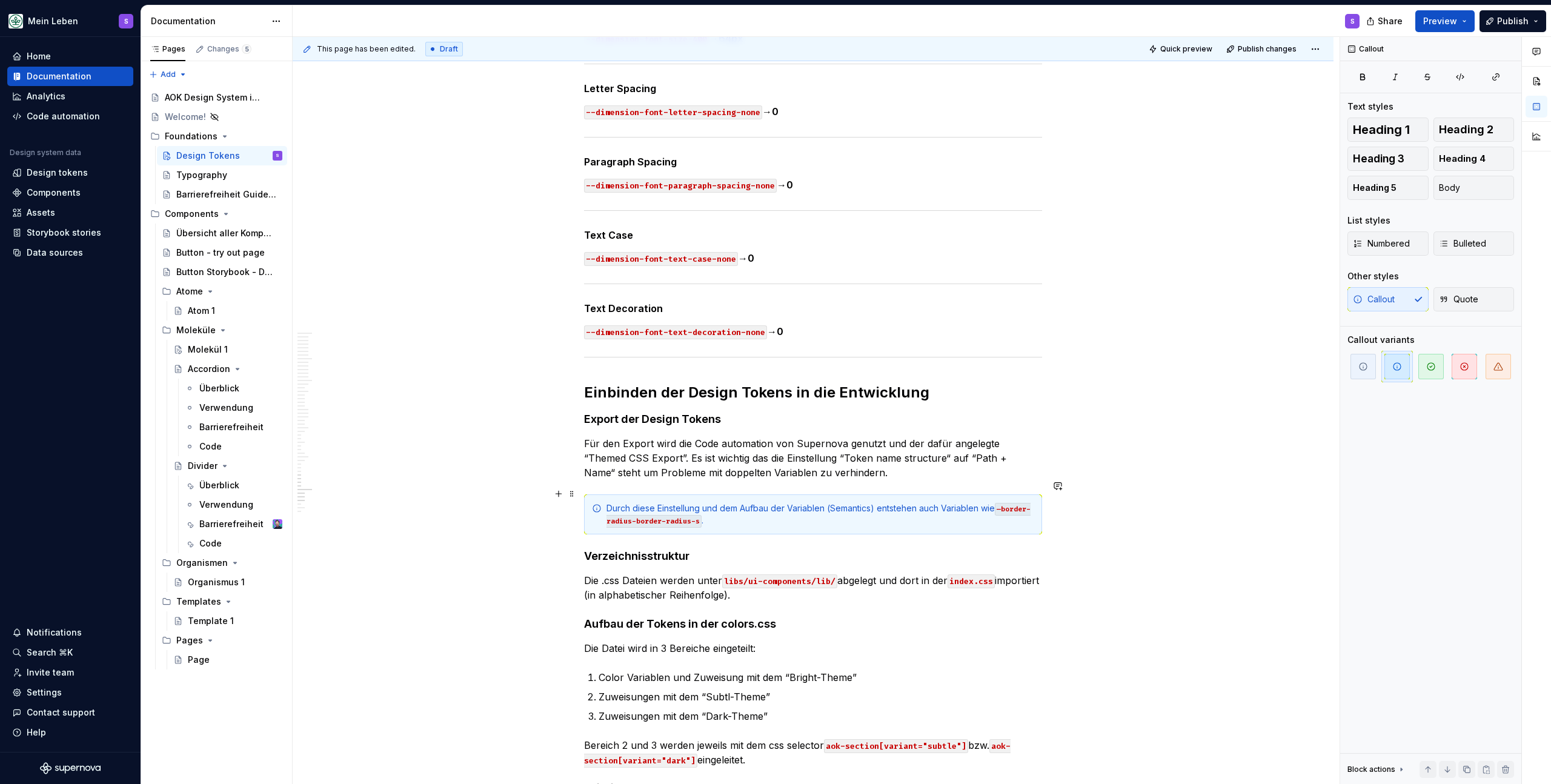
click at [766, 505] on div "Durch diese Einstellung und dem Aufbau der Variablen (Semantics) entstehen auch…" at bounding box center [821, 514] width 428 height 24
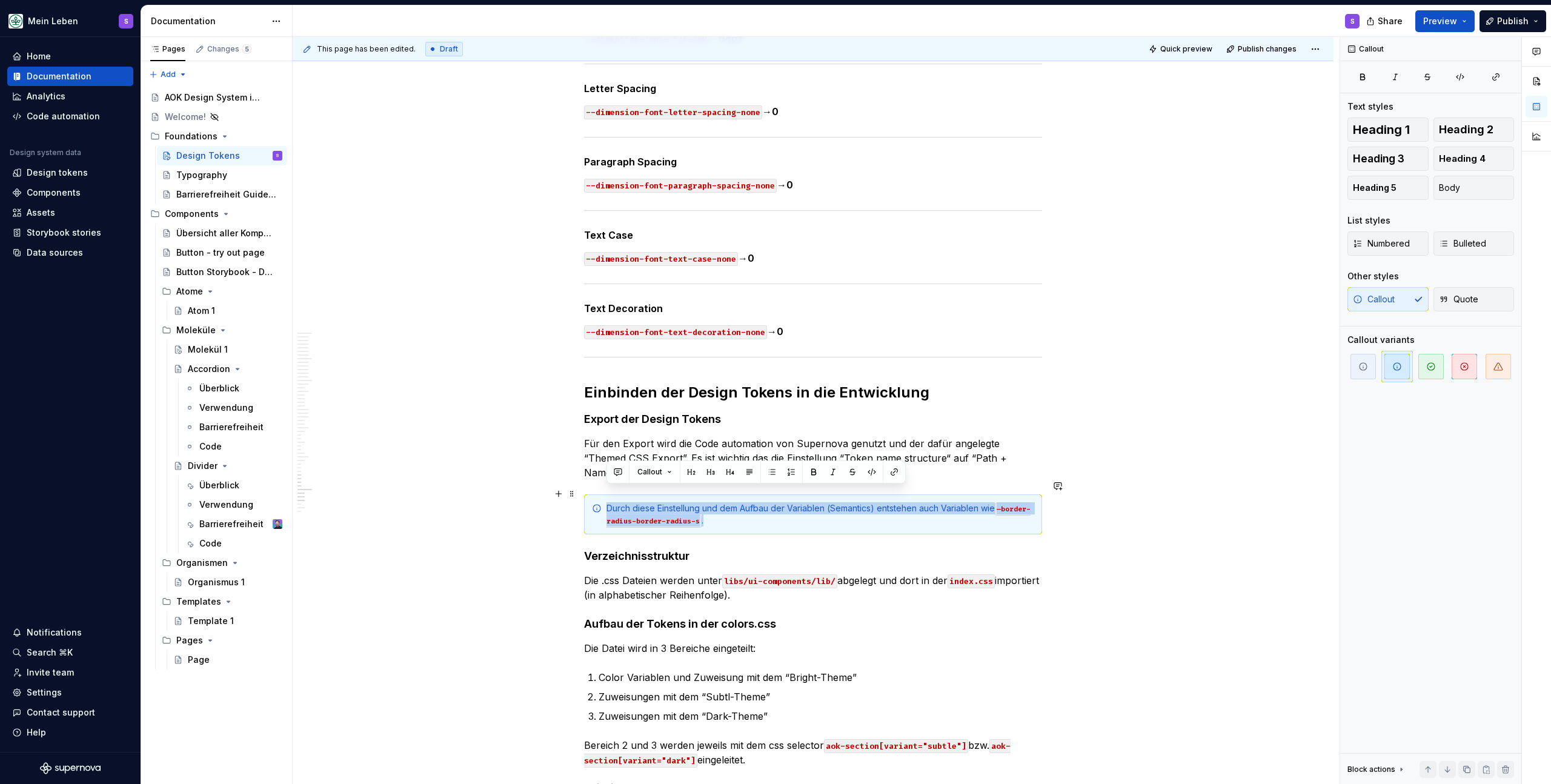
drag, startPoint x: 724, startPoint y: 507, endPoint x: 594, endPoint y: 495, distance: 130.6
click at [594, 495] on div "Durch diese Einstellung und dem Aufbau der Variablen (Semantics) entstehen auch…" at bounding box center [813, 514] width 458 height 40
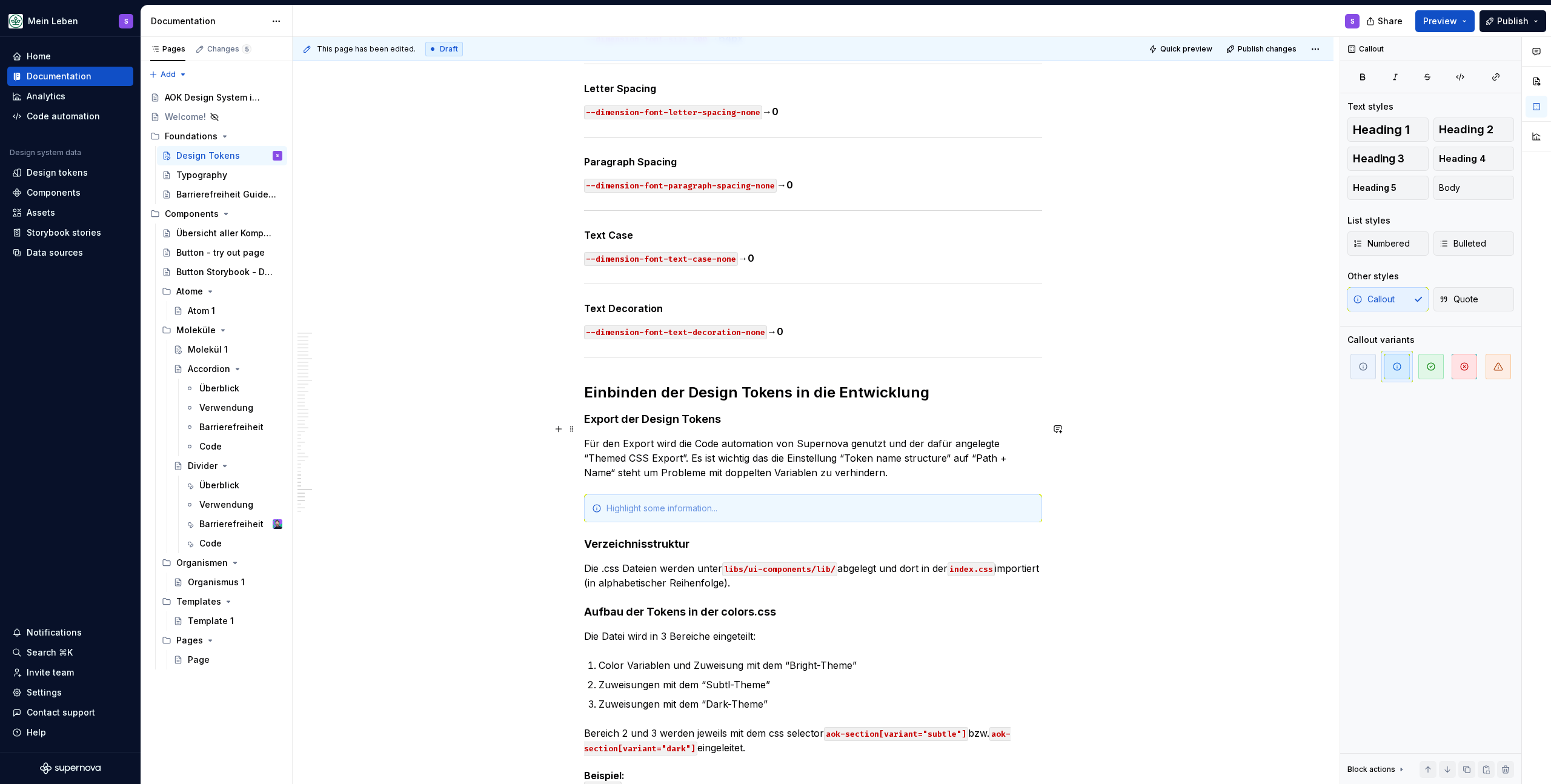
click at [831, 464] on p "Für den Export wird die Code automation von Supernova genutzt und der dafür ang…" at bounding box center [813, 458] width 458 height 44
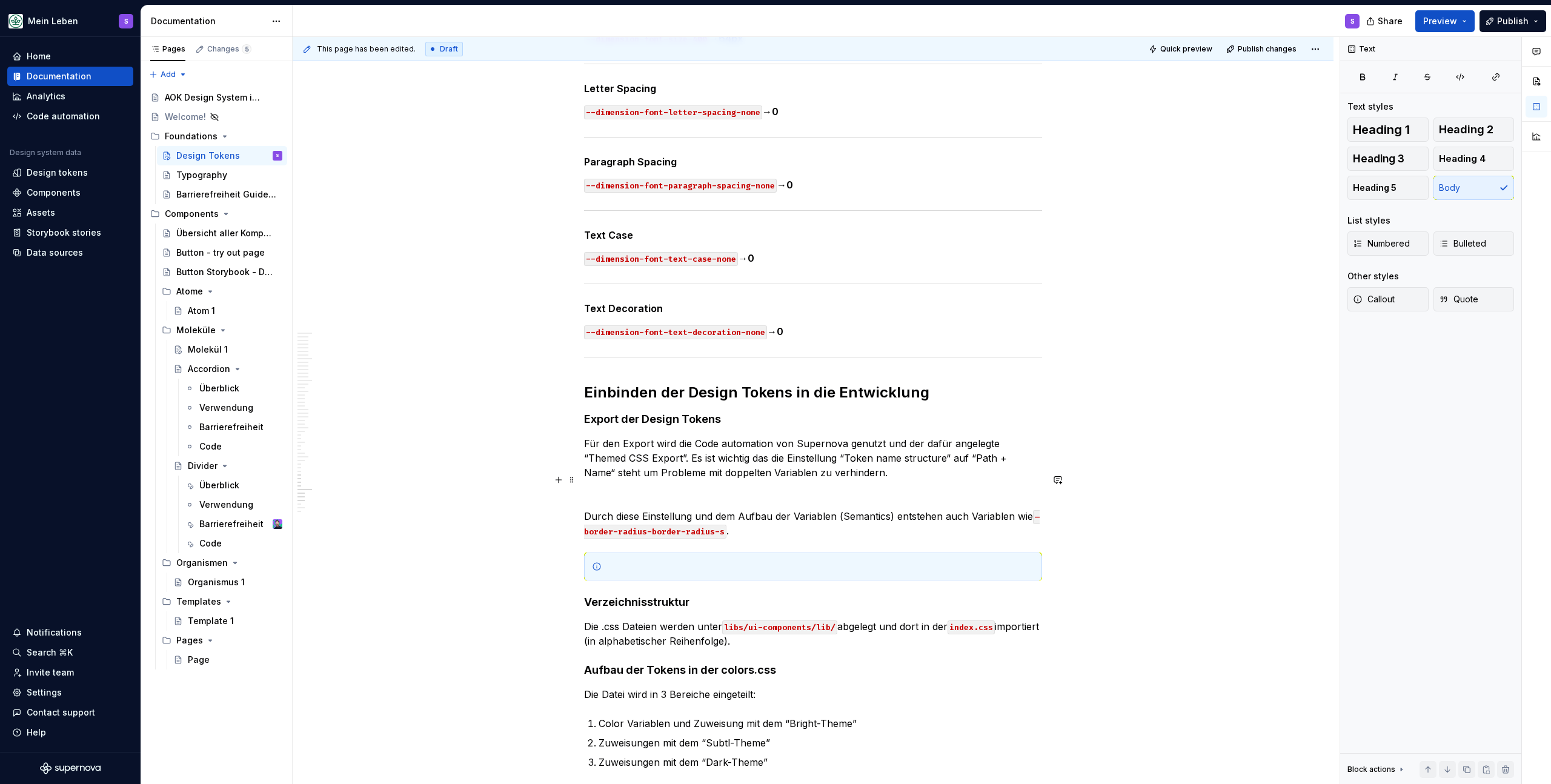
click at [747, 487] on p at bounding box center [813, 495] width 458 height 15
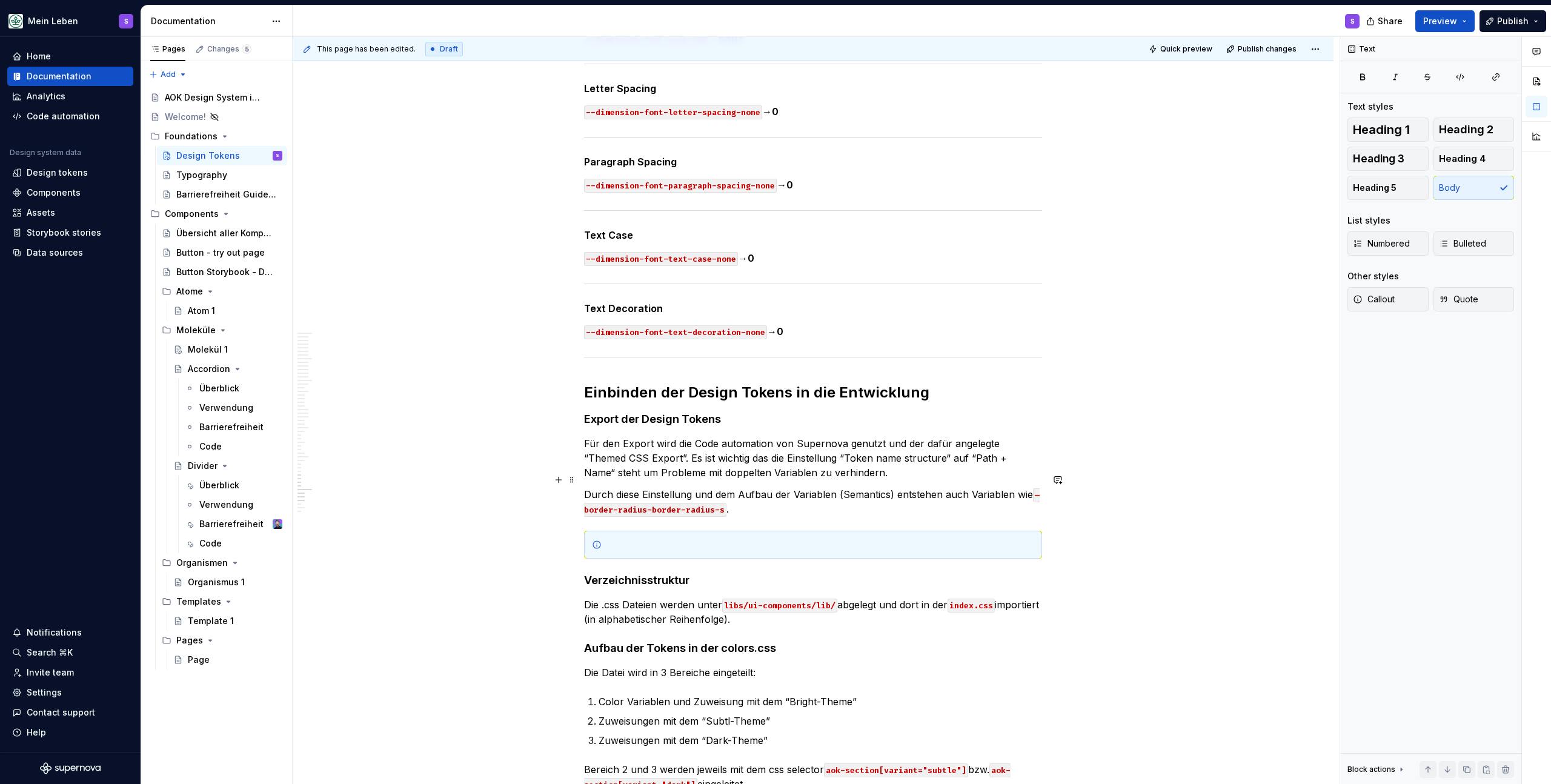
click at [792, 500] on p "Durch diese Einstellung und dem Aufbau der Variablen (Semantics) entstehen auch…" at bounding box center [813, 501] width 458 height 29
click at [705, 538] on div at bounding box center [821, 544] width 428 height 12
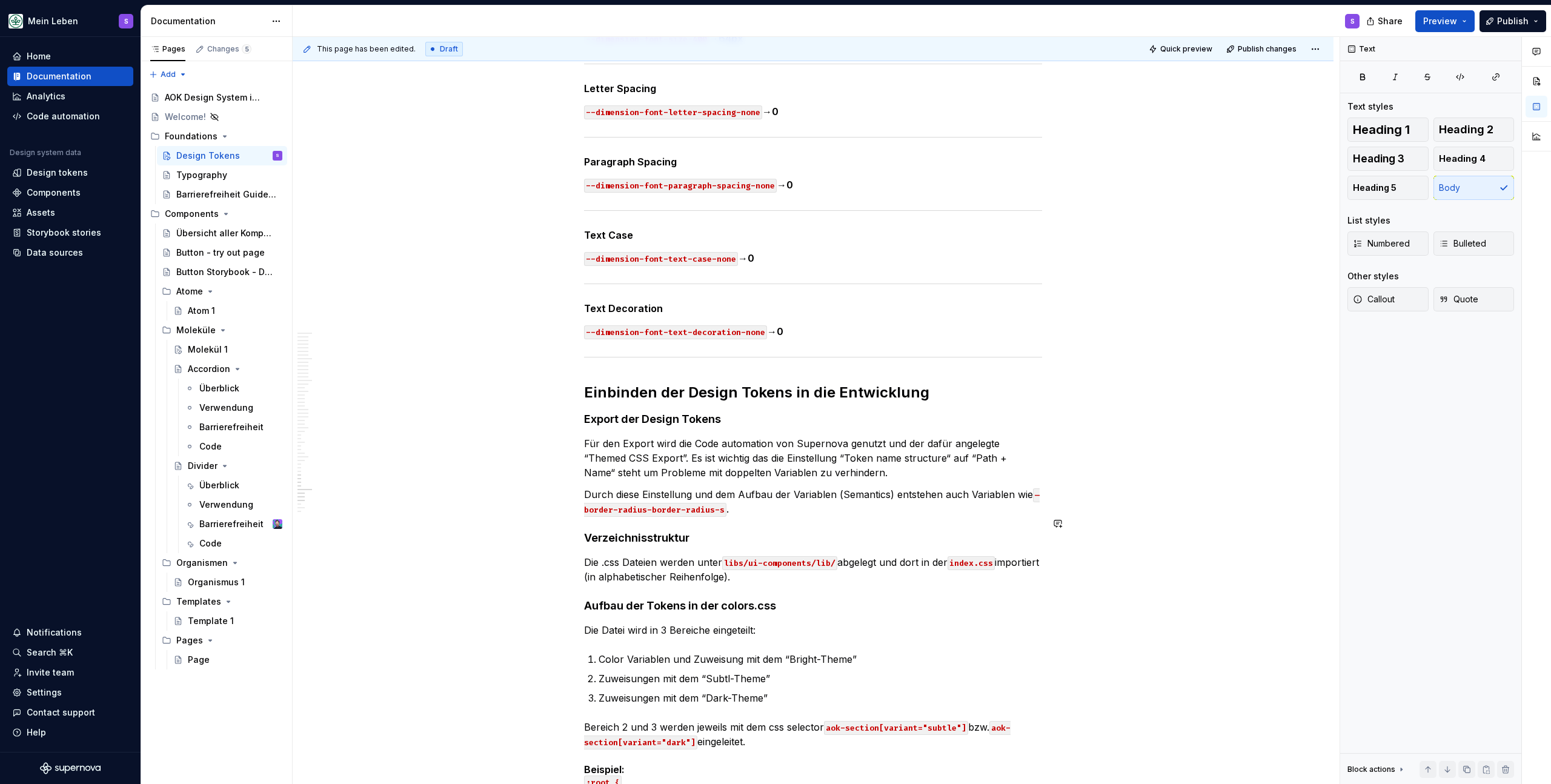
click at [773, 497] on p "Durch diese Einstellung und dem Aufbau der Variablen (Semantics) entstehen auch…" at bounding box center [813, 501] width 458 height 29
click at [763, 493] on p "Durch diese Einstellung und dem Aufbau der Variablen (Semantics) entstehen auch…" at bounding box center [813, 501] width 458 height 29
click at [767, 492] on p "Durch diese Einstellung und dem Aufbau der Variablen (Semantics) entstehen auch…" at bounding box center [813, 501] width 458 height 29
click at [813, 457] on p "Für den Export wird die Code automation von Supernova genutzt und der dafür ang…" at bounding box center [813, 458] width 458 height 44
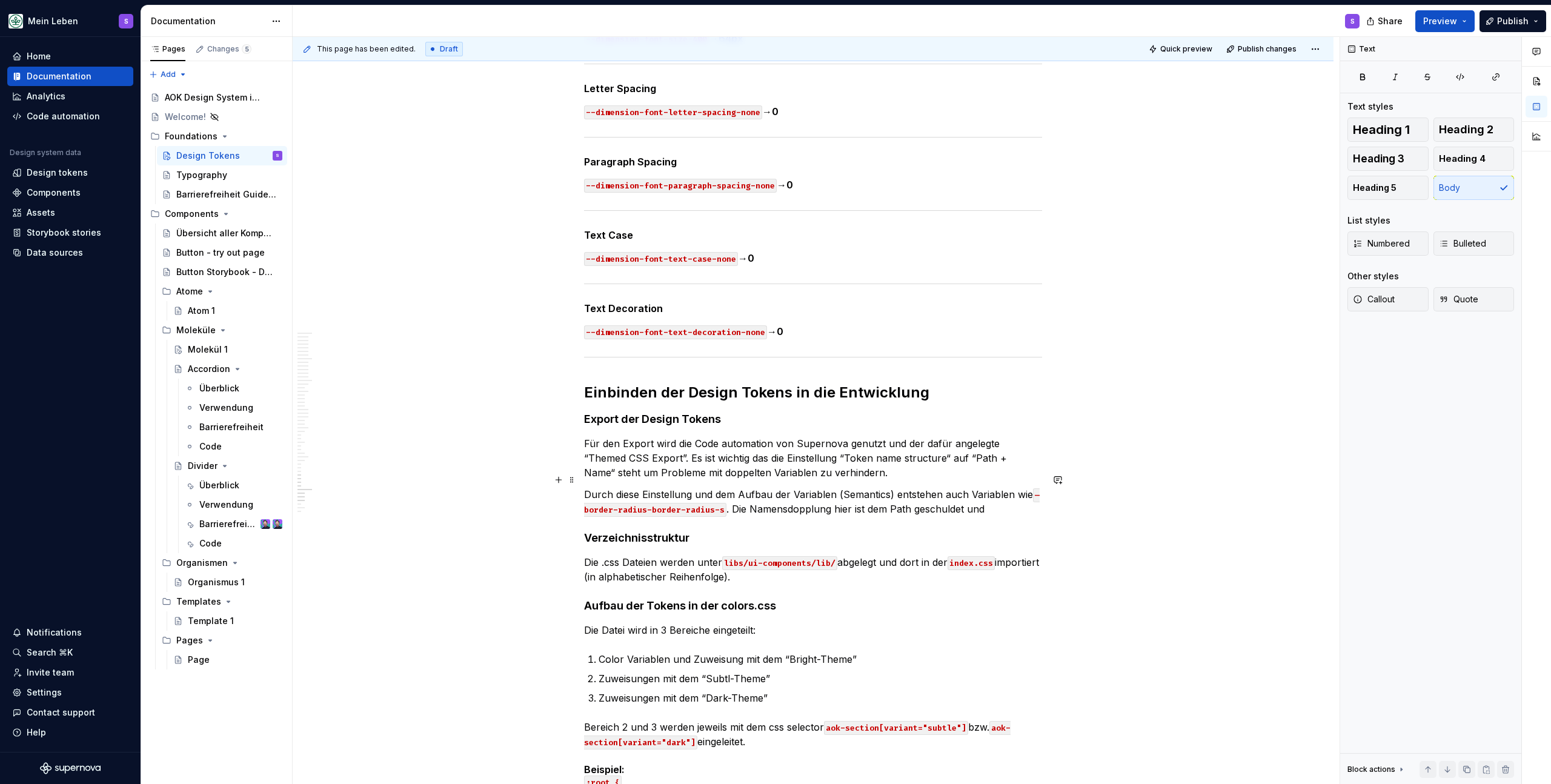
click at [998, 500] on p "Durch diese Einstellung und dem Aufbau der Variablen (Semantics) entstehen auch…" at bounding box center [813, 501] width 458 height 29
click at [989, 490] on p "Durch diese Einstellung und dem Aufbau der Variablen (Semantics) entstehen auch…" at bounding box center [813, 501] width 458 height 29
click at [1003, 497] on p "Durch diese Einstellung und dem Aufbau der Variablen (Semantics) entstehen auch…" at bounding box center [813, 501] width 458 height 29
click at [872, 461] on p "Für den Export wird die Code automation von Supernova genutzt und der dafür ang…" at bounding box center [813, 458] width 458 height 44
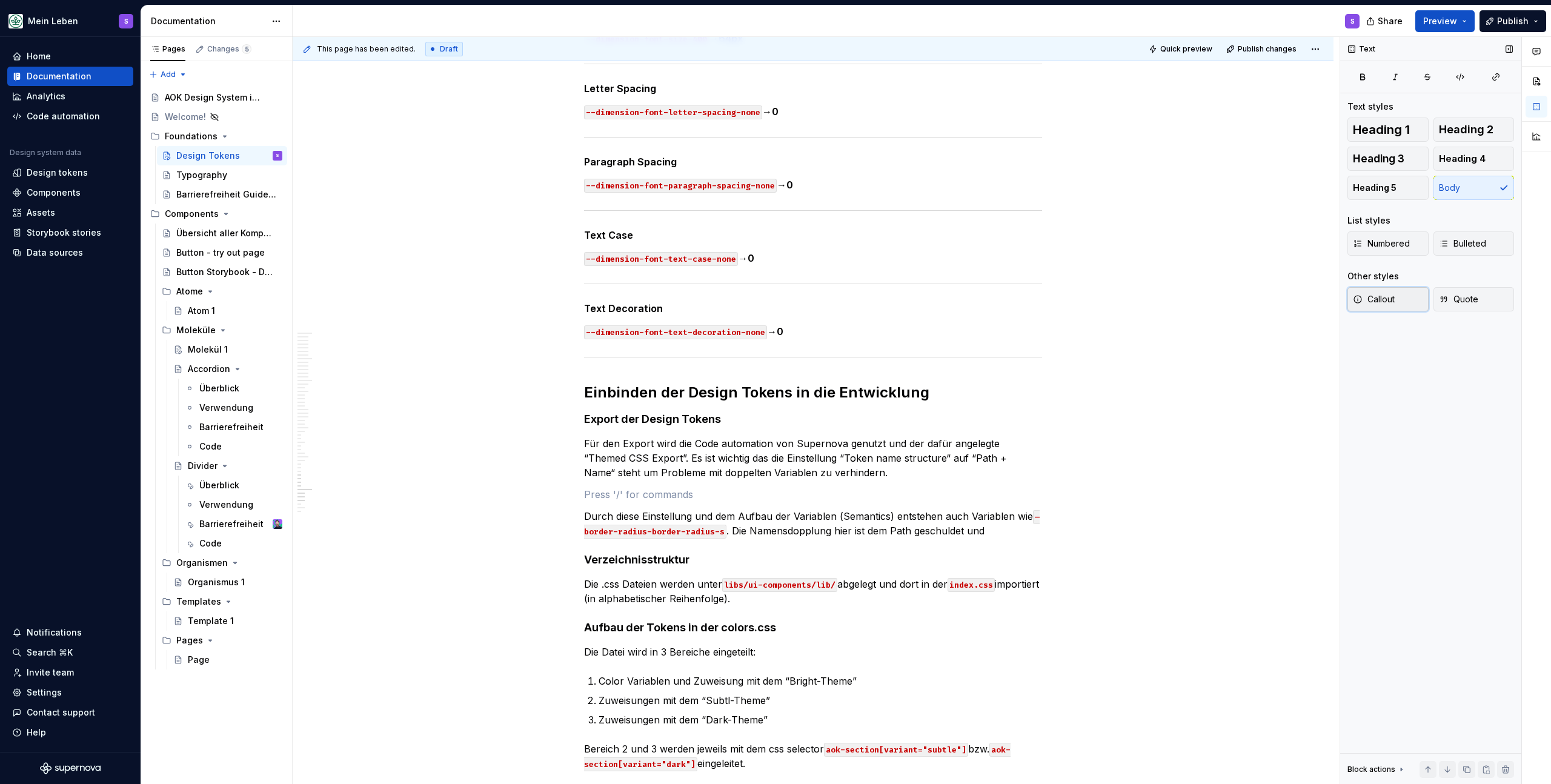
click at [1399, 300] on button "Callout" at bounding box center [1388, 299] width 81 height 24
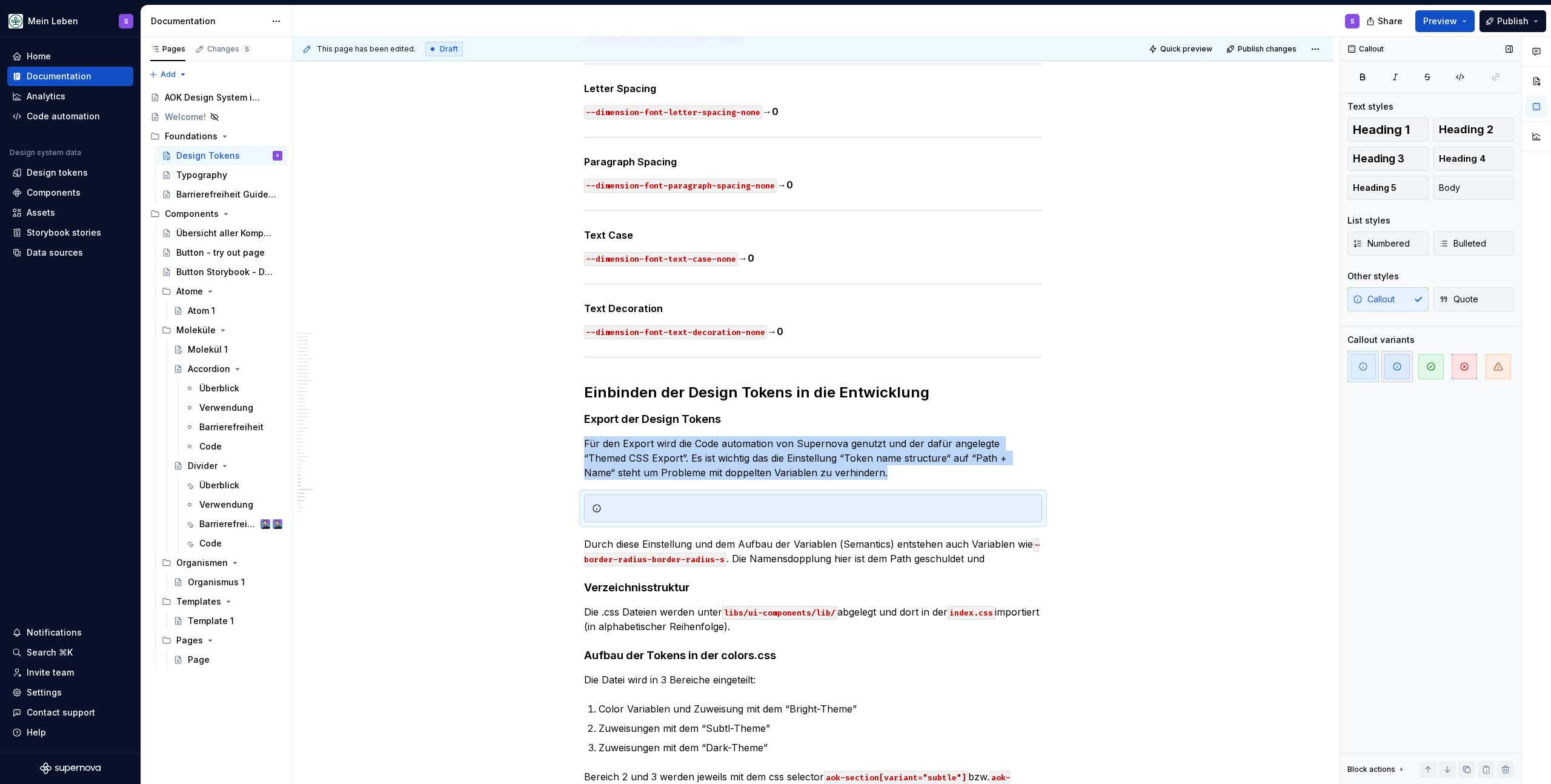
click at [1396, 367] on icon "button" at bounding box center [1398, 366] width 9 height 9
click at [643, 501] on div at bounding box center [813, 508] width 458 height 28
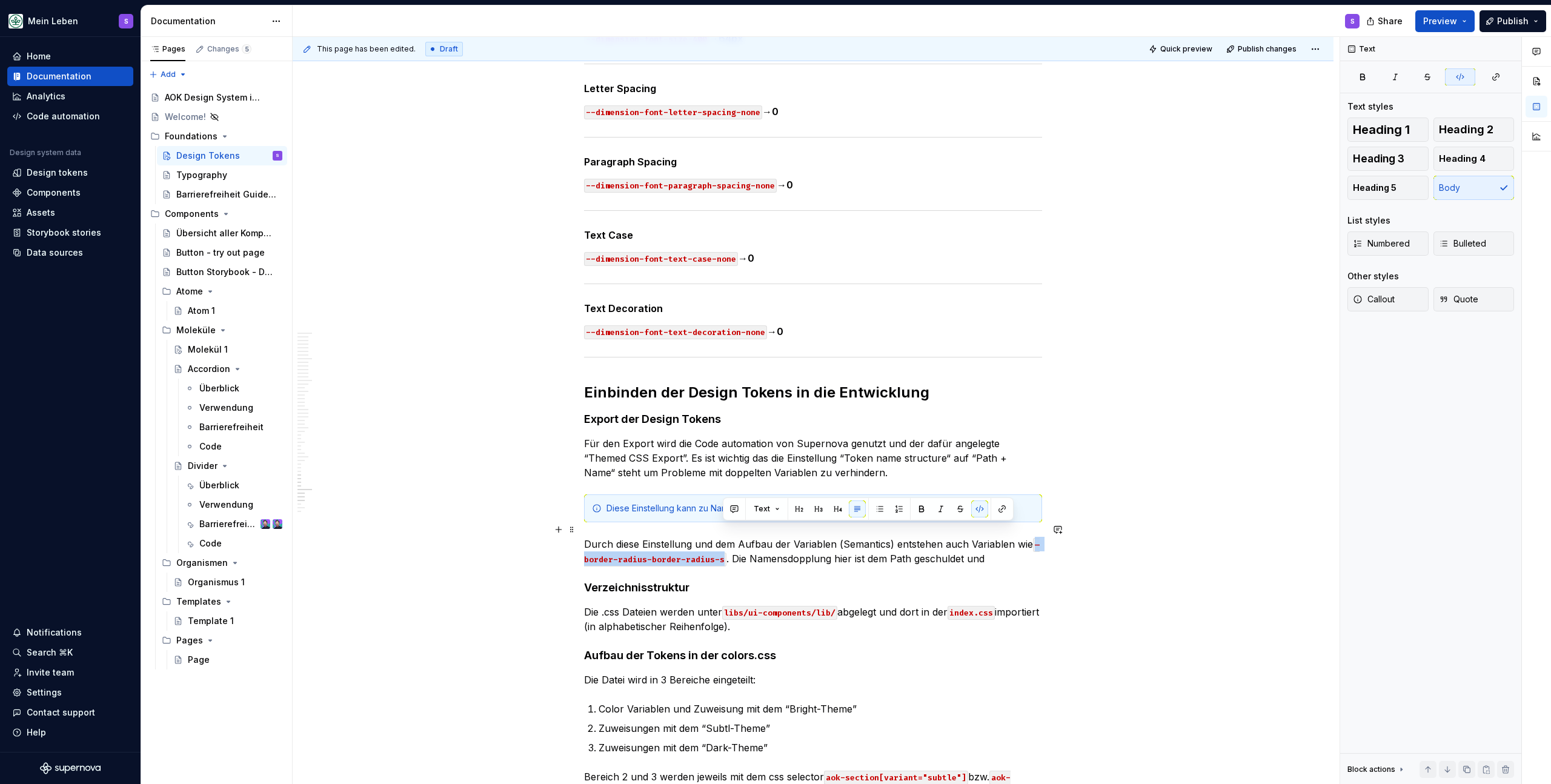
drag, startPoint x: 722, startPoint y: 546, endPoint x: 1034, endPoint y: 531, distance: 312.4
click at [1034, 538] on code "—border-radius-border-radius-s" at bounding box center [812, 552] width 456 height 28
copy code "—border-radius-border-radius-s"
click at [938, 502] on div "Diese Einstellung kann zu Namensdopplungen führen die so gewollt sind (z.B." at bounding box center [821, 508] width 428 height 12
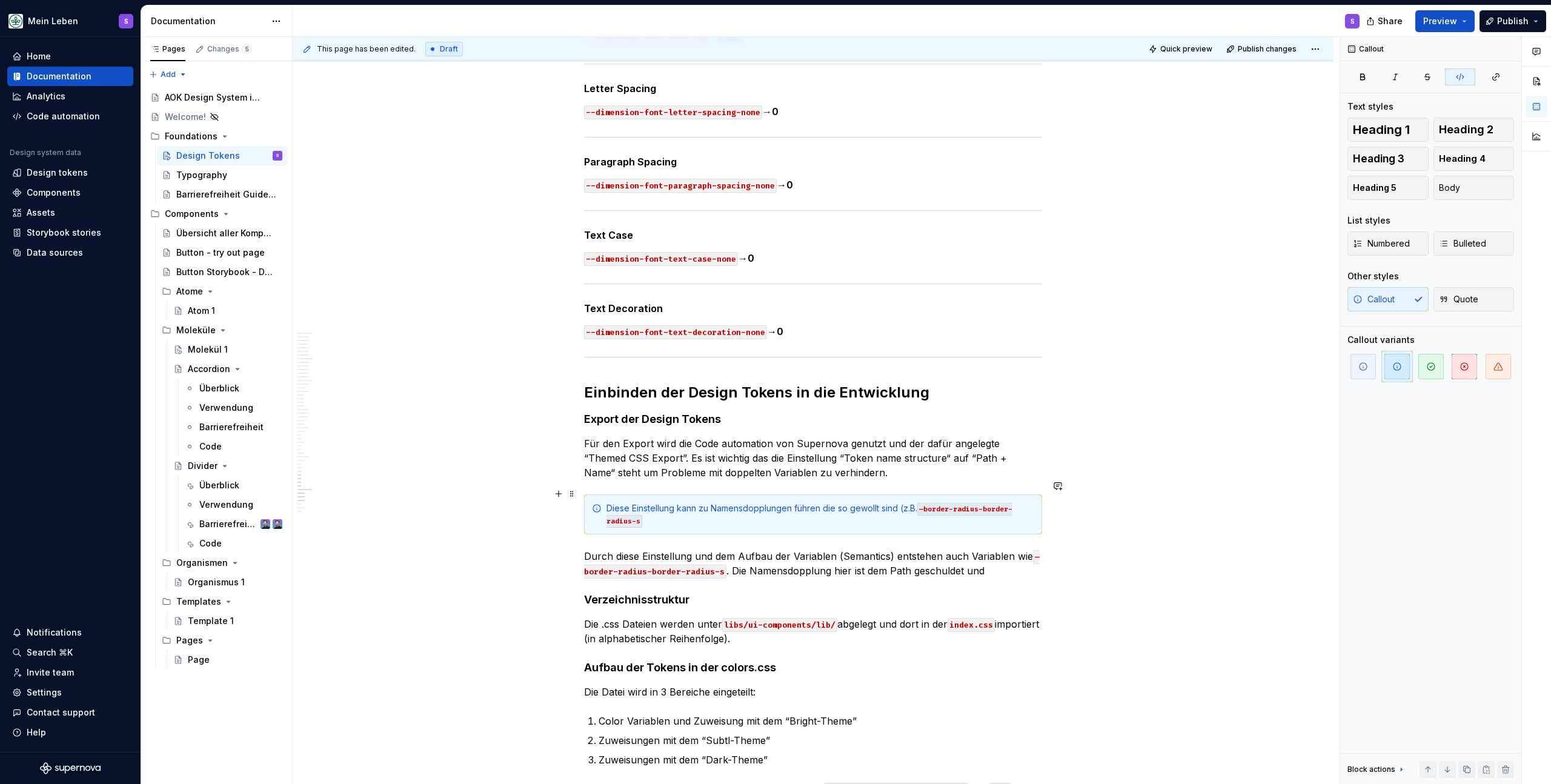
click at [708, 509] on div "Diese Einstellung kann zu Namensdopplungen führen die so gewollt sind (z.B. —bo…" at bounding box center [821, 514] width 428 height 24
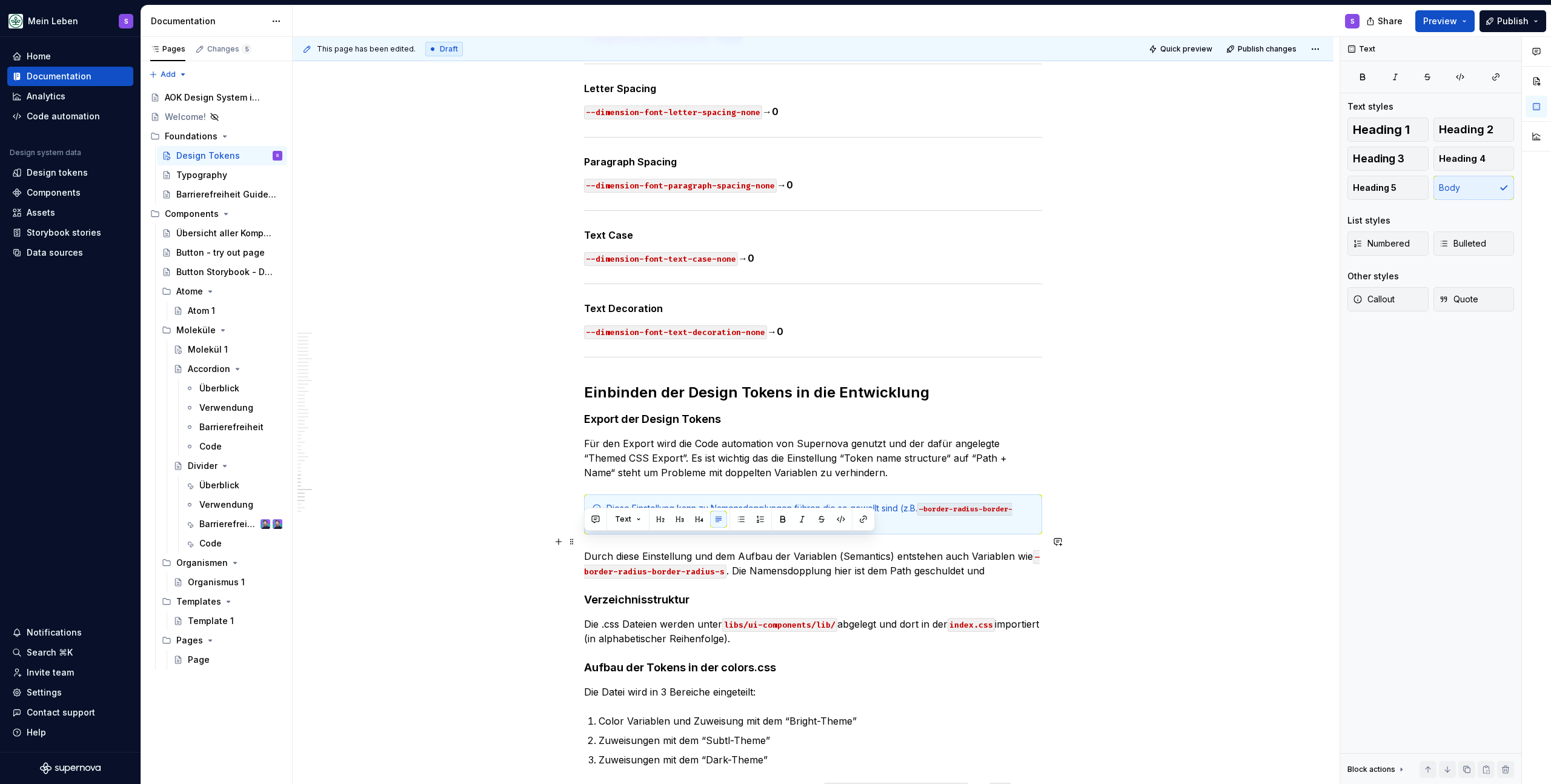
drag, startPoint x: 903, startPoint y: 555, endPoint x: 580, endPoint y: 544, distance: 323.2
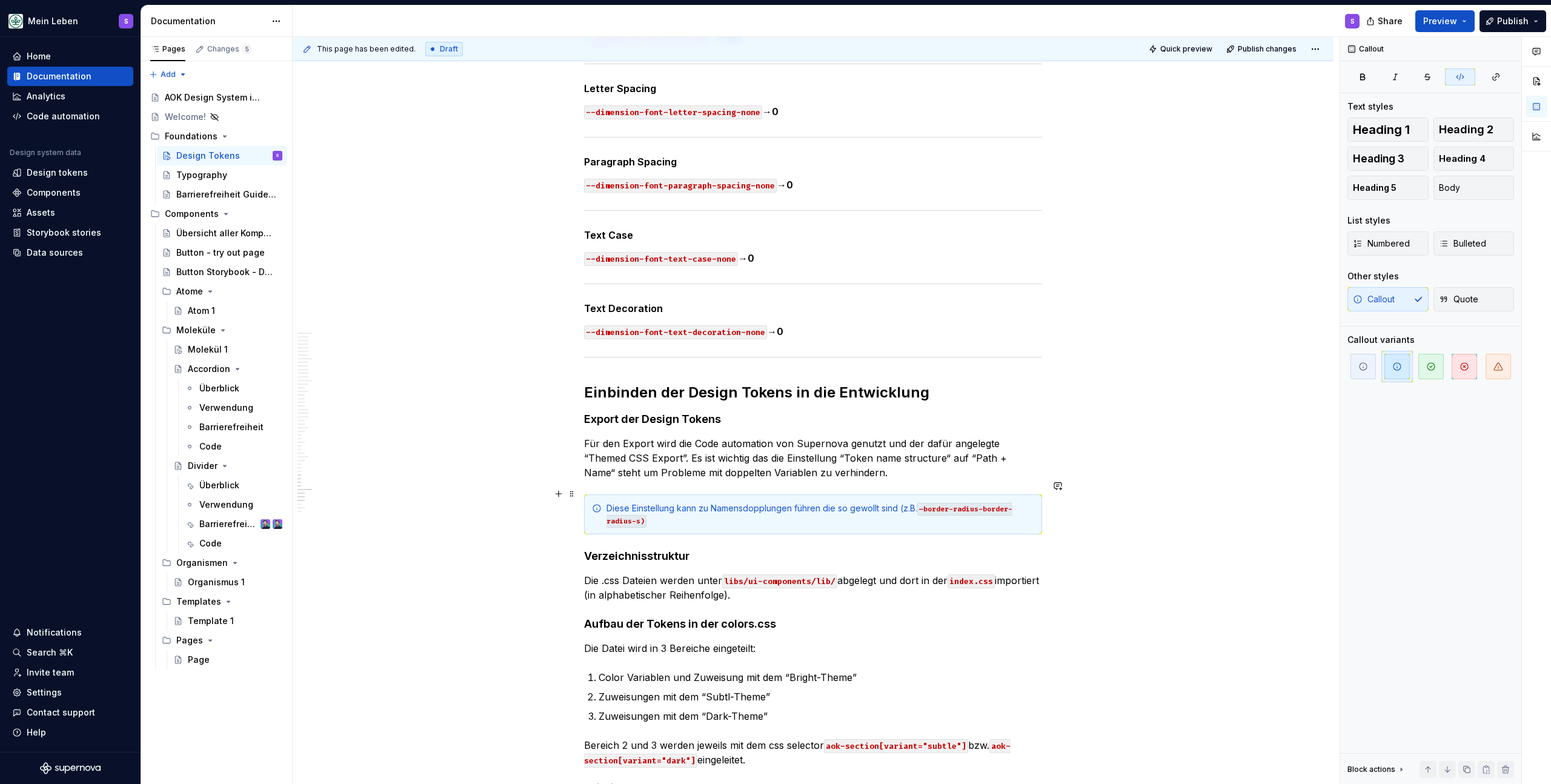
click at [662, 505] on div "Diese Einstellung kann zu Namensdopplungen führen die so gewollt sind (z.B. —bo…" at bounding box center [821, 514] width 428 height 24
click at [640, 505] on code "—border-radius-border-radius-s)" at bounding box center [809, 515] width 406 height 25
click at [648, 506] on div "Diese Einstellung kann zu Namensdopplungen führen die so gewollt sind (z.B. —bo…" at bounding box center [821, 514] width 428 height 24
click at [671, 507] on div "Diese Einstellung kann zu Namensdopplungen führen die so gewollt sind (z.B. —bo…" at bounding box center [821, 514] width 428 height 24
click at [798, 507] on div "Diese Einstellung kann zu Namensdopplungen führen die so gewollt sind (z.B. —bo…" at bounding box center [821, 514] width 428 height 24
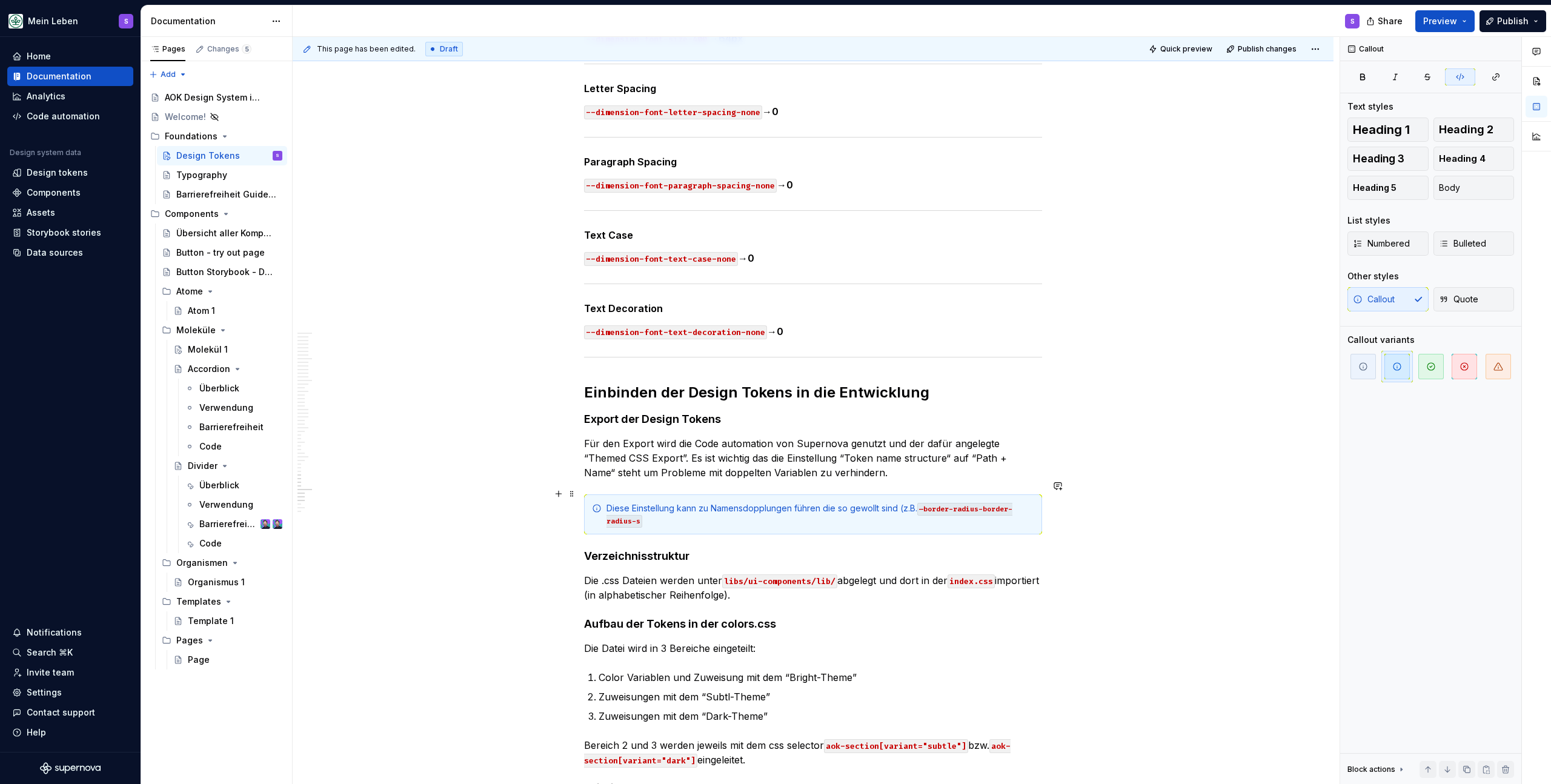
click at [867, 502] on div "Diese Einstellung kann zu Namensdopplungen führen die so gewollt sind (z.B. —bo…" at bounding box center [821, 514] width 428 height 24
click at [833, 502] on div "Diese Einstellung kann zu Namensdopplungen führen die so gewollt sind (z.B. —bo…" at bounding box center [821, 514] width 428 height 24
click at [792, 505] on div "Diese Einstellung kann zu Namensdopplungen führen die (aufgrund des Path) so ge…" at bounding box center [821, 514] width 428 height 24
drag, startPoint x: 751, startPoint y: 507, endPoint x: 728, endPoint y: 509, distance: 23.1
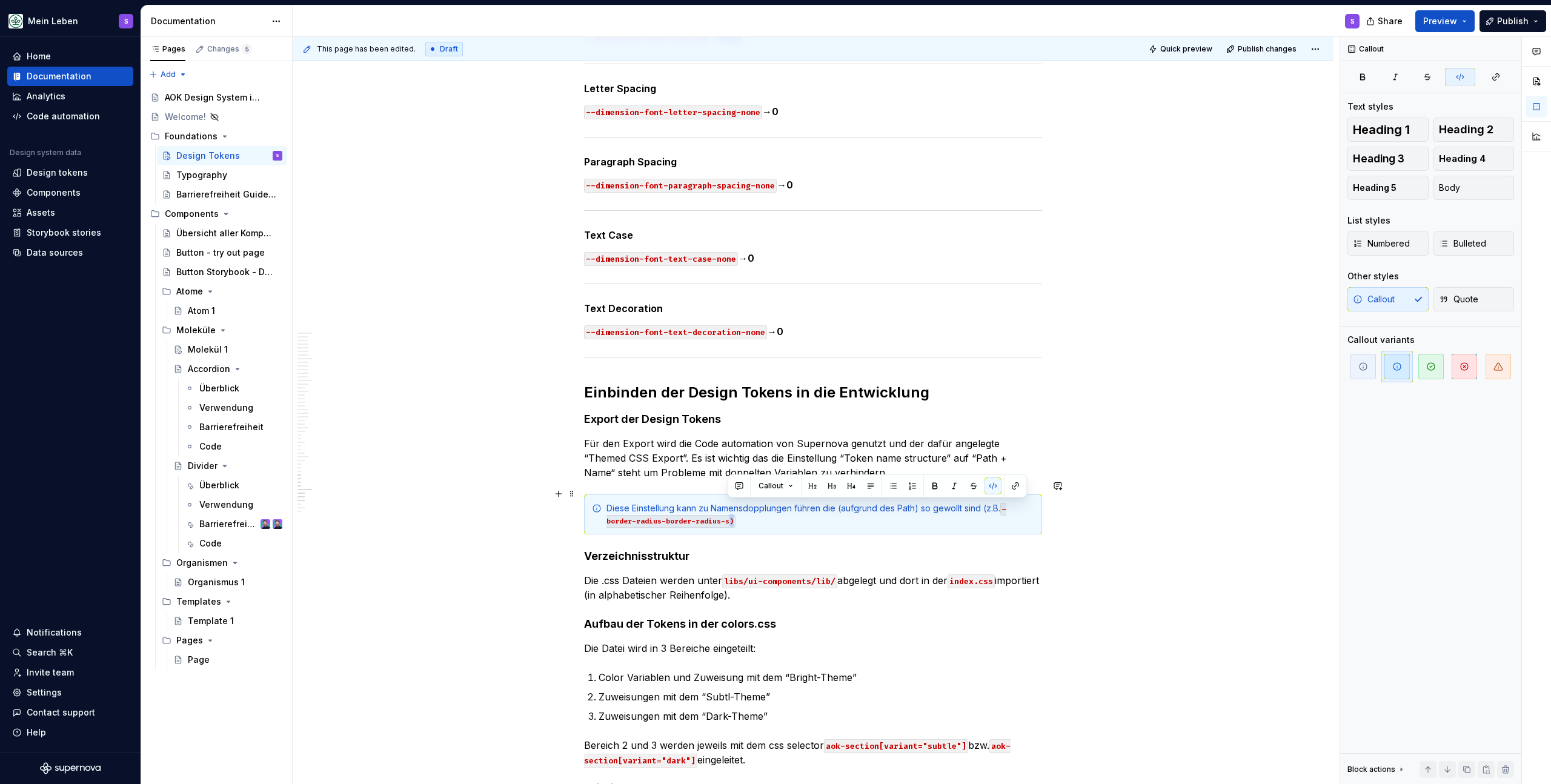
click at [728, 509] on div "Diese Einstellung kann zu Namensdopplungen führen die (aufgrund des Path) so ge…" at bounding box center [821, 514] width 428 height 24
click at [987, 484] on button "button" at bounding box center [993, 485] width 17 height 17
click at [991, 485] on button "button" at bounding box center [993, 485] width 17 height 17
click at [977, 485] on button "button" at bounding box center [973, 485] width 17 height 17
click at [998, 488] on button "button" at bounding box center [993, 485] width 17 height 17
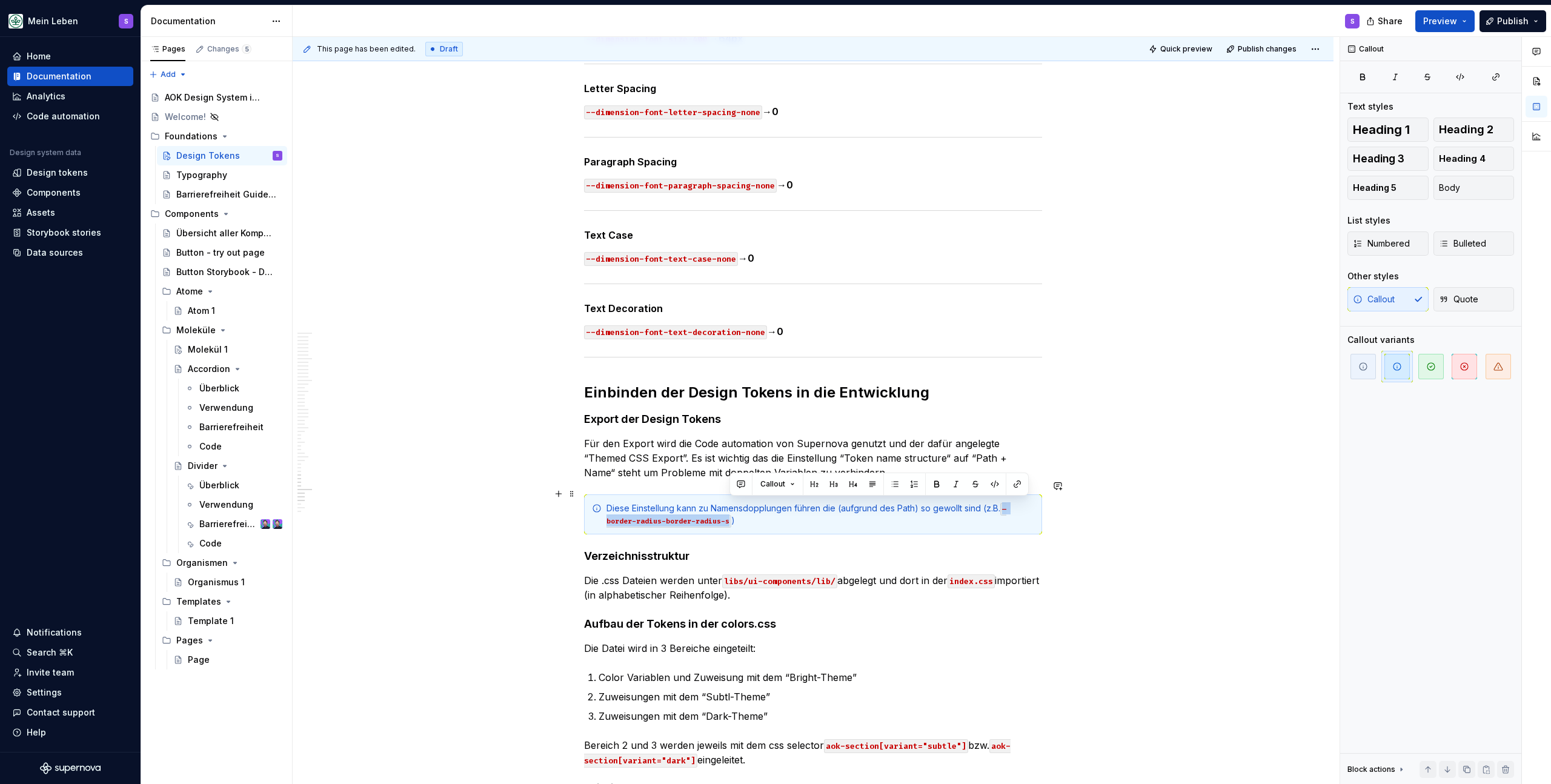
click at [948, 503] on div "Diese Einstellung kann zu Namensdopplungen führen die (aufgrund des Path) so ge…" at bounding box center [821, 514] width 428 height 24
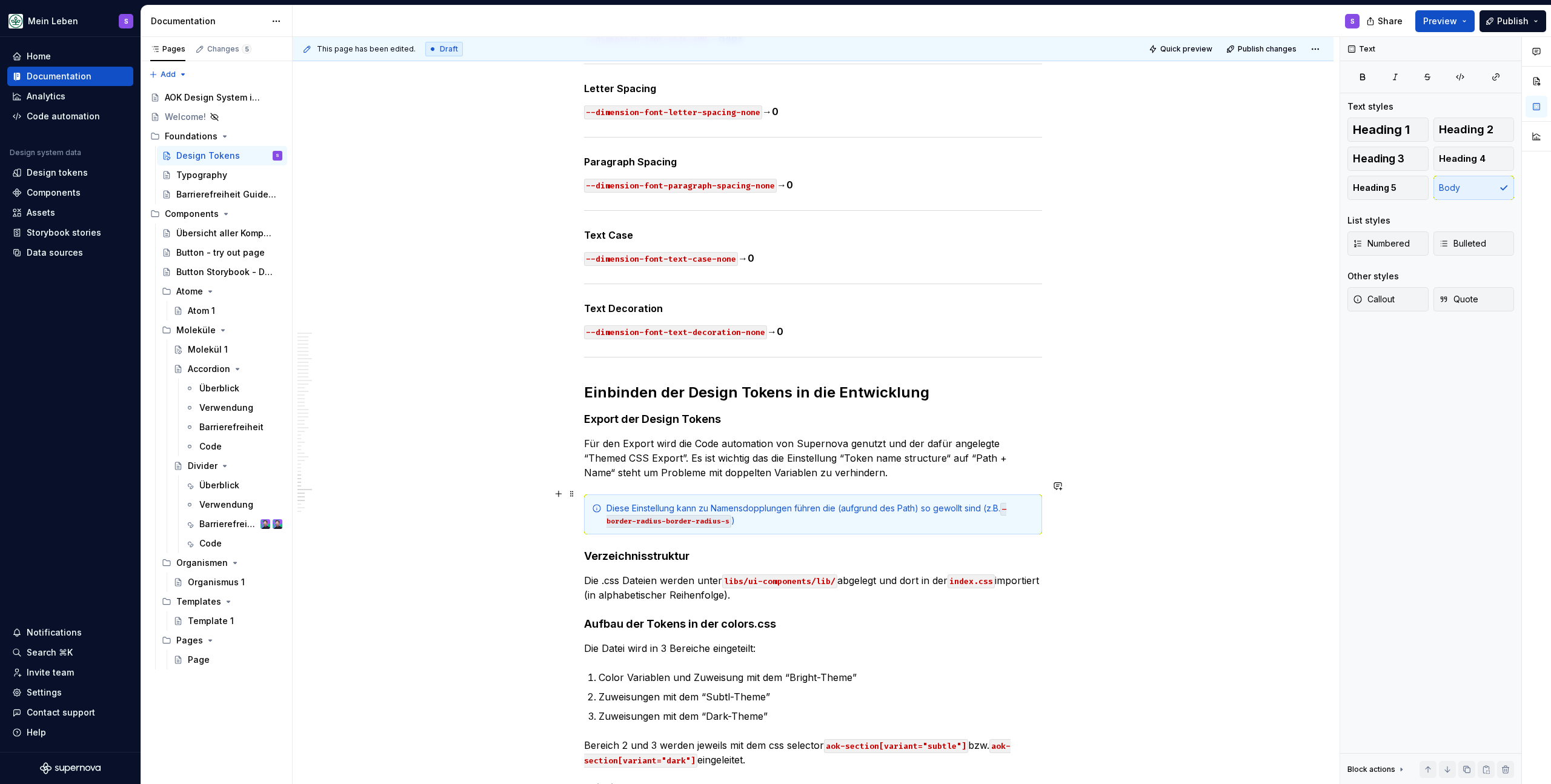
click at [982, 502] on div "Diese Einstellung kann zu Namensdopplungen führen die (aufgrund des Path) so ge…" at bounding box center [821, 514] width 428 height 24
click at [1513, 25] on span "Publish" at bounding box center [1513, 22] width 32 height 12
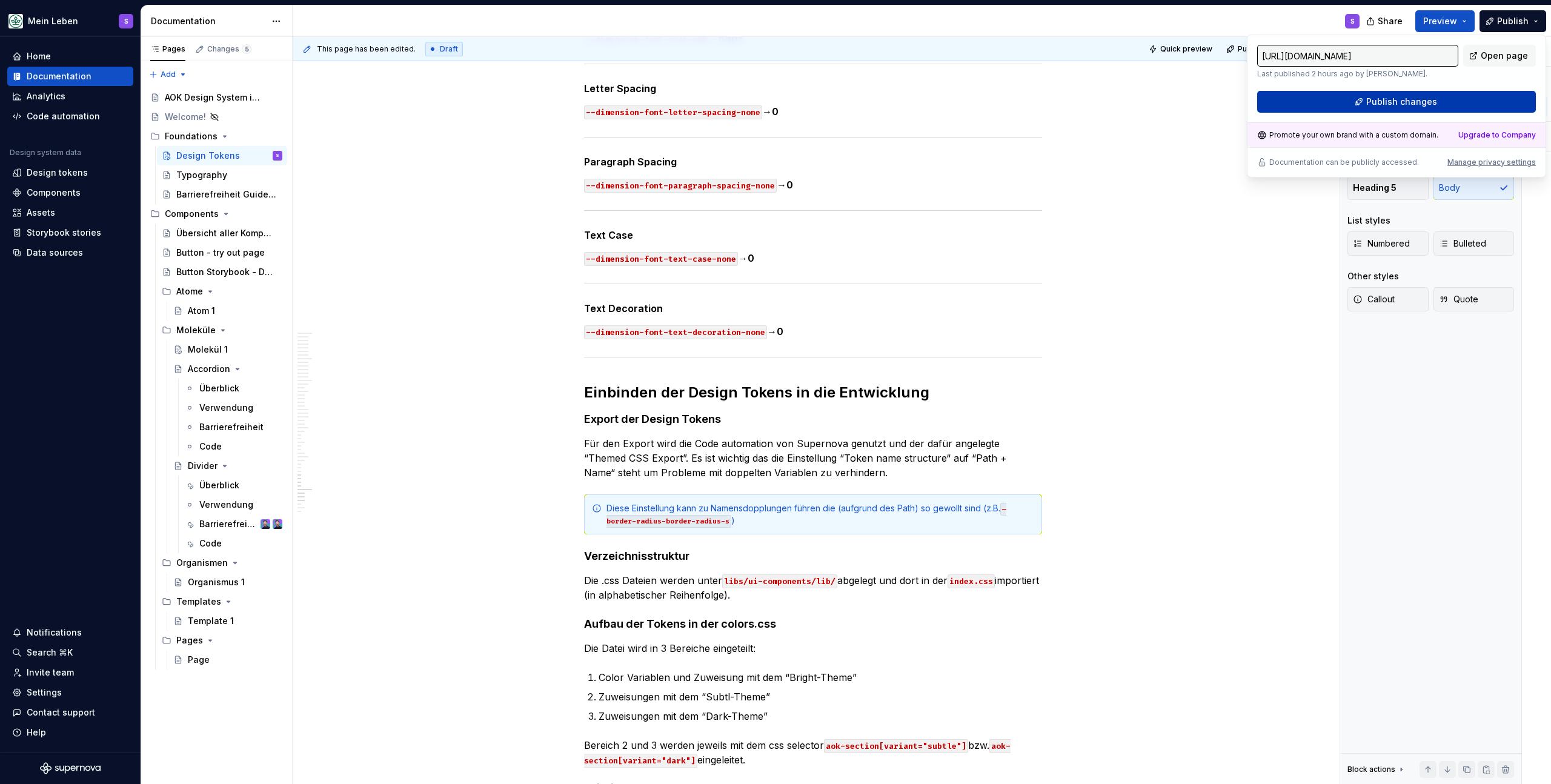
click at [1399, 105] on span "Publish changes" at bounding box center [1402, 102] width 71 height 12
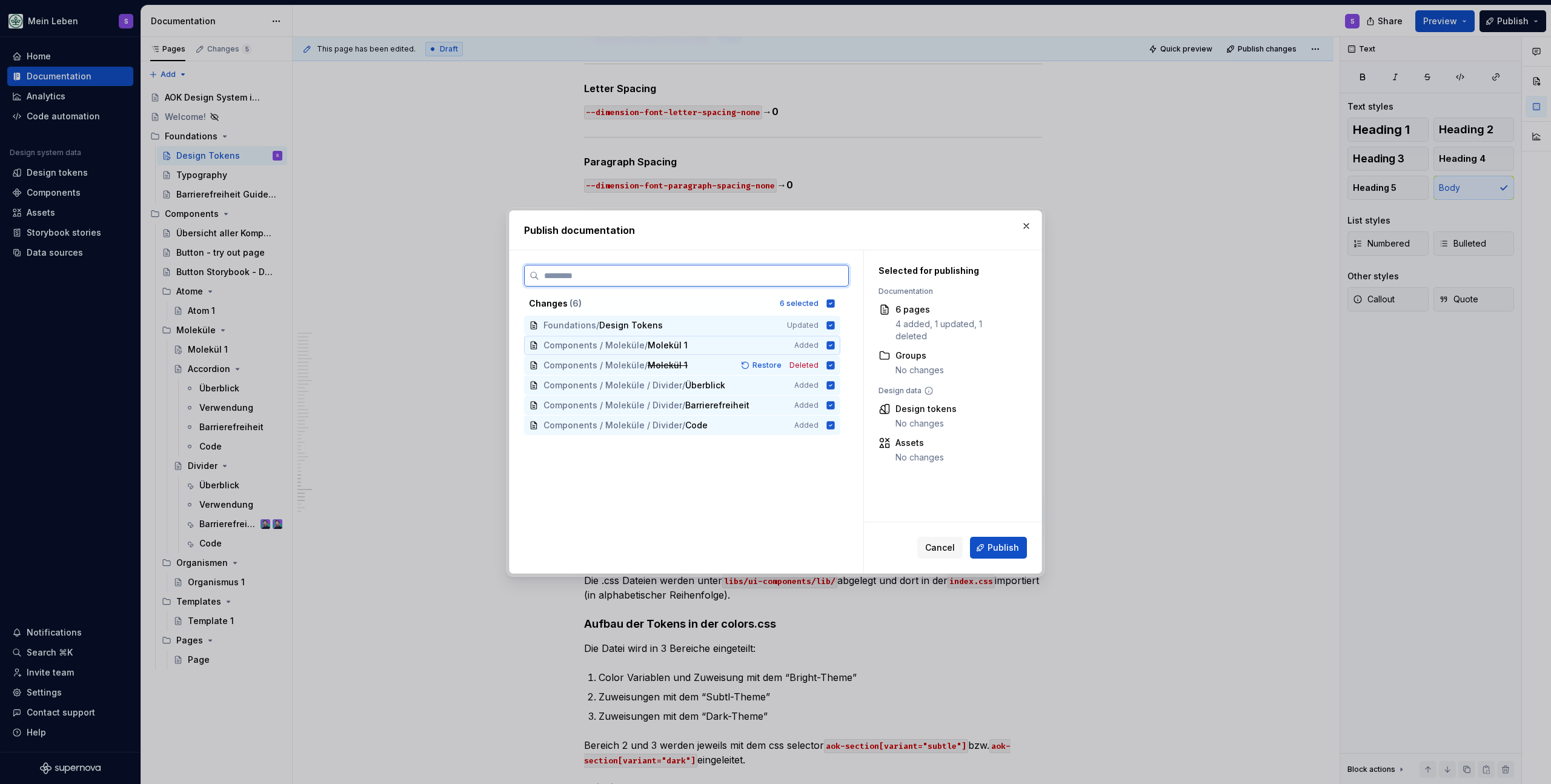
click at [829, 343] on icon at bounding box center [831, 345] width 8 height 8
click at [829, 367] on icon at bounding box center [831, 365] width 8 height 8
click at [827, 390] on div "Components / Moleküle / Divider / Überblick Added" at bounding box center [683, 385] width 316 height 20
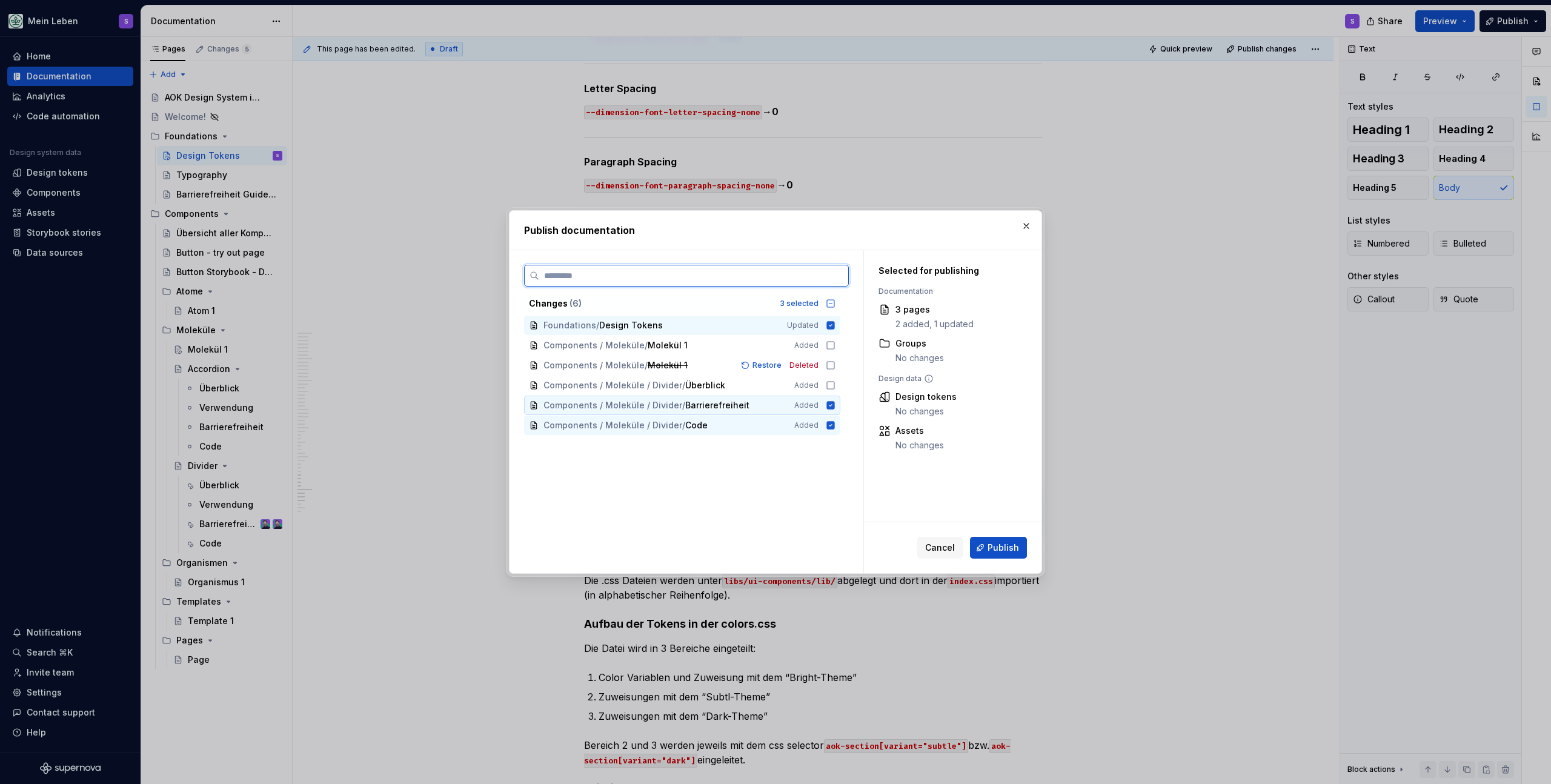
click at [831, 406] on icon at bounding box center [831, 405] width 8 height 8
click at [830, 428] on icon at bounding box center [831, 425] width 8 height 8
click at [1010, 542] on span "Publish" at bounding box center [1003, 548] width 32 height 12
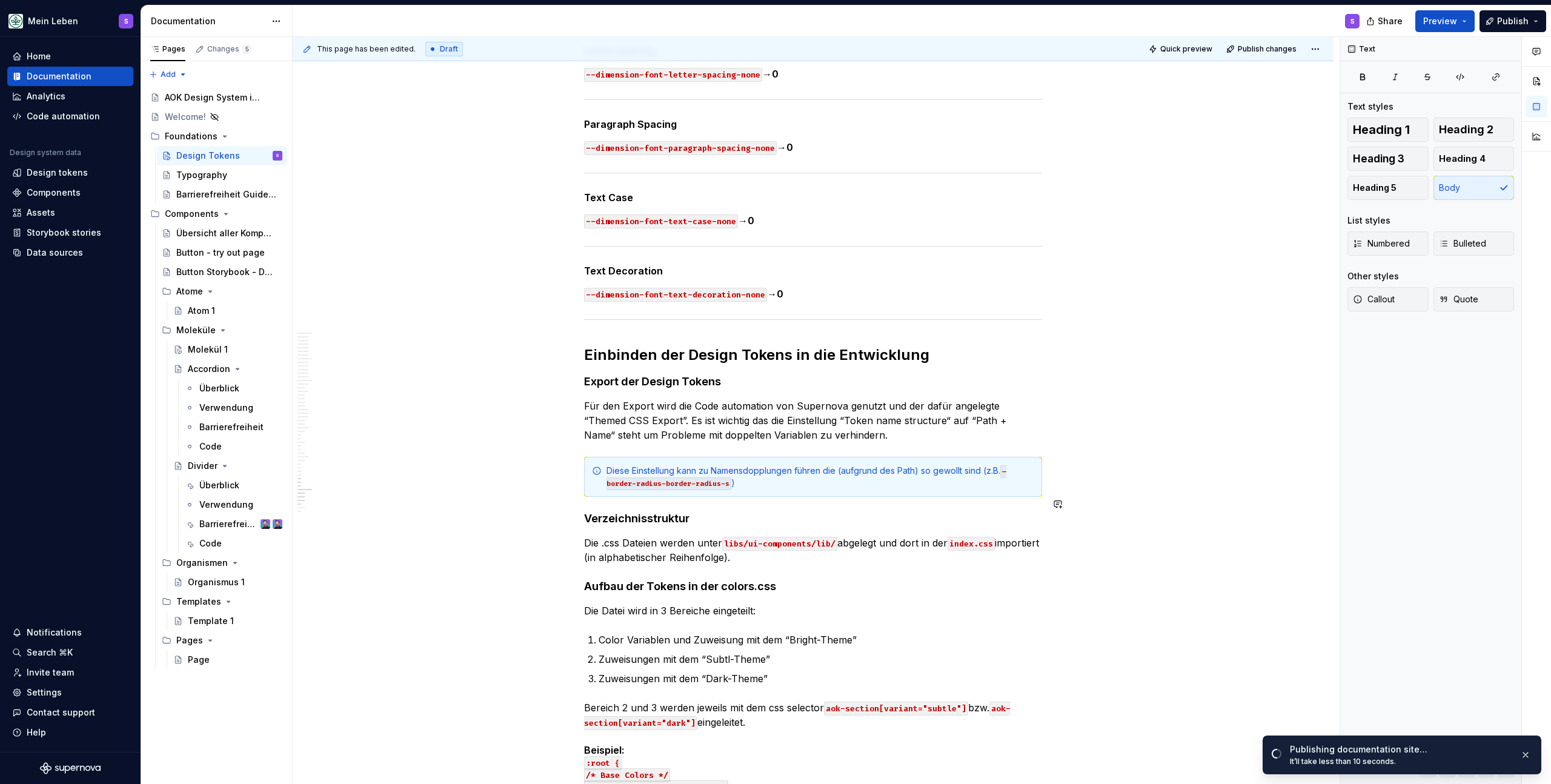
scroll to position [15953, 0]
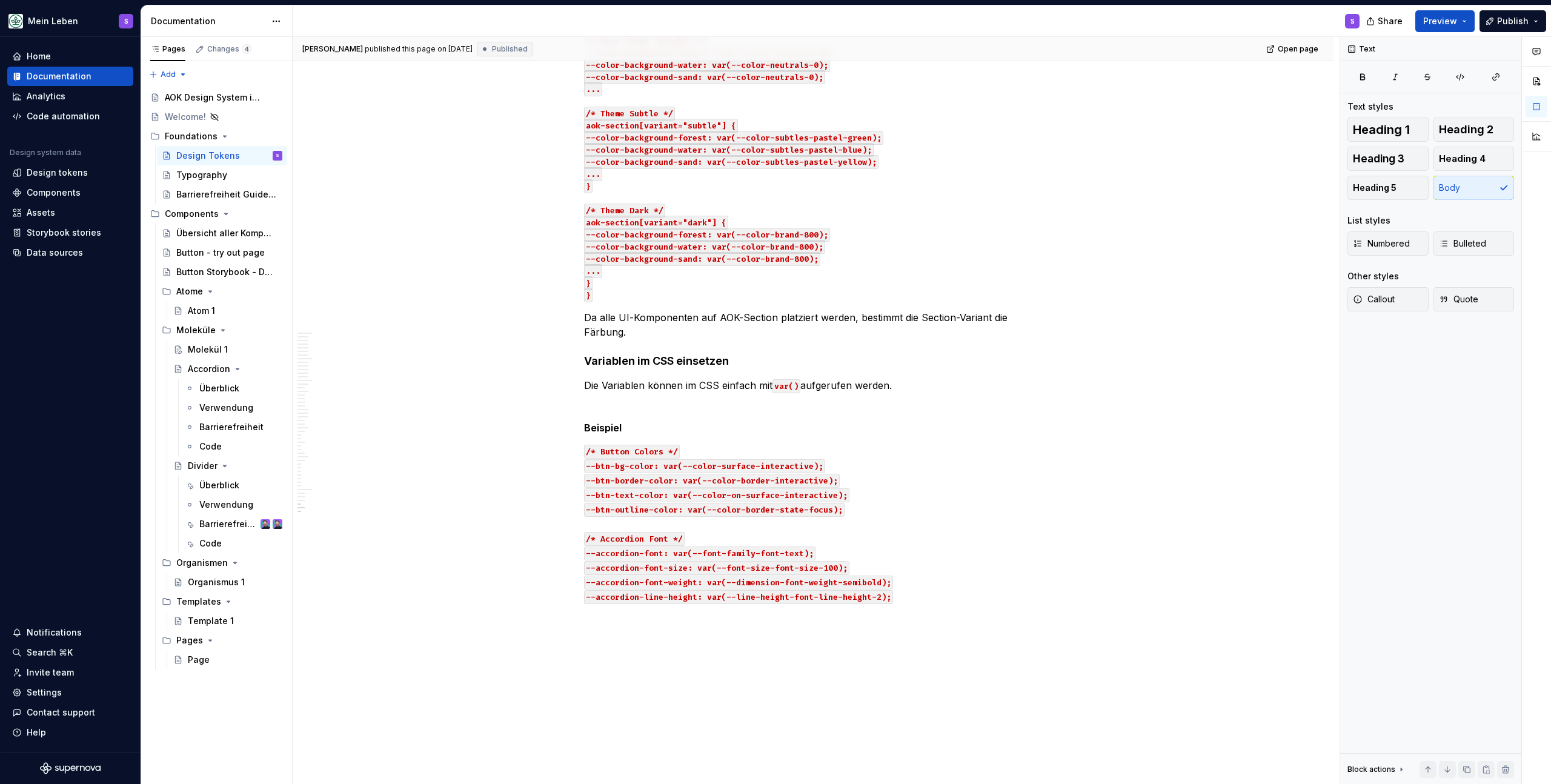
type textarea "*"
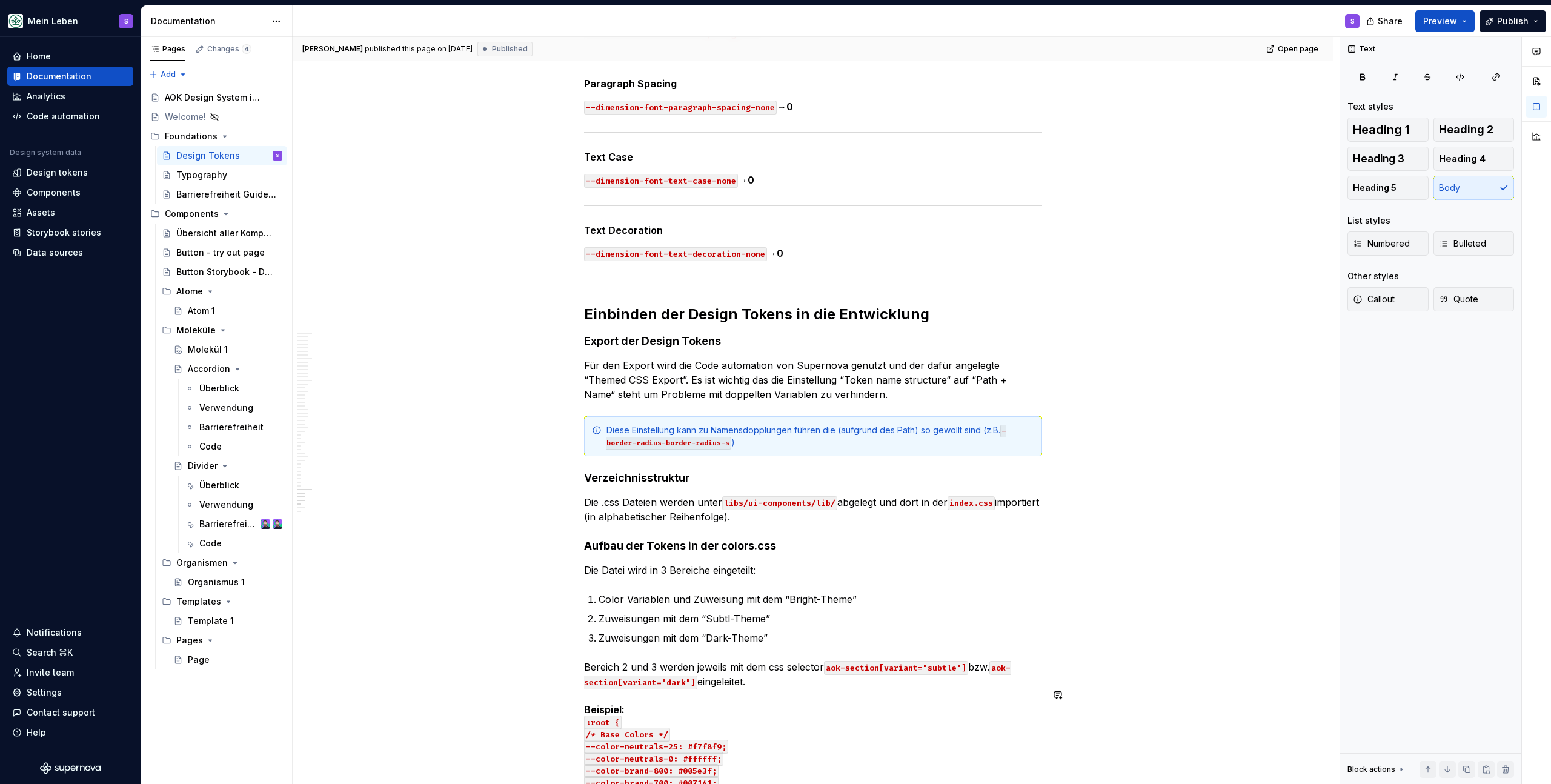
scroll to position [15926, 0]
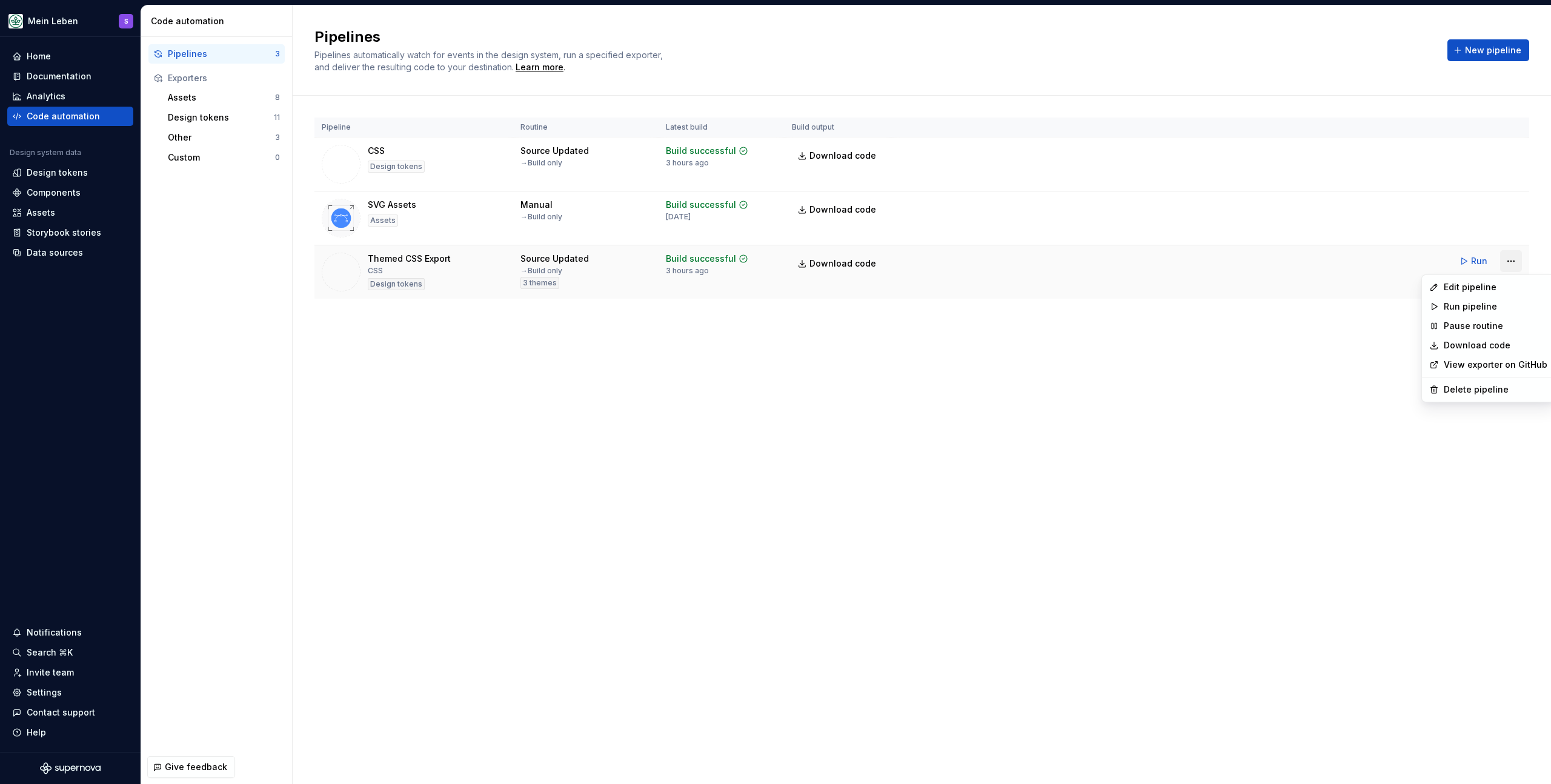
click at [1517, 258] on html "Mein Leben S Home Documentation Analytics Code automation Design system data De…" at bounding box center [776, 392] width 1551 height 784
click at [1490, 293] on div "Edit pipeline" at bounding box center [1496, 287] width 104 height 12
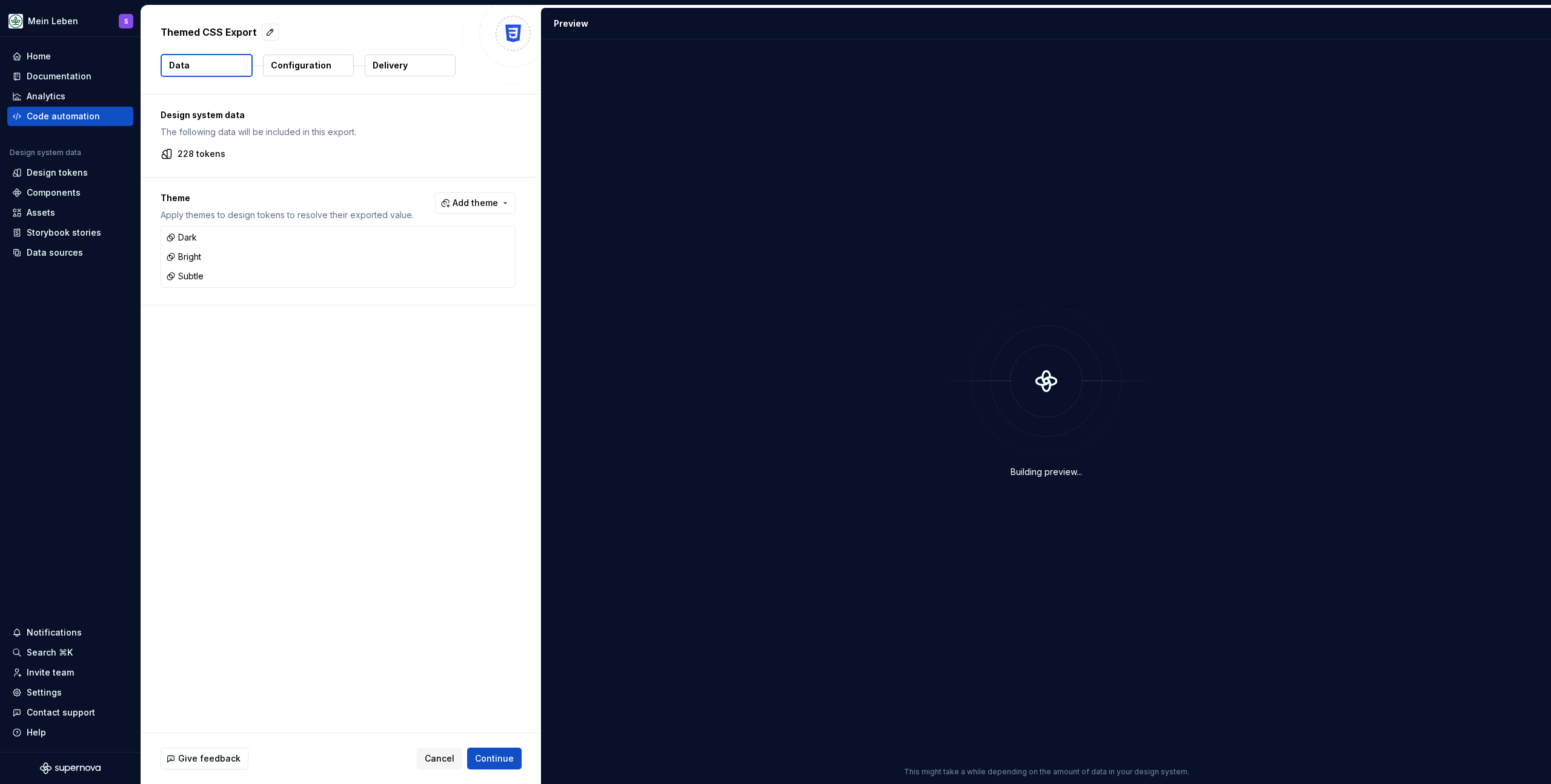
click at [306, 65] on p "Configuration" at bounding box center [301, 65] width 61 height 12
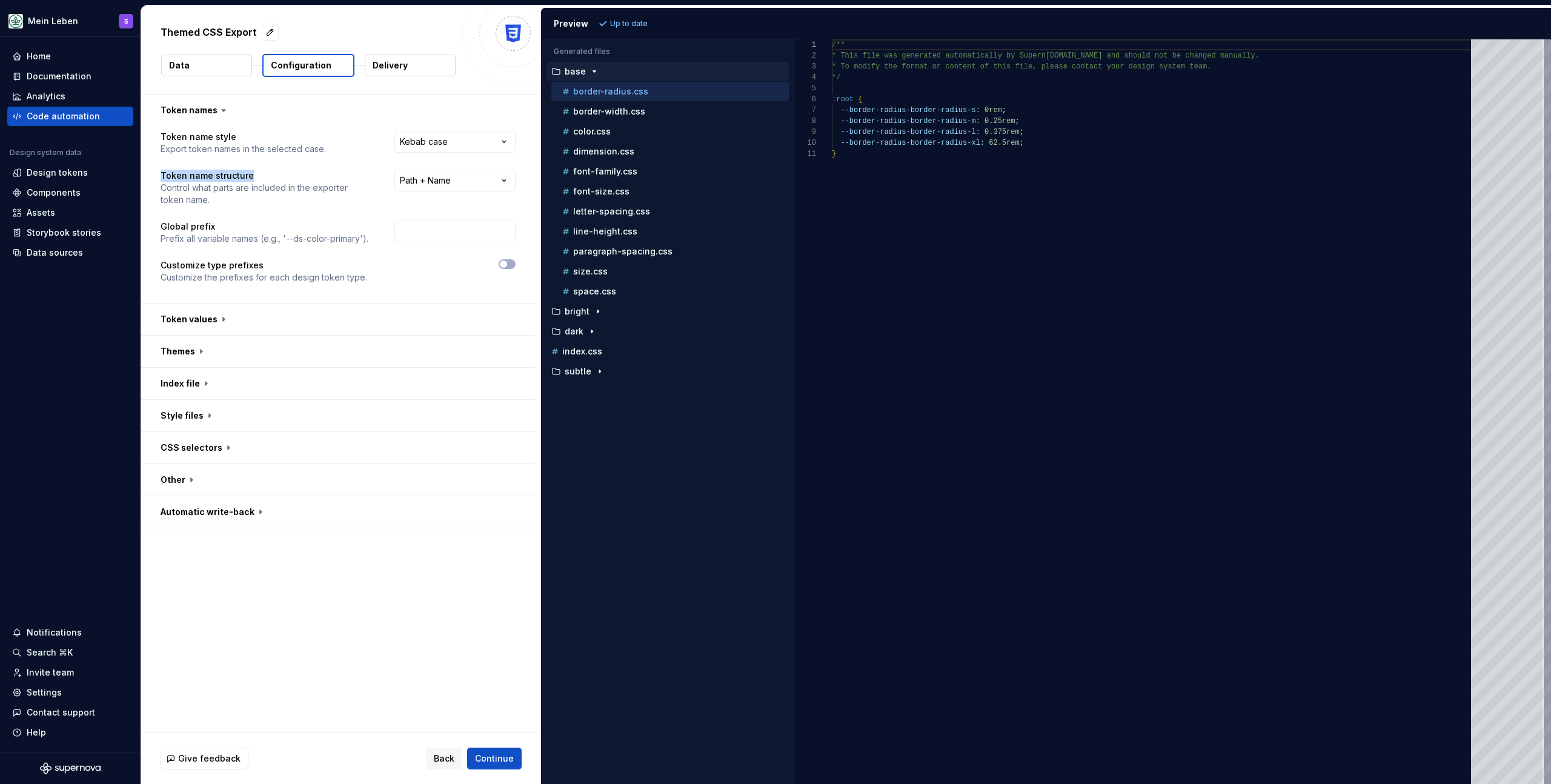
drag, startPoint x: 176, startPoint y: 174, endPoint x: 258, endPoint y: 172, distance: 82.0
click at [258, 172] on p "Token name structure" at bounding box center [267, 176] width 212 height 12
click at [64, 176] on div "Design tokens" at bounding box center [57, 173] width 61 height 12
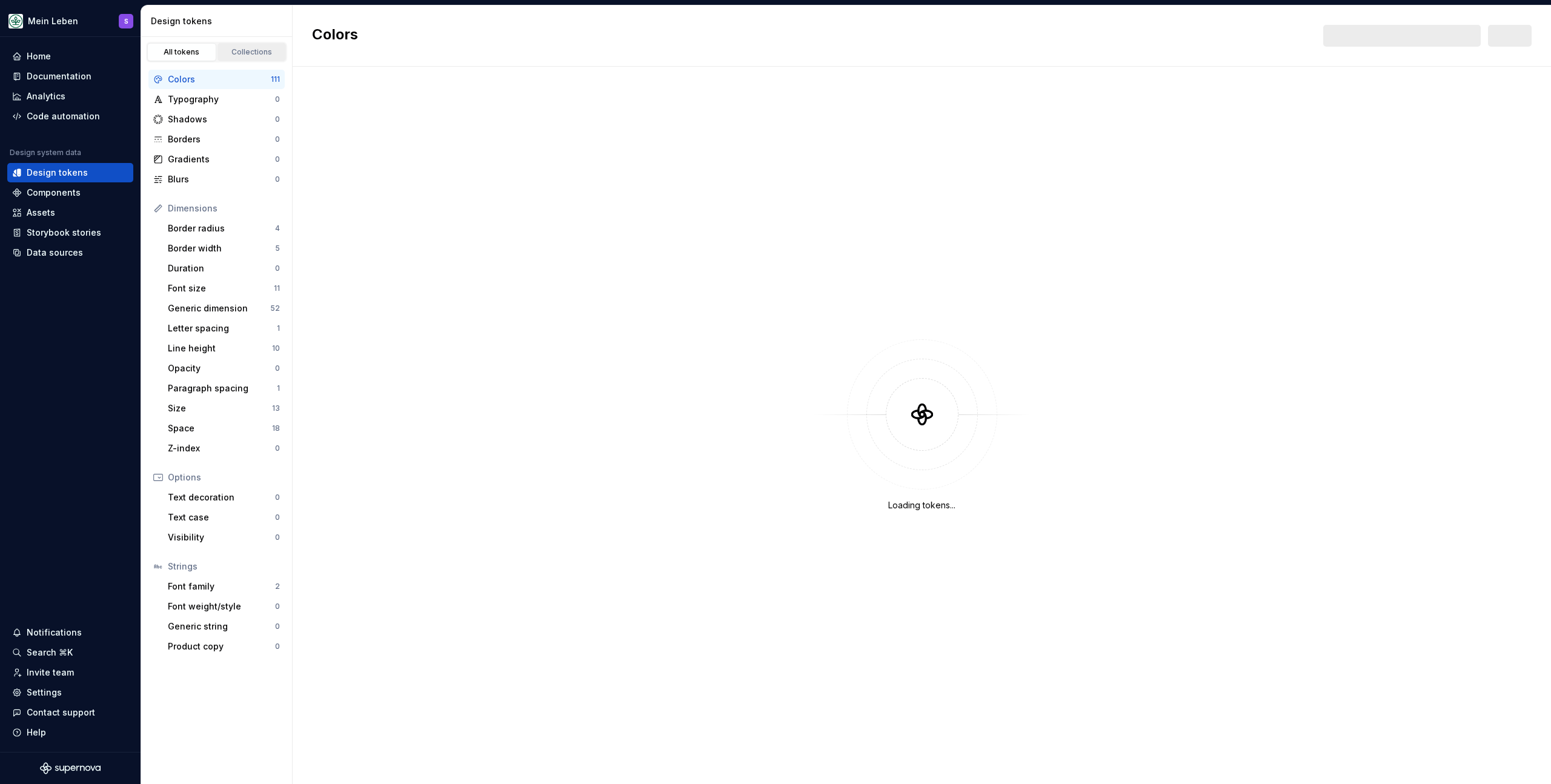
click at [246, 52] on div "Collections" at bounding box center [252, 52] width 61 height 9
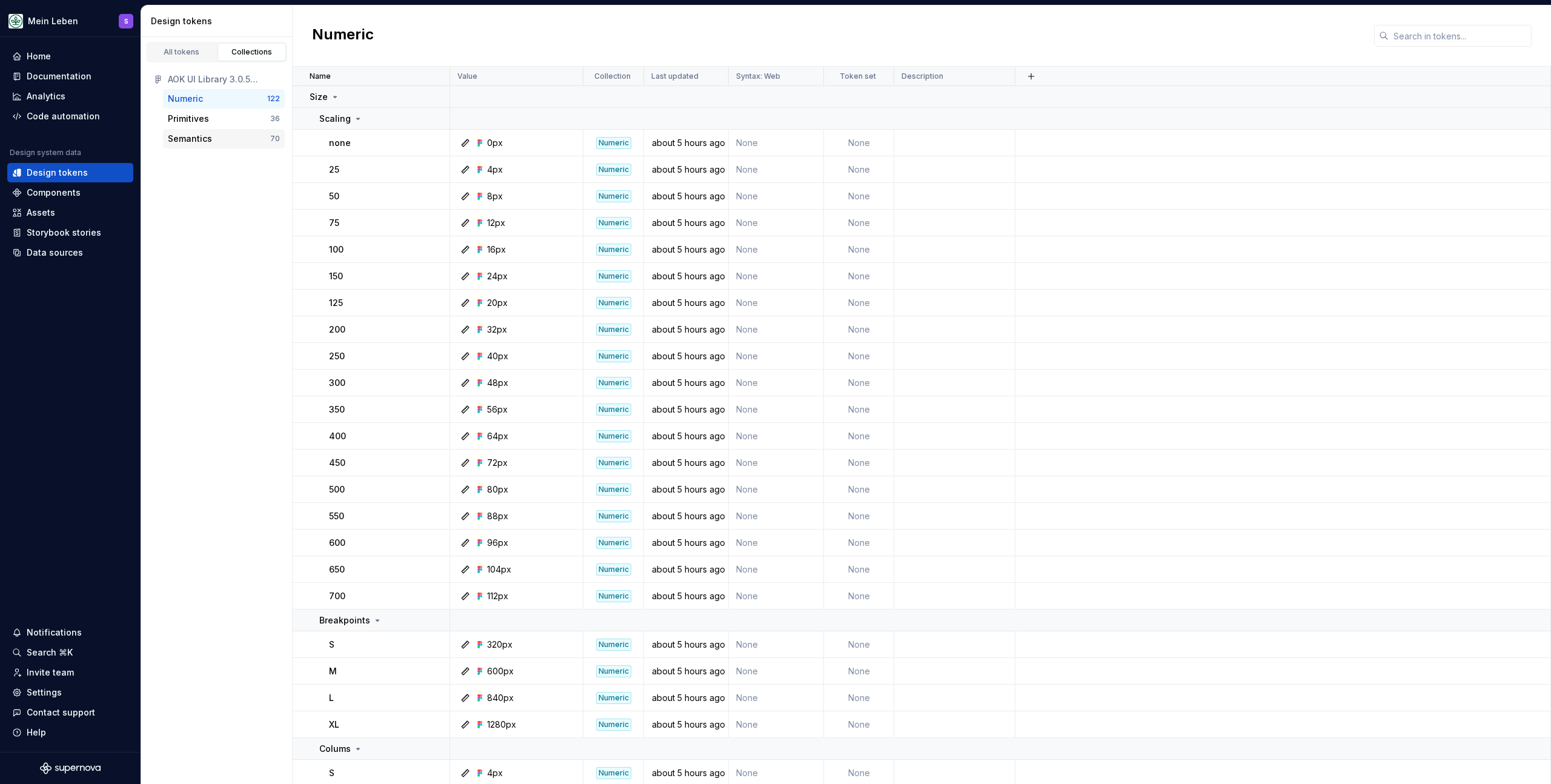
click at [203, 140] on div "Semantics" at bounding box center [190, 139] width 44 height 12
